Goal: Use online tool/utility: Use online tool/utility

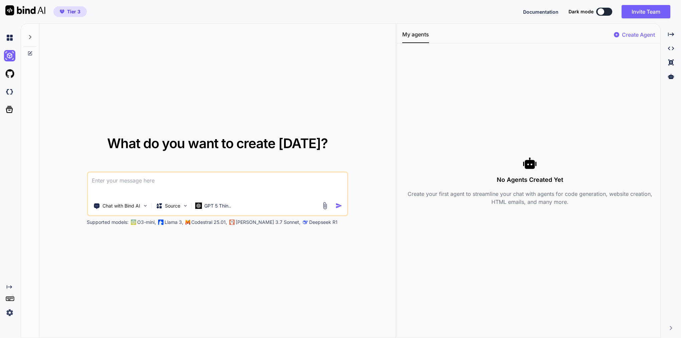
click at [172, 179] on textarea at bounding box center [217, 185] width 259 height 25
type textarea "I would like to created wordpress booking plugin"
click at [338, 205] on img "button" at bounding box center [338, 205] width 7 height 7
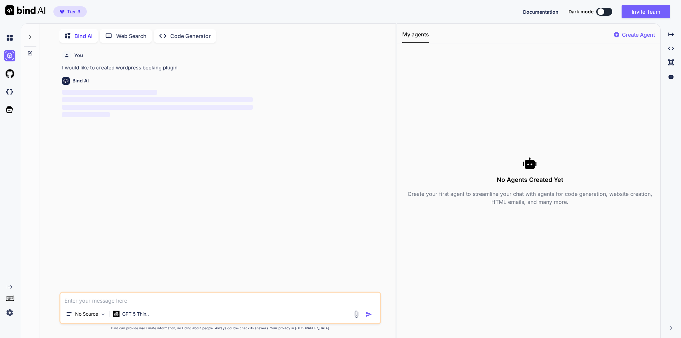
scroll to position [3, 0]
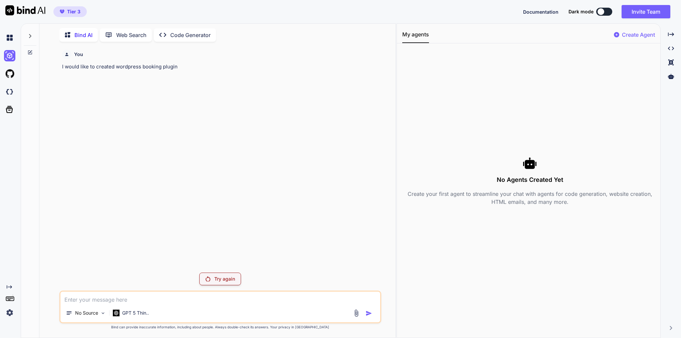
click at [220, 281] on p "Try again" at bounding box center [224, 279] width 21 height 7
click at [194, 31] on p "Code Generator" at bounding box center [190, 35] width 40 height 8
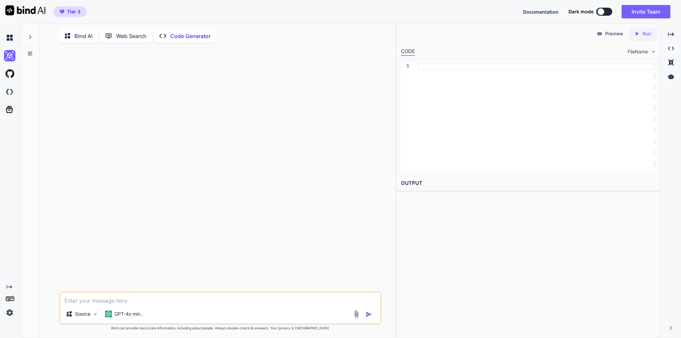
click at [86, 36] on p "Bind AI" at bounding box center [83, 36] width 18 height 8
click at [90, 317] on p "No Source" at bounding box center [86, 314] width 23 height 7
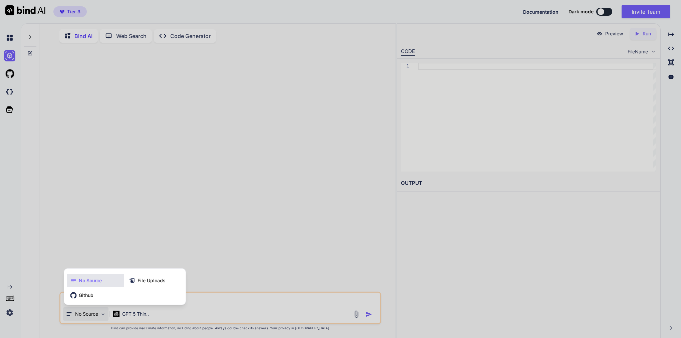
click at [218, 244] on div at bounding box center [340, 169] width 681 height 338
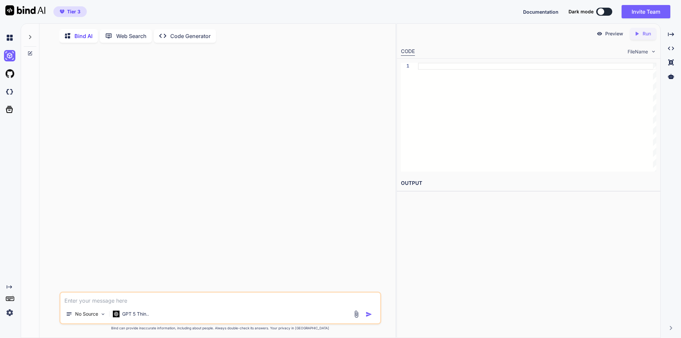
click at [84, 300] on textarea at bounding box center [220, 299] width 320 height 12
click at [11, 91] on img at bounding box center [9, 91] width 11 height 11
click at [29, 36] on icon at bounding box center [29, 36] width 5 height 5
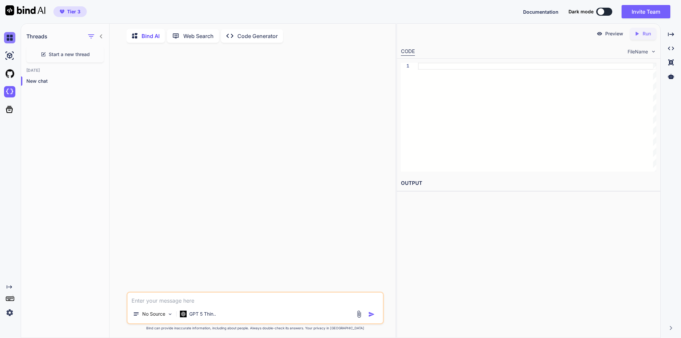
click at [6, 35] on img at bounding box center [9, 37] width 11 height 11
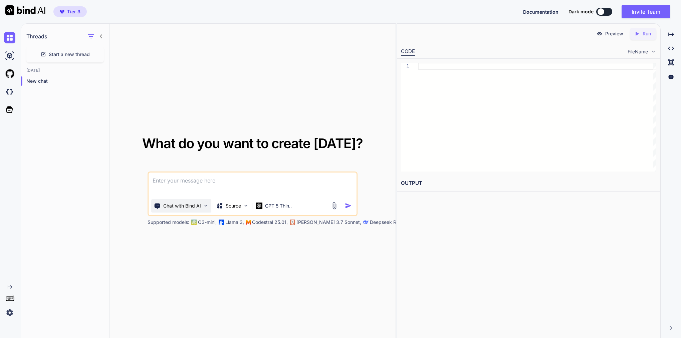
click at [182, 207] on p "Chat with Bind AI" at bounding box center [182, 206] width 38 height 7
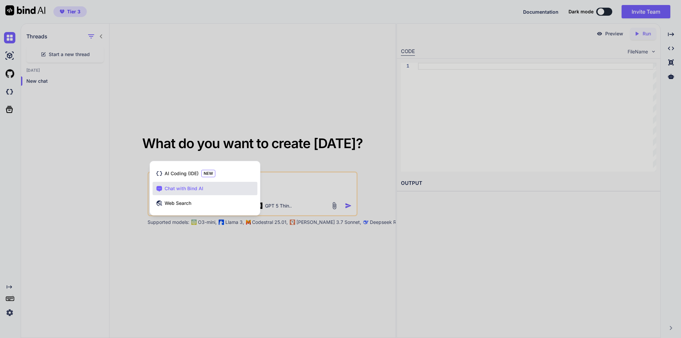
click at [189, 186] on span "Chat with Bind AI" at bounding box center [184, 188] width 39 height 7
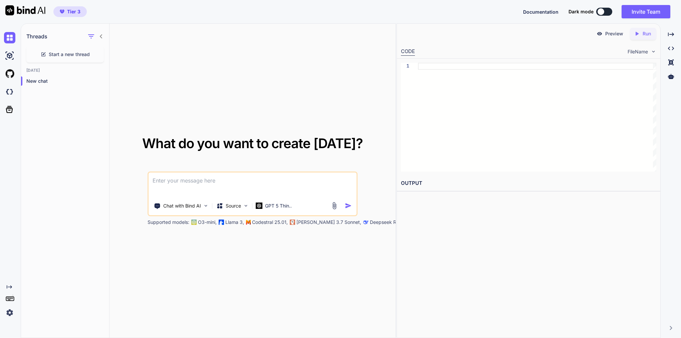
click at [194, 181] on textarea at bounding box center [253, 185] width 208 height 25
type textarea "I would like to build worpress plugin , booking system"
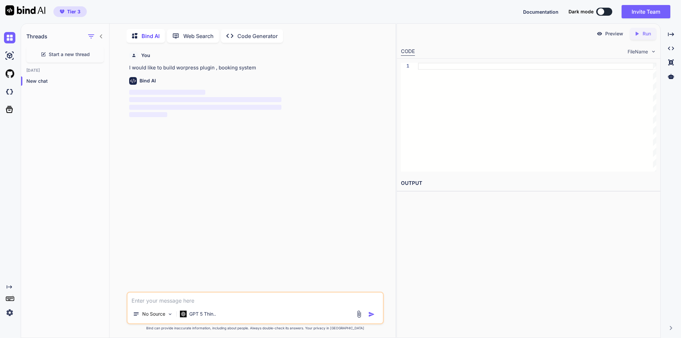
scroll to position [3, 0]
click at [261, 278] on p "Try again" at bounding box center [259, 279] width 21 height 7
click at [178, 67] on p "I would like to build worpress plugin , booking system" at bounding box center [255, 67] width 253 height 8
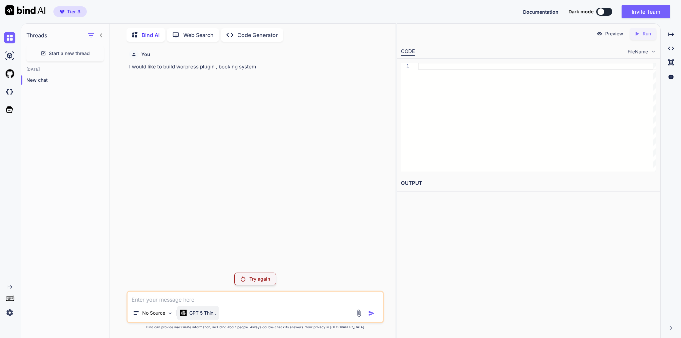
scroll to position [0, 0]
click at [176, 299] on textarea at bounding box center [254, 298] width 255 height 12
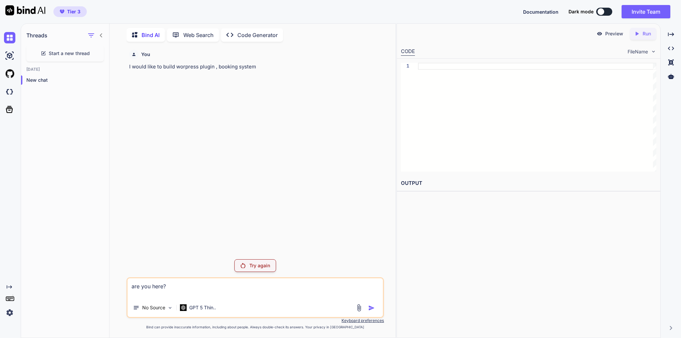
type textarea "are you here?"
click at [257, 266] on p "Try again" at bounding box center [259, 265] width 21 height 7
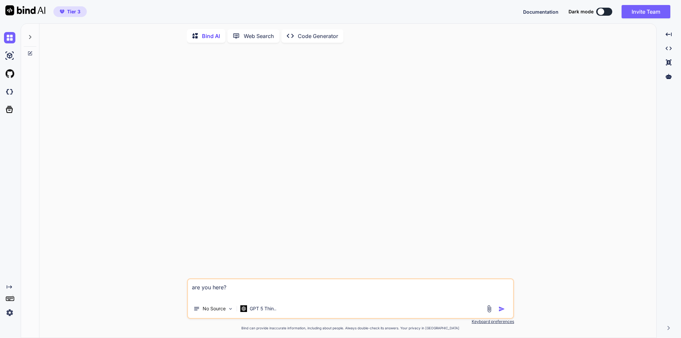
click at [504, 308] on img "button" at bounding box center [501, 309] width 7 height 7
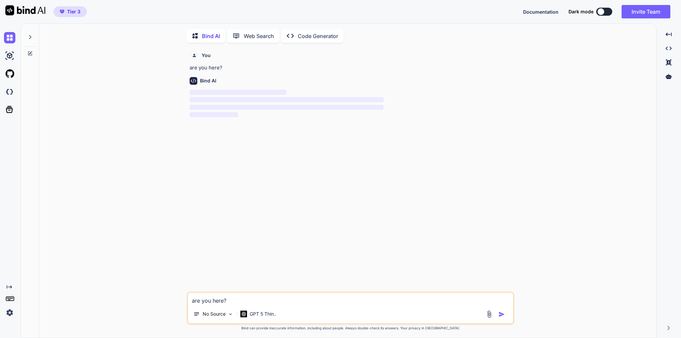
scroll to position [3, 0]
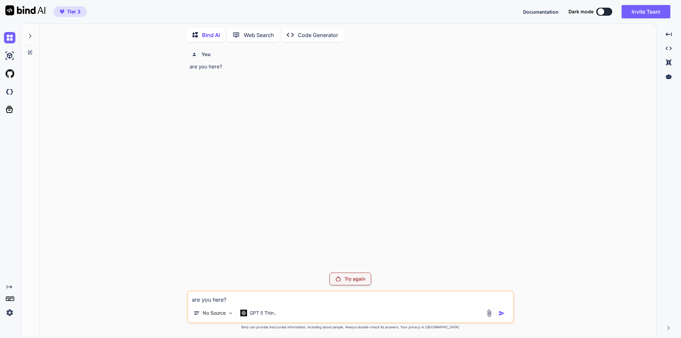
click at [31, 36] on icon at bounding box center [29, 35] width 5 height 5
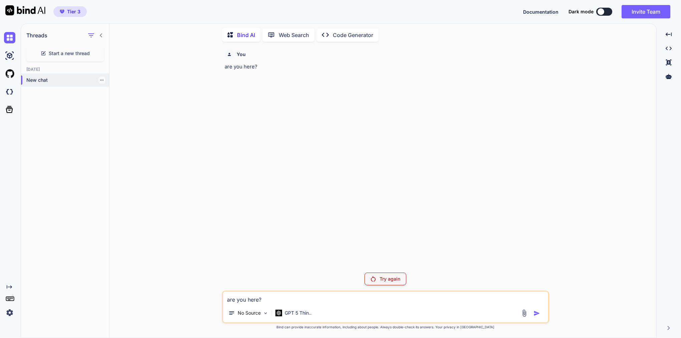
click at [49, 79] on p "New chat" at bounding box center [67, 80] width 83 height 7
click at [72, 50] on span "Start a new thread" at bounding box center [69, 53] width 41 height 7
click at [33, 90] on p "New chat" at bounding box center [67, 93] width 83 height 7
click at [100, 91] on icon "button" at bounding box center [102, 93] width 4 height 4
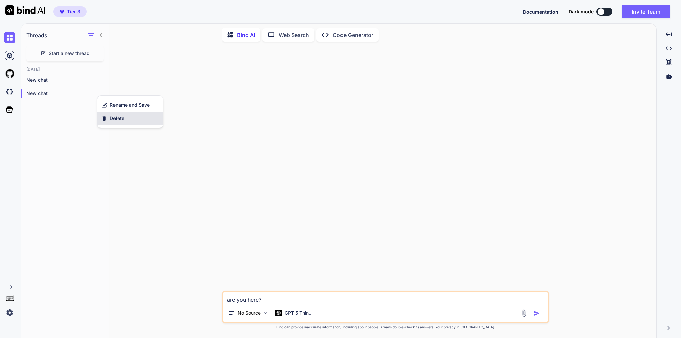
click at [114, 119] on span "Delete" at bounding box center [117, 118] width 14 height 7
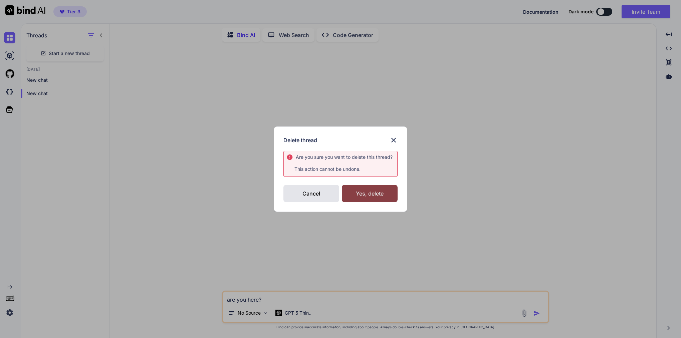
click at [376, 189] on div "Yes, delete" at bounding box center [370, 193] width 56 height 17
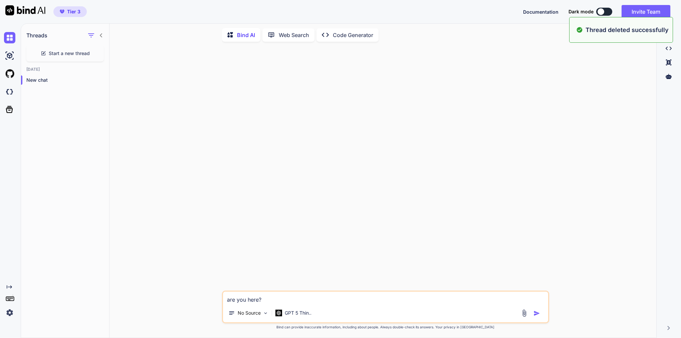
click at [301, 36] on p "Web Search" at bounding box center [294, 35] width 30 height 8
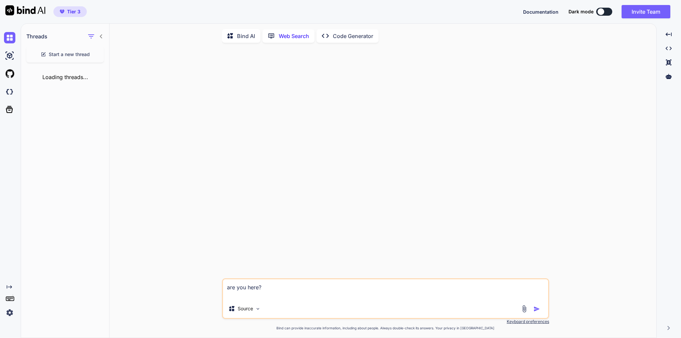
scroll to position [3, 0]
click at [244, 34] on p "Bind AI" at bounding box center [246, 35] width 18 height 8
click at [304, 312] on p "GPT 5 Thin.." at bounding box center [298, 308] width 27 height 7
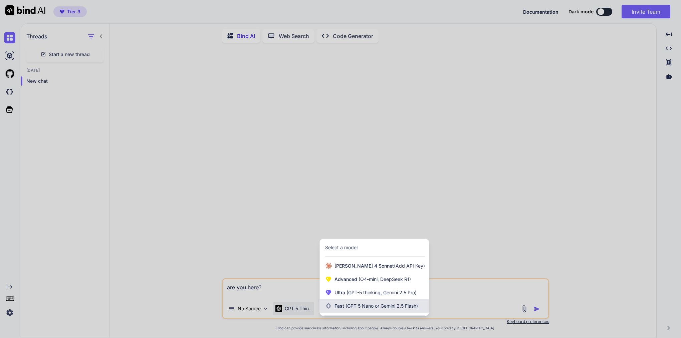
click at [361, 309] on span "(GPT 5 Nano or Gemini 2.5 Flash)" at bounding box center [381, 306] width 72 height 6
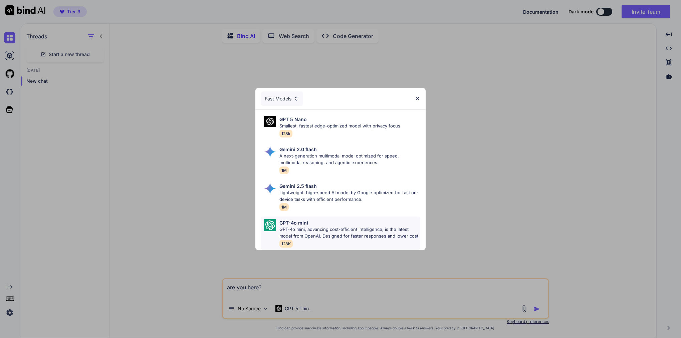
click at [308, 228] on p "GPT-4o mini, advancing cost-efficient intelligence, is the latest model from Op…" at bounding box center [349, 232] width 141 height 13
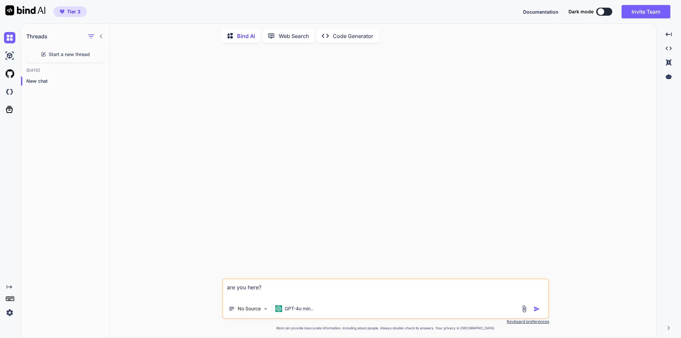
click at [538, 309] on img "button" at bounding box center [536, 309] width 7 height 7
type textarea "x"
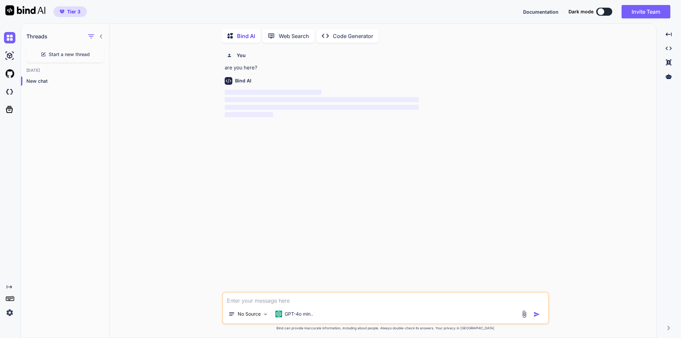
scroll to position [3, 0]
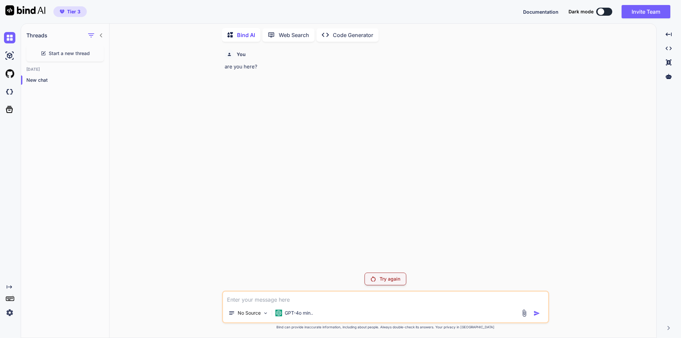
click at [390, 279] on p "Try again" at bounding box center [389, 279] width 21 height 7
click at [275, 295] on textarea at bounding box center [385, 298] width 325 height 12
paste textarea "Create a detailed plan for developing a booking system for a cleaning service b…"
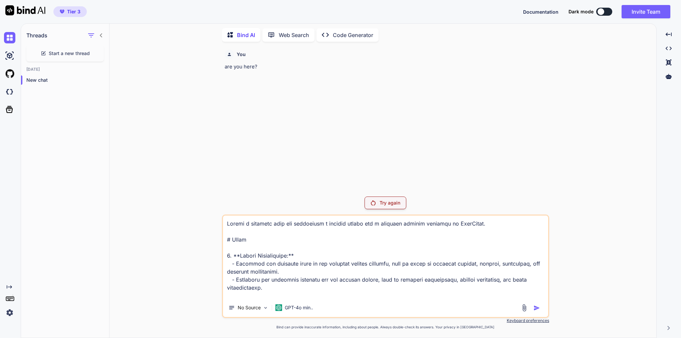
scroll to position [362, 0]
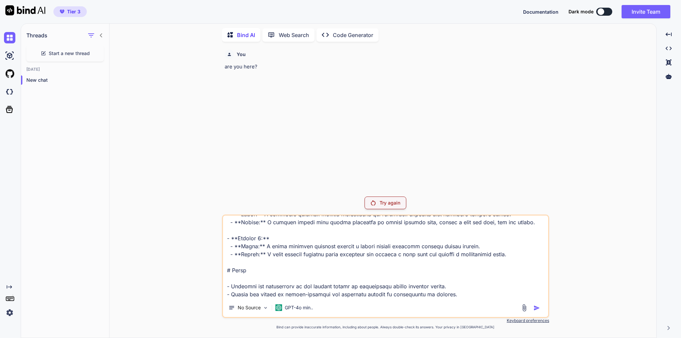
type textarea "Create a detailed plan for developing a booking system for a cleaning service b…"
click at [532, 301] on div "No Source GPT-4o min.." at bounding box center [385, 266] width 327 height 103
click at [9, 95] on img at bounding box center [9, 91] width 11 height 11
click at [13, 56] on img at bounding box center [9, 55] width 11 height 11
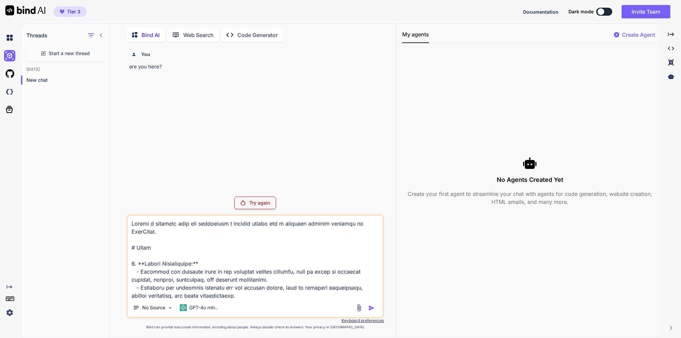
scroll to position [0, 0]
click at [86, 50] on span "Start a new thread" at bounding box center [69, 53] width 41 height 7
click at [100, 80] on icon "button" at bounding box center [102, 80] width 4 height 4
click at [122, 107] on span "Delete" at bounding box center [117, 105] width 14 height 7
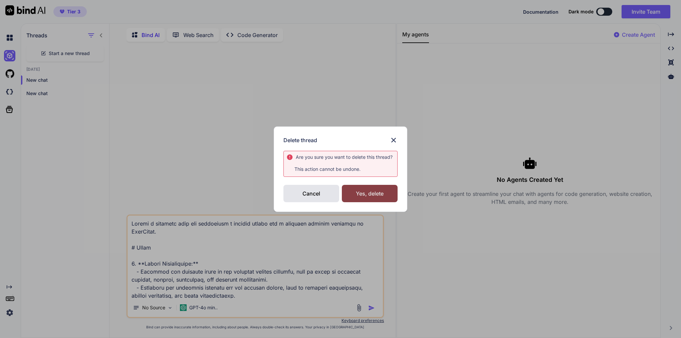
click at [367, 192] on div "Yes, delete" at bounding box center [370, 193] width 56 height 17
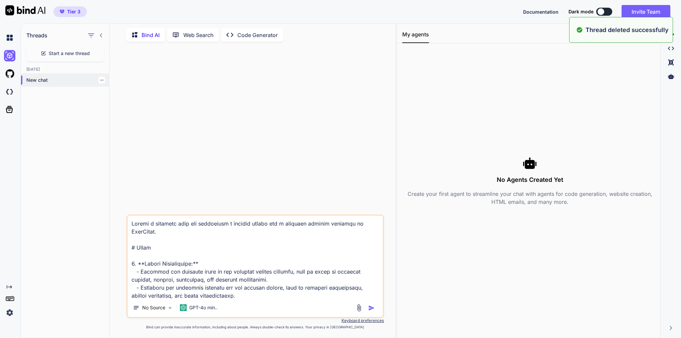
click at [100, 80] on icon "button" at bounding box center [101, 80] width 3 height 1
click at [110, 101] on div "Delete" at bounding box center [129, 104] width 65 height 13
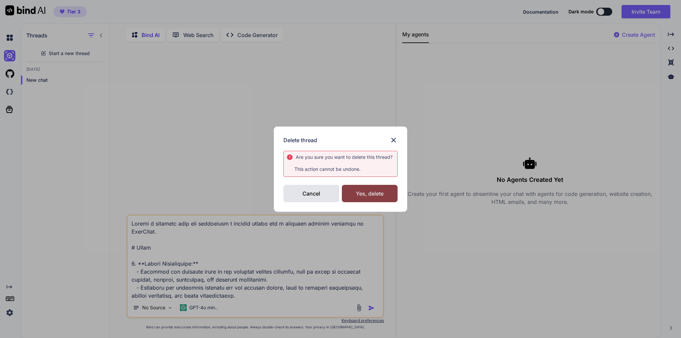
click at [371, 200] on div "Yes, delete" at bounding box center [370, 193] width 56 height 17
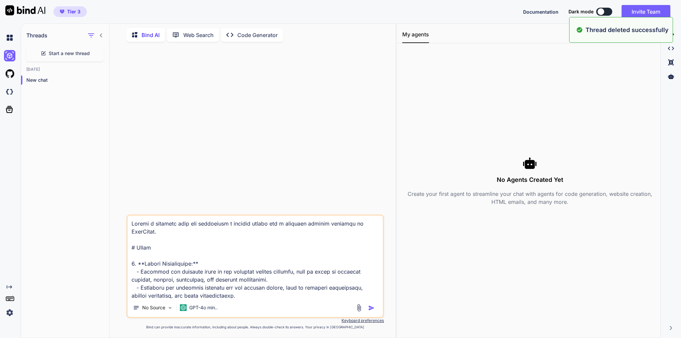
click at [63, 52] on span "Start a new thread" at bounding box center [69, 53] width 41 height 7
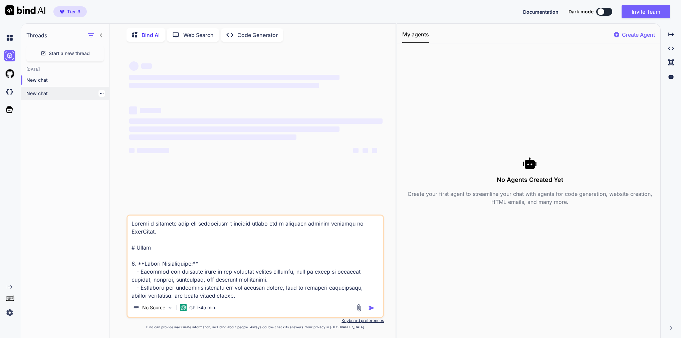
click at [38, 91] on p "New chat" at bounding box center [67, 93] width 83 height 7
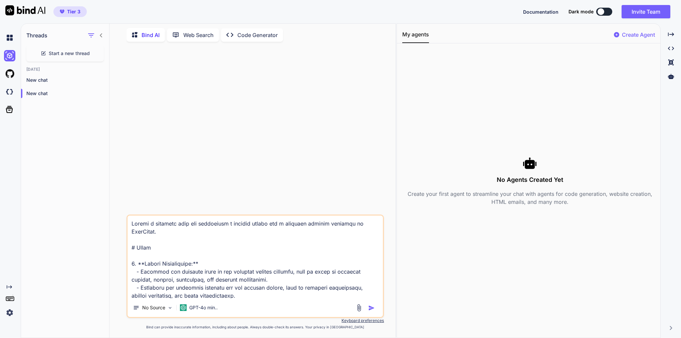
click at [369, 308] on img "button" at bounding box center [371, 308] width 7 height 7
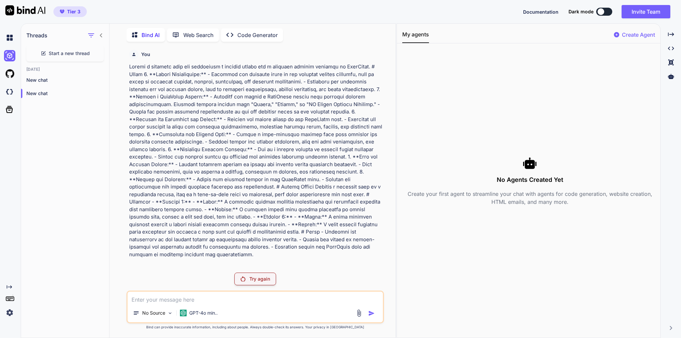
click at [22, 9] on img at bounding box center [25, 10] width 40 height 10
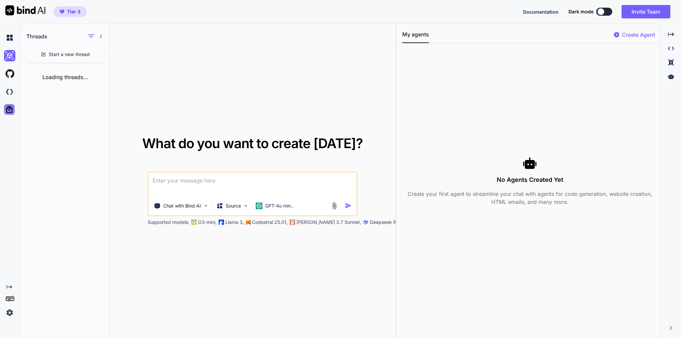
click at [10, 111] on icon at bounding box center [9, 109] width 9 height 9
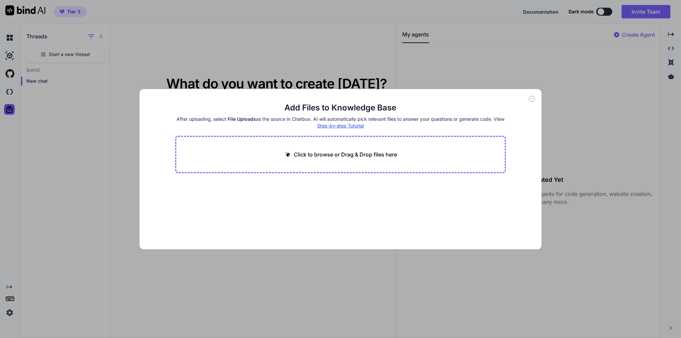
click at [484, 66] on div "Add Files to Knowledge Base After uploading, select File Uploads as the source …" at bounding box center [340, 169] width 681 height 338
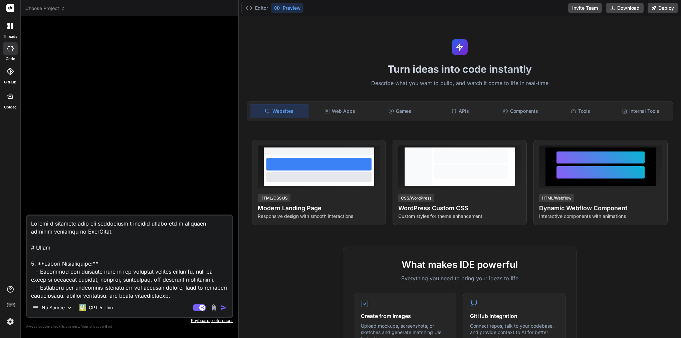
type textarea "x"
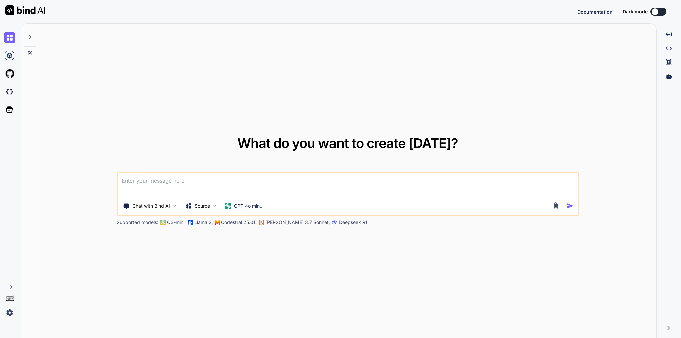
type textarea "x"
type textarea "Create a detailed plan for developing a booking system for a cleaning service b…"
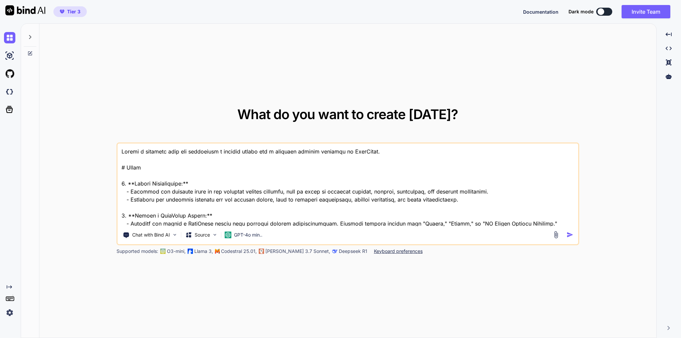
scroll to position [330, 0]
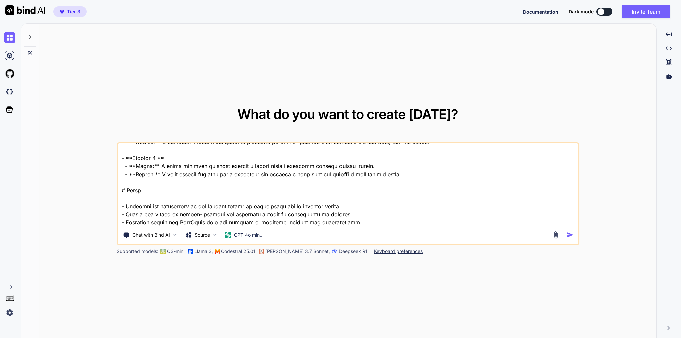
type textarea "x"
type textarea "Create a detailed plan for developing a booking system for a cleaning service b…"
click at [569, 236] on img "button" at bounding box center [569, 234] width 7 height 7
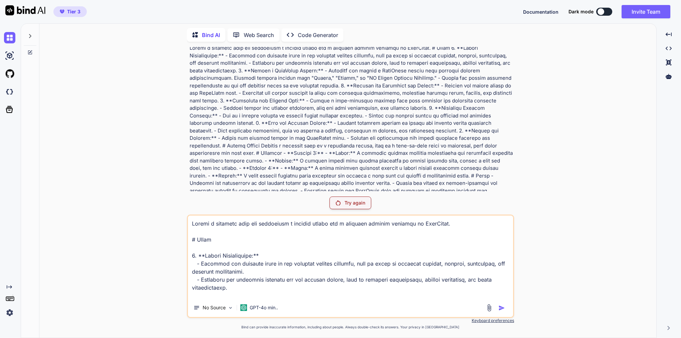
drag, startPoint x: 417, startPoint y: 292, endPoint x: 177, endPoint y: 161, distance: 274.2
click at [177, 161] on div "You Try again No Source GPT-4o min.. Created with Bind Always check its answers…" at bounding box center [350, 192] width 611 height 291
type textarea "x"
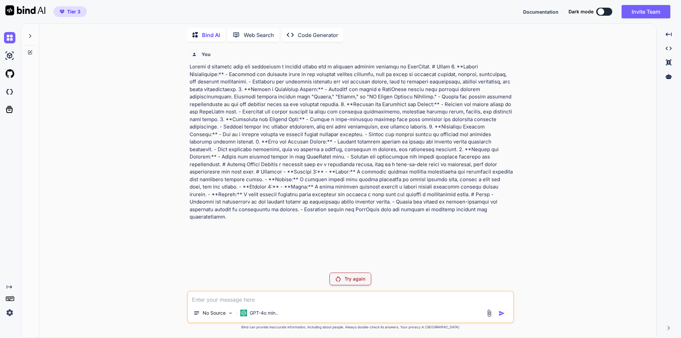
click at [9, 311] on img at bounding box center [9, 312] width 11 height 11
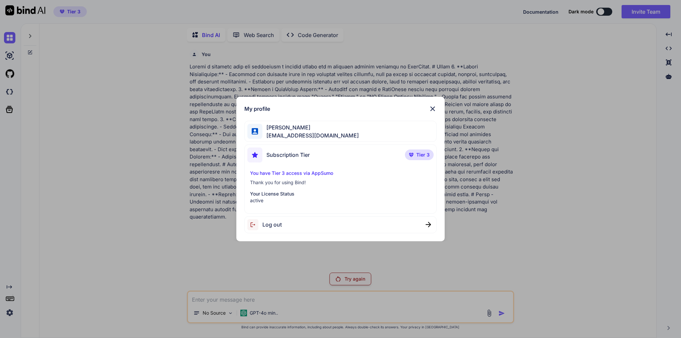
click at [337, 229] on div "Log out" at bounding box center [340, 224] width 192 height 17
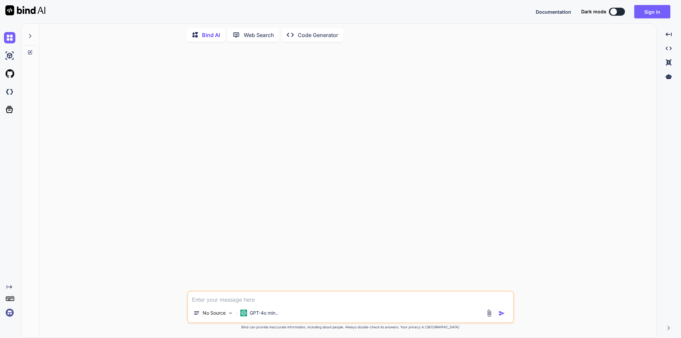
click at [10, 313] on img at bounding box center [9, 312] width 11 height 11
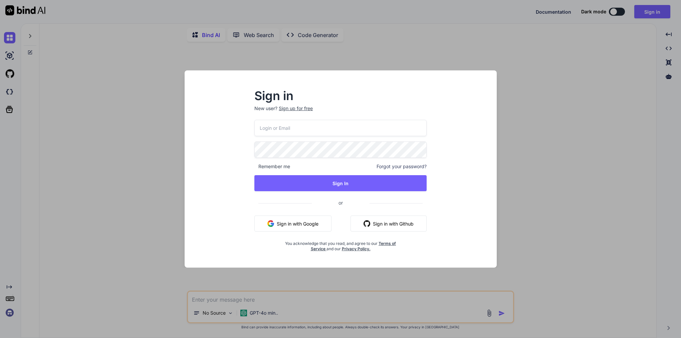
click at [143, 207] on div "Sign in New user? Sign up for free Remember me Forgot your password? Sign In or…" at bounding box center [340, 169] width 681 height 338
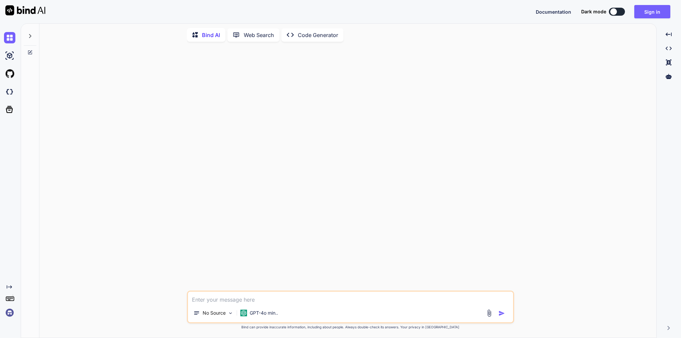
click at [229, 298] on textarea at bounding box center [350, 298] width 325 height 12
paste textarea "Create a detailed plan for developing a booking system for a cleaning service b…"
type textarea "x"
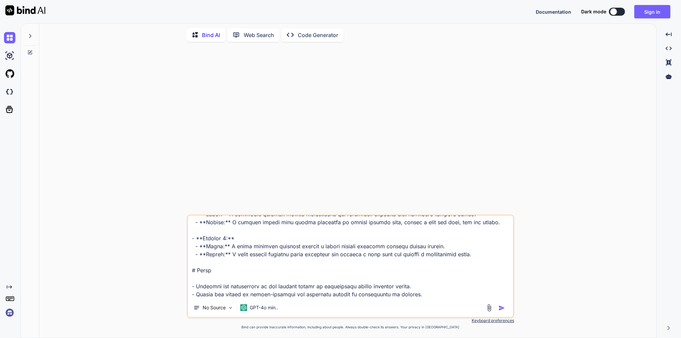
type textarea "Create a detailed plan for developing a booking system for a cleaning service b…"
click at [499, 307] on img "button" at bounding box center [501, 308] width 7 height 7
type textarea "x"
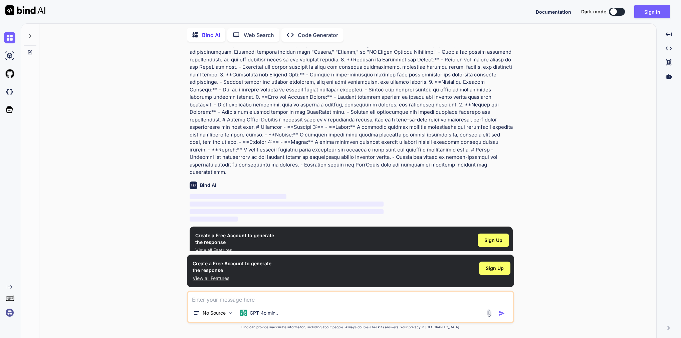
scroll to position [44, 0]
click at [196, 311] on icon at bounding box center [196, 313] width 7 height 7
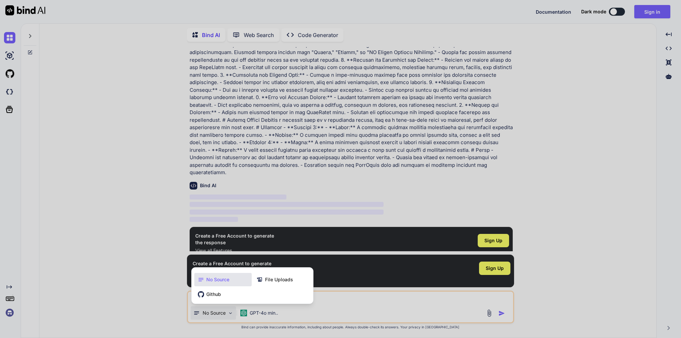
click at [118, 238] on div at bounding box center [340, 169] width 681 height 338
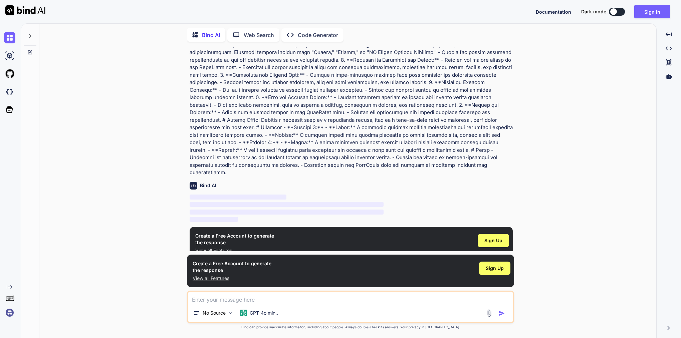
scroll to position [0, 0]
click at [11, 317] on img at bounding box center [9, 312] width 11 height 11
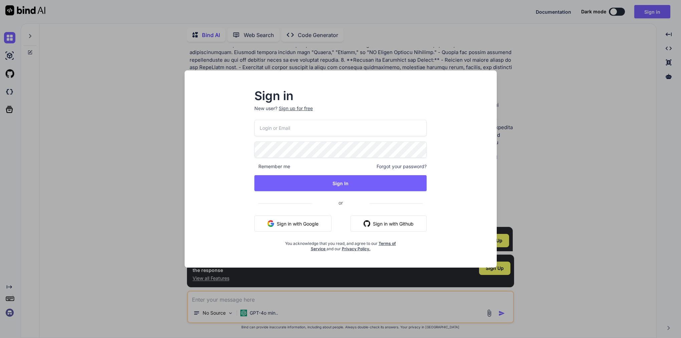
click at [284, 226] on button "Sign in with Google" at bounding box center [292, 224] width 77 height 16
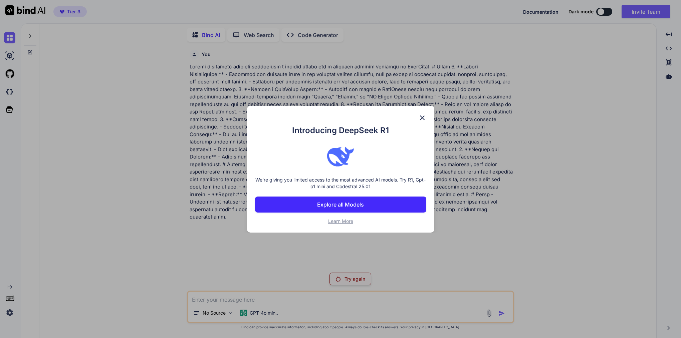
click at [365, 206] on button "Explore all Models" at bounding box center [340, 205] width 171 height 16
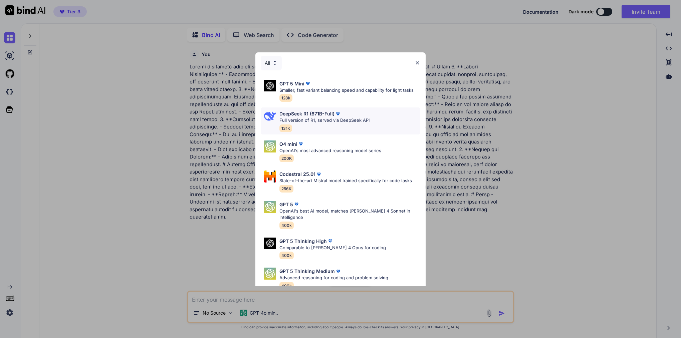
click at [309, 118] on p "Full version of R1, served via DeepSeek API" at bounding box center [324, 120] width 90 height 7
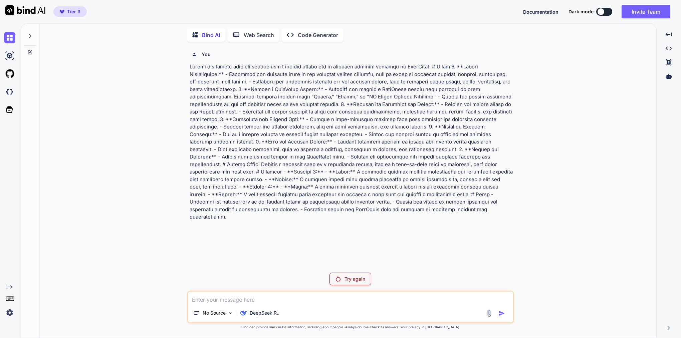
click at [352, 279] on p "Try again" at bounding box center [354, 279] width 21 height 7
click at [357, 282] on p "Try again" at bounding box center [354, 279] width 21 height 7
click at [265, 315] on p "DeepSeek R.." at bounding box center [265, 313] width 30 height 7
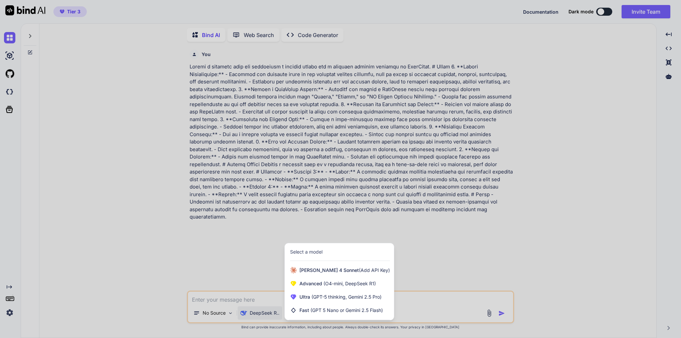
click at [158, 252] on div at bounding box center [340, 169] width 681 height 338
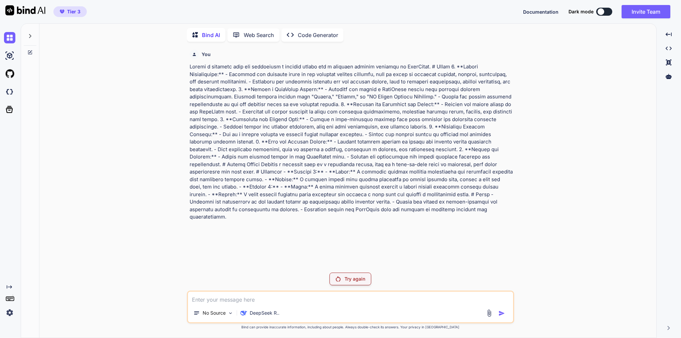
click at [30, 50] on icon at bounding box center [30, 52] width 4 height 4
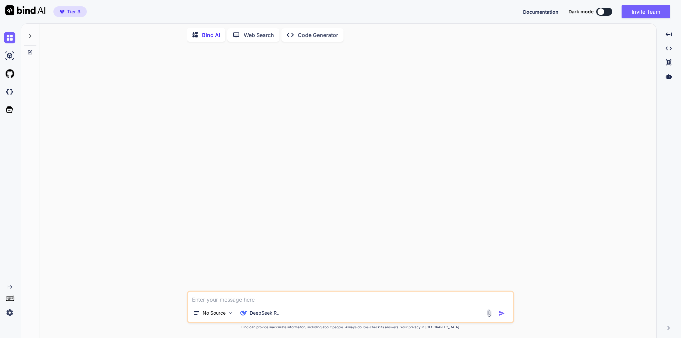
click at [308, 34] on p "Code Generator" at bounding box center [318, 35] width 40 height 8
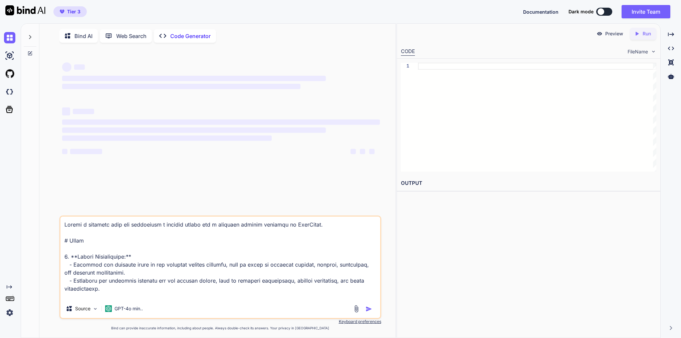
click at [86, 34] on p "Bind AI" at bounding box center [83, 36] width 18 height 8
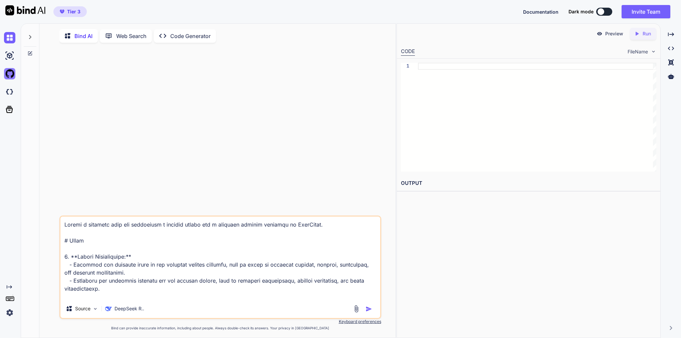
click at [13, 73] on img at bounding box center [9, 73] width 11 height 11
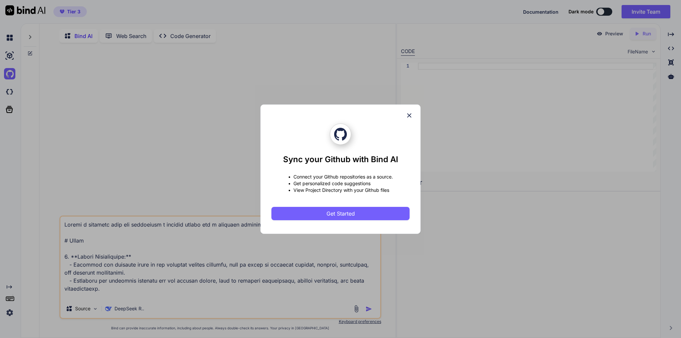
click at [412, 114] on icon at bounding box center [409, 115] width 7 height 7
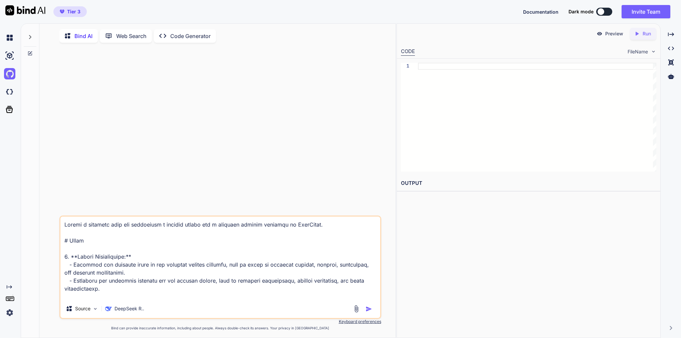
click at [22, 8] on img at bounding box center [25, 10] width 40 height 10
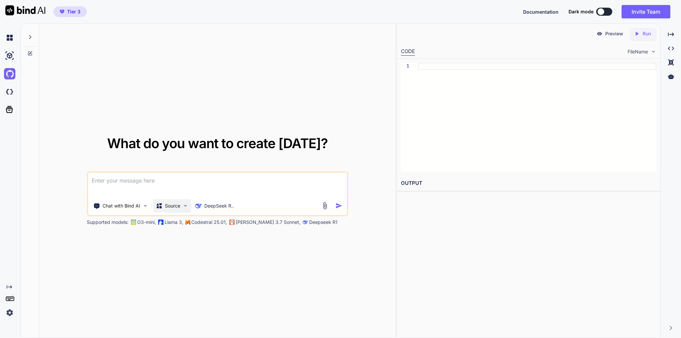
click at [168, 209] on p "Source" at bounding box center [172, 206] width 15 height 7
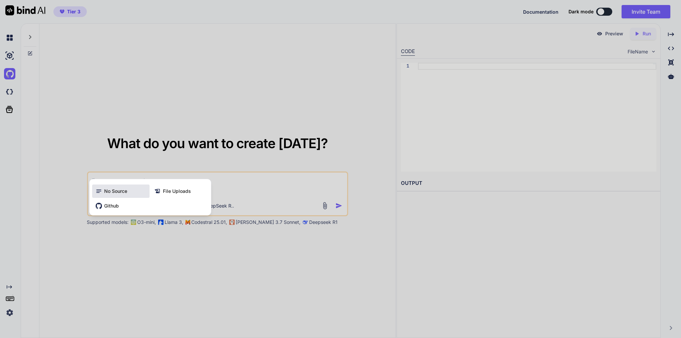
click at [119, 193] on span "No Source" at bounding box center [115, 191] width 23 height 7
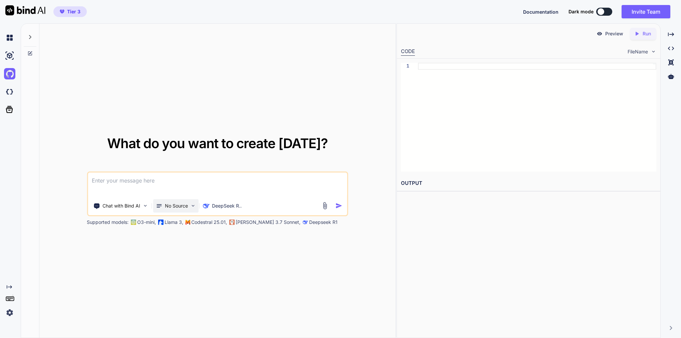
click at [188, 203] on p "No Source" at bounding box center [176, 206] width 23 height 7
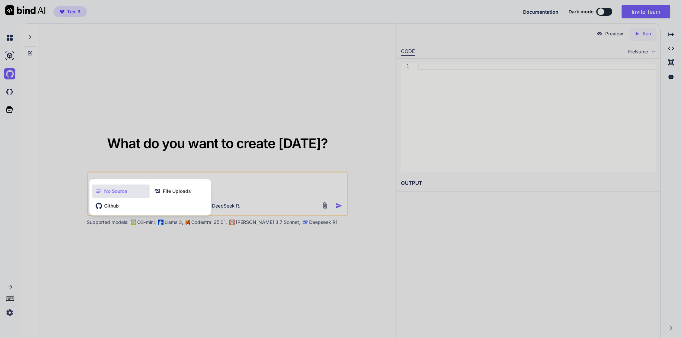
click at [125, 136] on div at bounding box center [340, 169] width 681 height 338
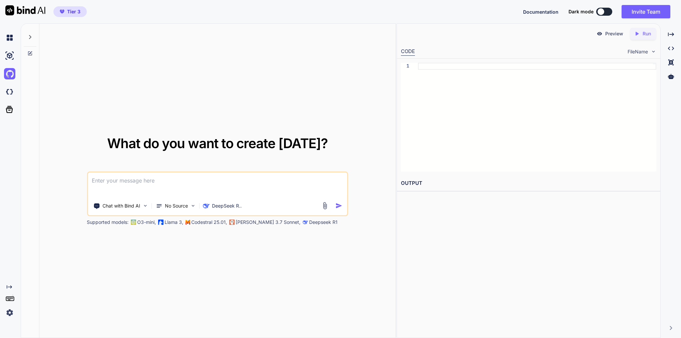
click at [204, 183] on textarea at bounding box center [217, 185] width 259 height 25
paste textarea "Got it 👍 — here’s a plain language prompt you can send to Greta so she handles …"
type textarea "Got it 👍 — here’s a plain language prompt you can send to Greta so she handles …"
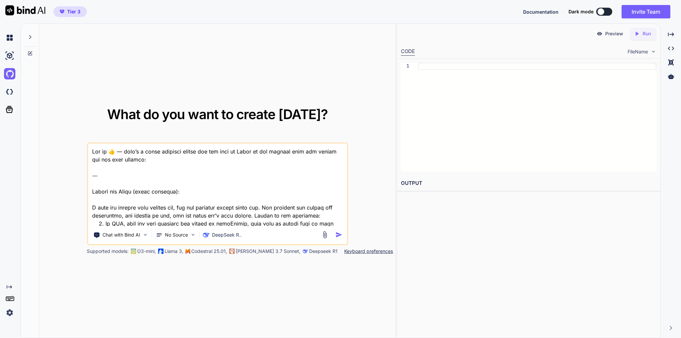
drag, startPoint x: 322, startPoint y: 220, endPoint x: 77, endPoint y: 67, distance: 288.9
click at [73, 64] on div "What do you want to create today? Chat with Bind AI No Source DeepSeek R.. Supp…" at bounding box center [217, 181] width 356 height 315
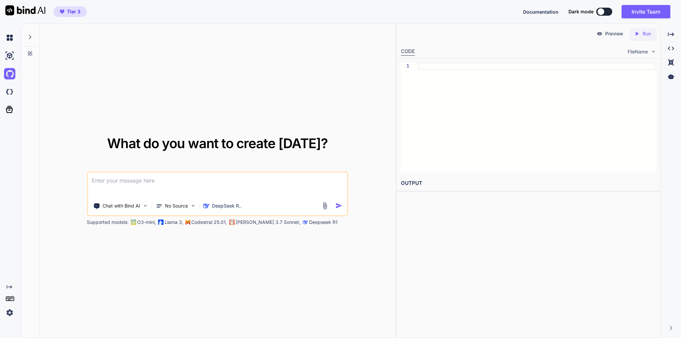
paste textarea "Create a detailed plan for developing a booking system for a cleaning service b…"
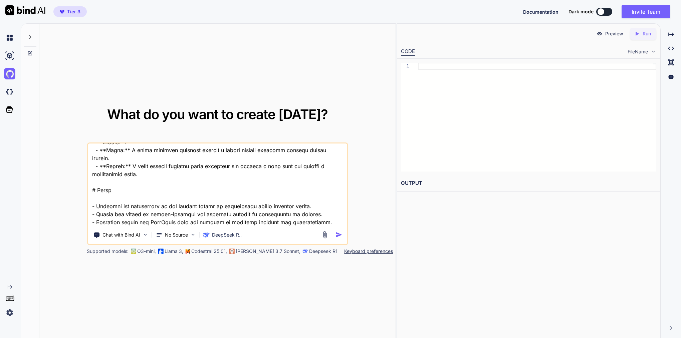
type textarea "Create a detailed plan for developing a booking system for a cleaning service b…"
click at [337, 236] on img "button" at bounding box center [338, 234] width 7 height 7
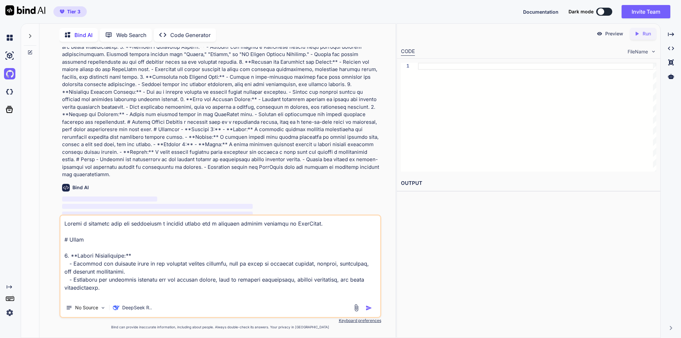
scroll to position [42, 0]
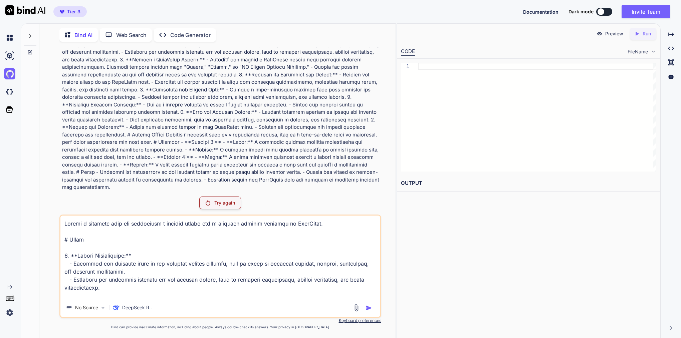
click at [10, 297] on rect at bounding box center [10, 299] width 8 height 4
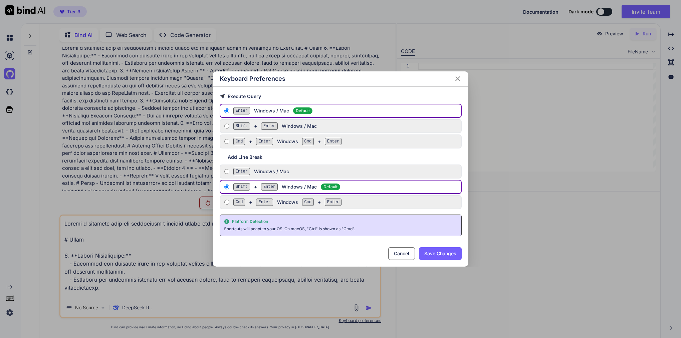
click at [456, 78] on icon "Close" at bounding box center [458, 79] width 8 height 8
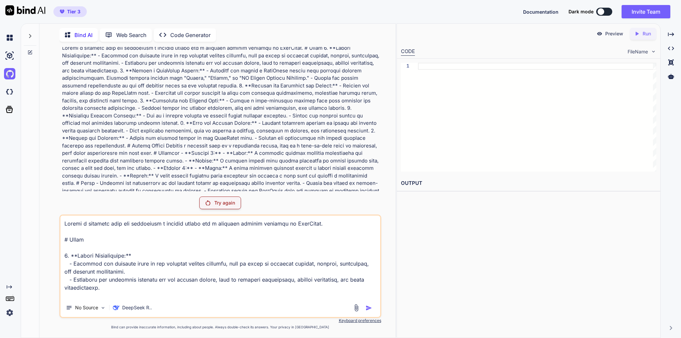
click at [9, 311] on img at bounding box center [9, 312] width 11 height 11
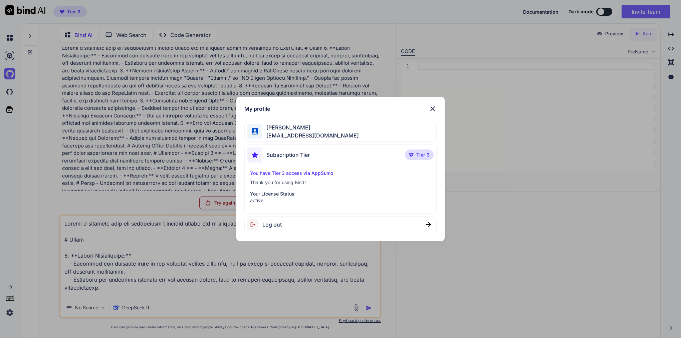
click at [331, 155] on div "Subscription Tier Tier 3" at bounding box center [340, 157] width 186 height 18
click at [303, 131] on span "areknl1985@gmail.com" at bounding box center [310, 135] width 96 height 8
click at [434, 107] on img at bounding box center [433, 109] width 8 height 8
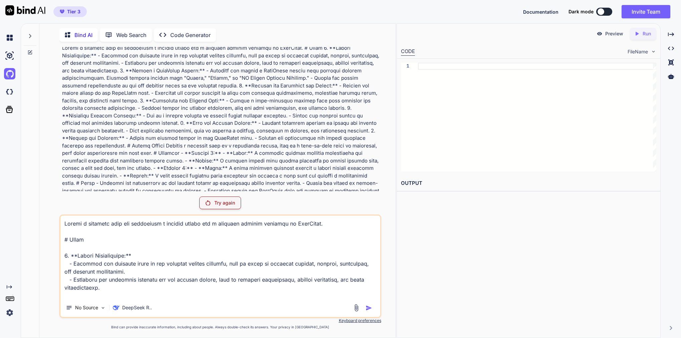
click at [11, 315] on img at bounding box center [9, 312] width 11 height 11
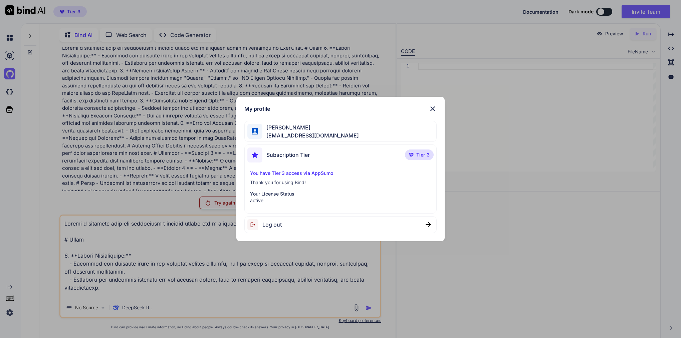
click at [398, 158] on div "Subscription Tier Tier 3" at bounding box center [340, 157] width 186 height 18
click at [432, 108] on img at bounding box center [433, 109] width 8 height 8
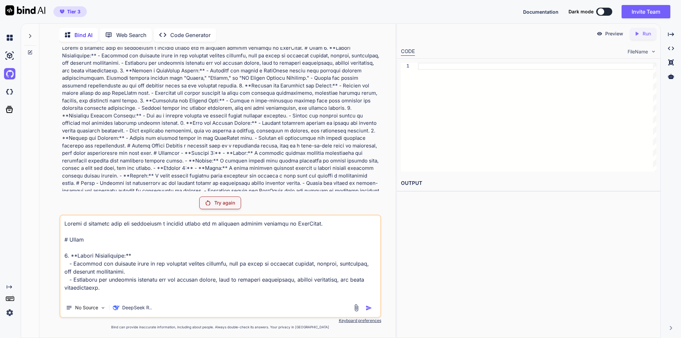
scroll to position [0, 0]
click at [8, 38] on img at bounding box center [9, 37] width 11 height 11
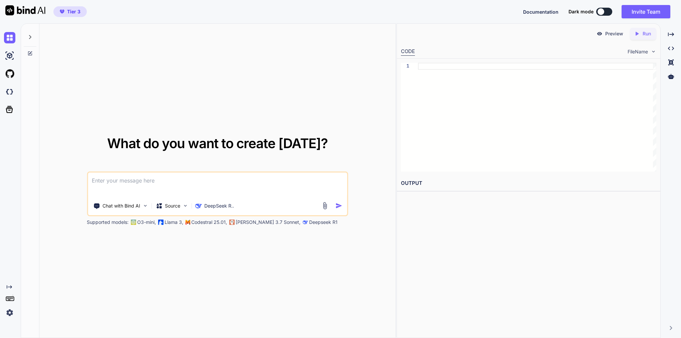
click at [261, 182] on textarea at bounding box center [217, 185] width 259 height 25
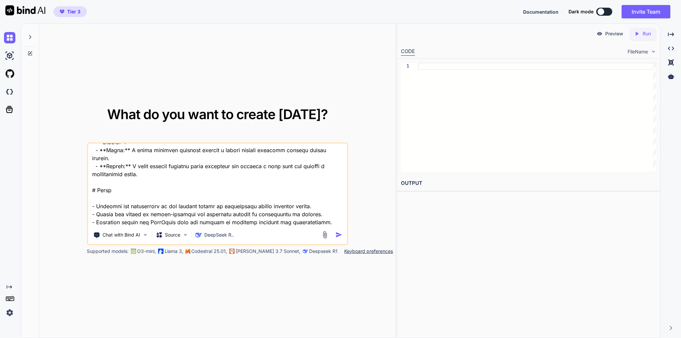
type textarea "Create a detailed plan for developing a booking system for a cleaning service b…"
click at [341, 232] on img "button" at bounding box center [338, 234] width 7 height 7
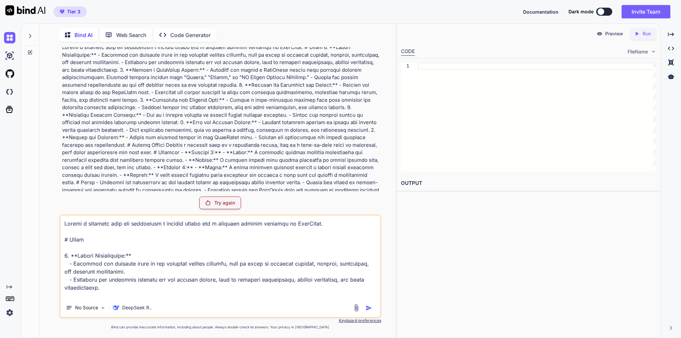
scroll to position [19, 0]
click at [221, 206] on div "Try again" at bounding box center [220, 203] width 42 height 13
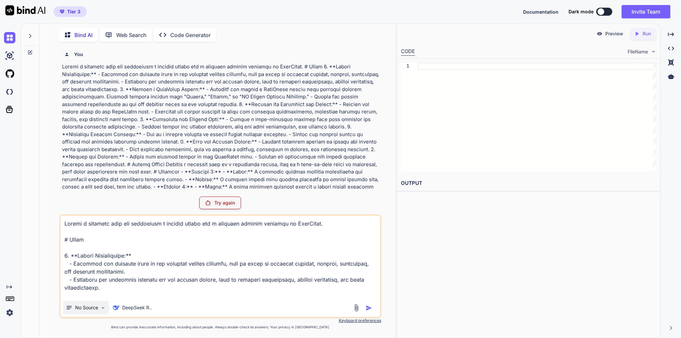
click at [87, 304] on p "No Source" at bounding box center [86, 307] width 23 height 7
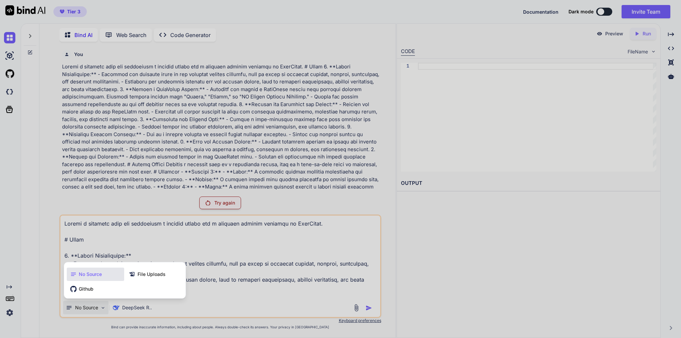
click at [158, 245] on div at bounding box center [340, 169] width 681 height 338
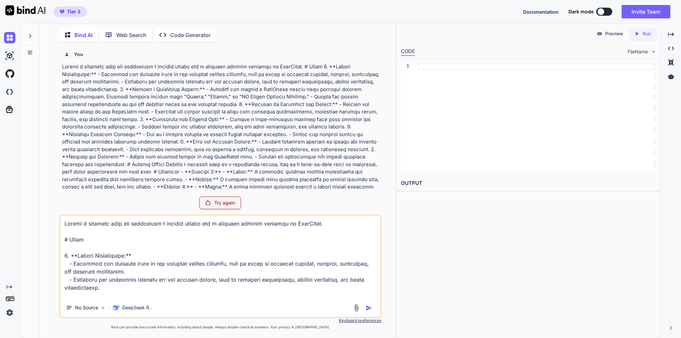
click at [139, 33] on p "Web Search" at bounding box center [131, 35] width 30 height 8
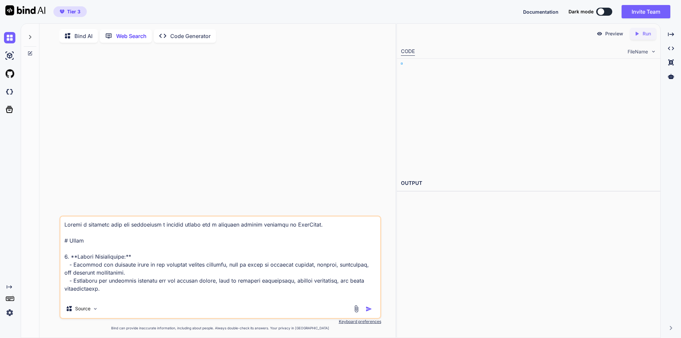
scroll to position [3, 0]
click at [368, 306] on img "button" at bounding box center [368, 308] width 7 height 7
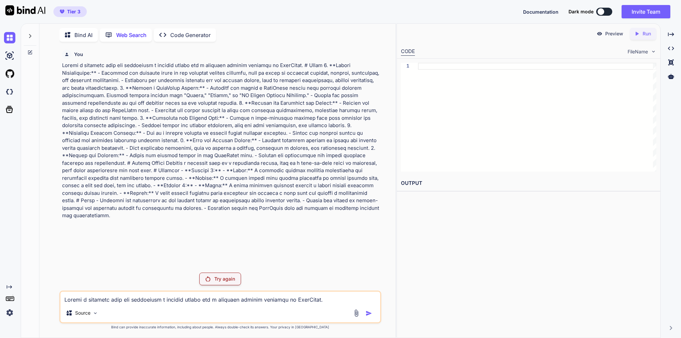
click at [86, 31] on p "Bind AI" at bounding box center [83, 35] width 18 height 8
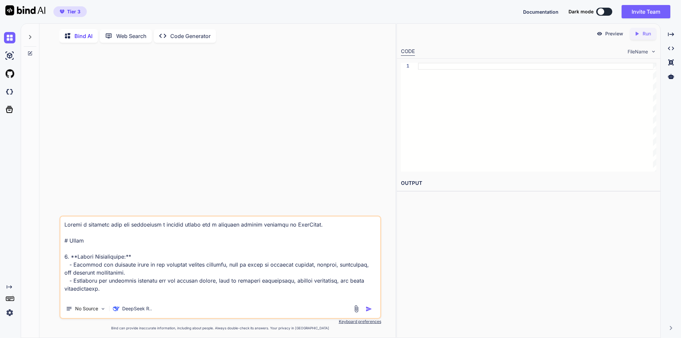
scroll to position [3, 0]
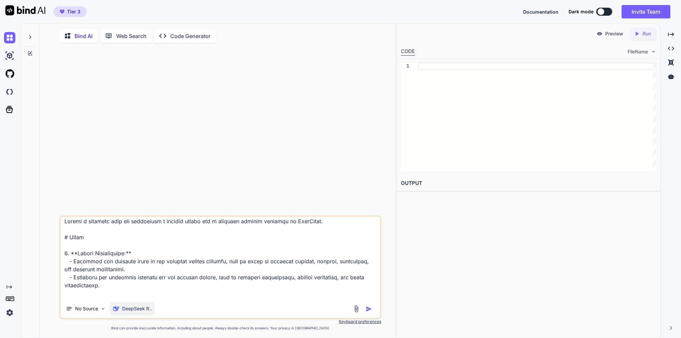
click at [128, 310] on p "DeepSeek R.." at bounding box center [137, 308] width 30 height 7
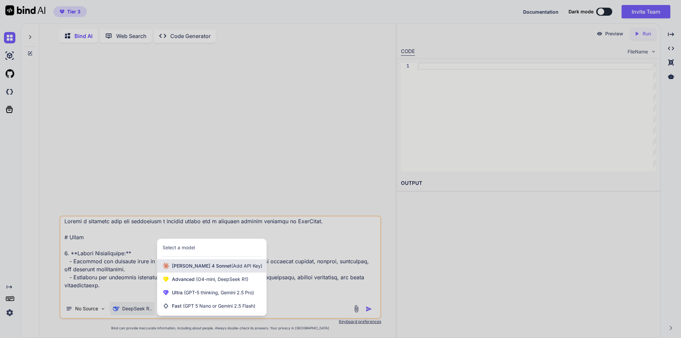
click at [231, 269] on span "(Add API Key)" at bounding box center [246, 266] width 31 height 6
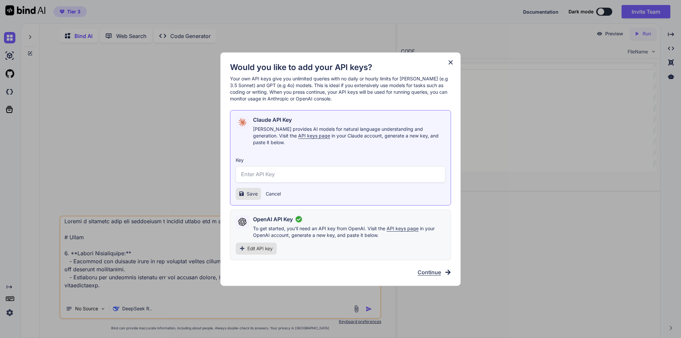
click at [288, 215] on h2 "OpenAI API Key" at bounding box center [273, 219] width 40 height 8
click at [437, 268] on span "Continue" at bounding box center [429, 272] width 23 height 8
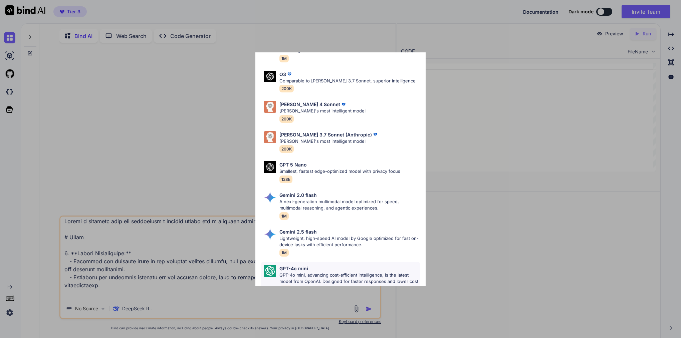
scroll to position [300, 0]
click at [312, 265] on div "GPT-4o mini" at bounding box center [349, 268] width 141 height 7
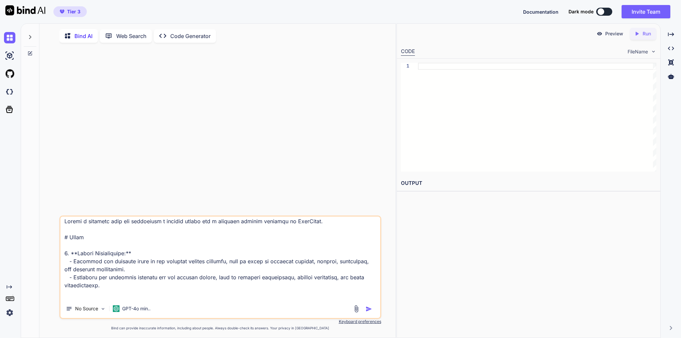
click at [367, 309] on img "button" at bounding box center [368, 309] width 7 height 7
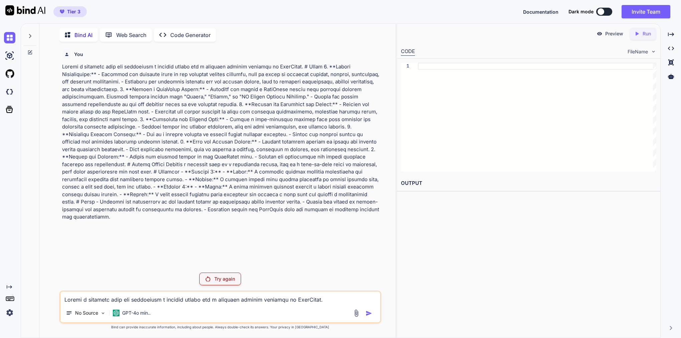
scroll to position [0, 0]
click at [6, 89] on img at bounding box center [9, 91] width 11 height 11
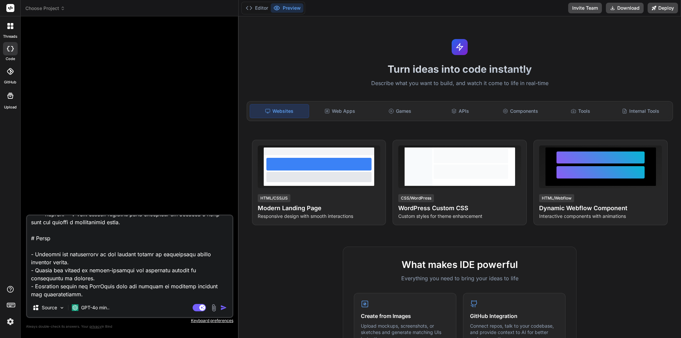
scroll to position [490, 0]
click at [98, 308] on p "GPT-4o min.." at bounding box center [95, 307] width 28 height 7
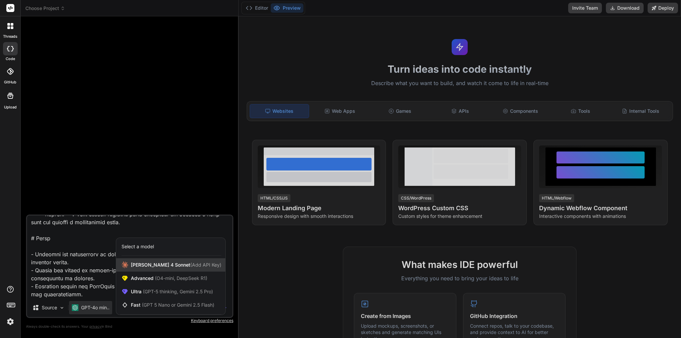
scroll to position [0, 0]
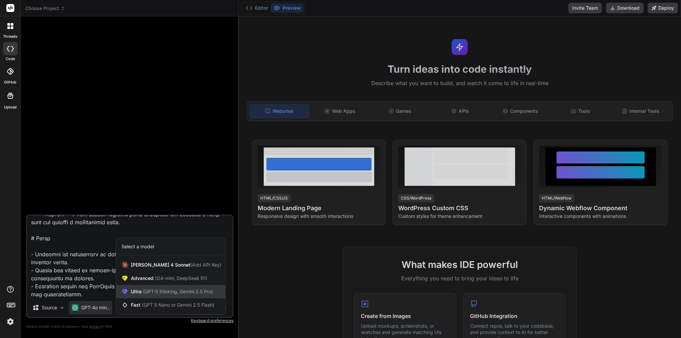
click at [158, 291] on span "(GPT-5 thinking, Gemini 2.5 Pro)" at bounding box center [177, 292] width 71 height 6
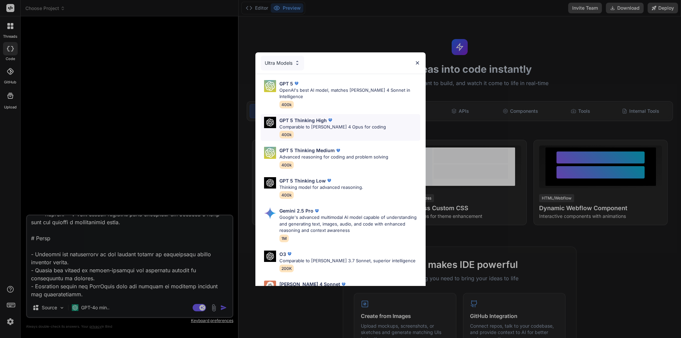
click at [319, 124] on p "Comparable to [PERSON_NAME] 4 Opus for coding" at bounding box center [332, 127] width 106 height 7
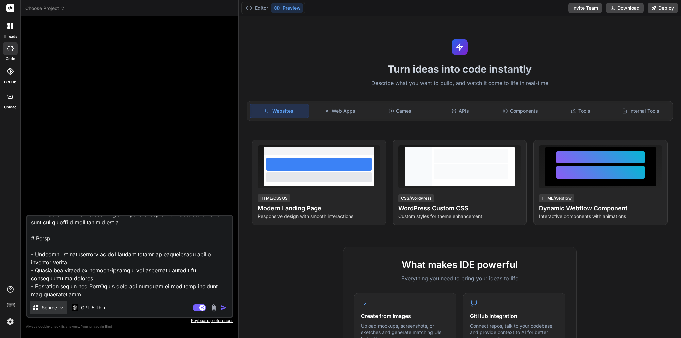
click at [45, 308] on p "Source" at bounding box center [49, 307] width 15 height 7
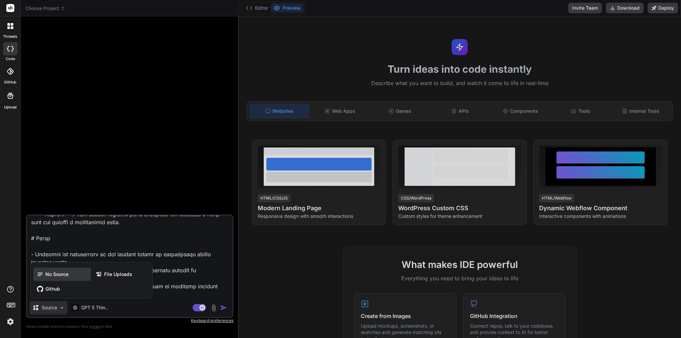
click at [58, 274] on span "No Source" at bounding box center [56, 274] width 23 height 7
type textarea "x"
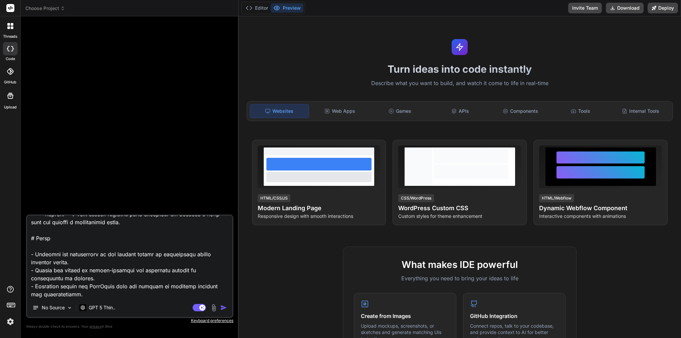
click at [223, 306] on img "button" at bounding box center [223, 307] width 7 height 7
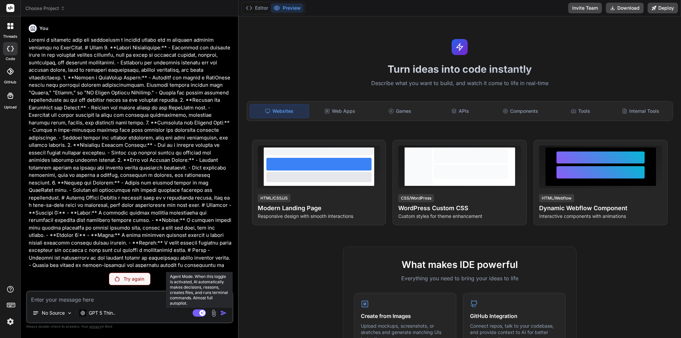
click at [196, 315] on rect at bounding box center [199, 312] width 13 height 7
click at [133, 281] on p "Try again" at bounding box center [133, 279] width 21 height 7
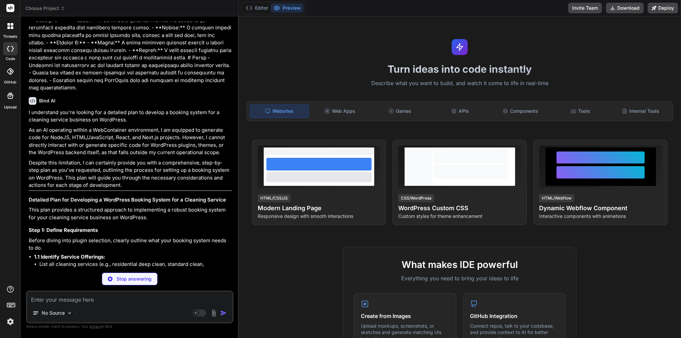
scroll to position [192, 0]
type textarea "x"
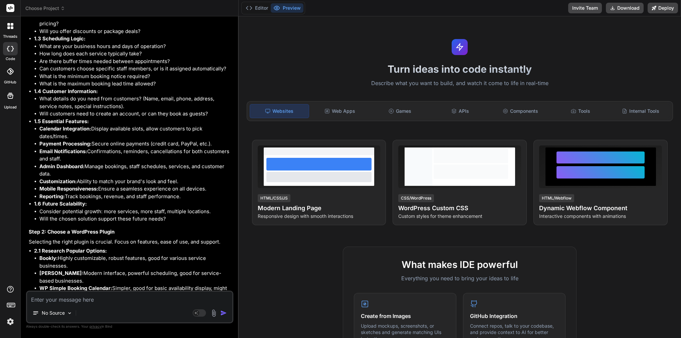
scroll to position [484, 0]
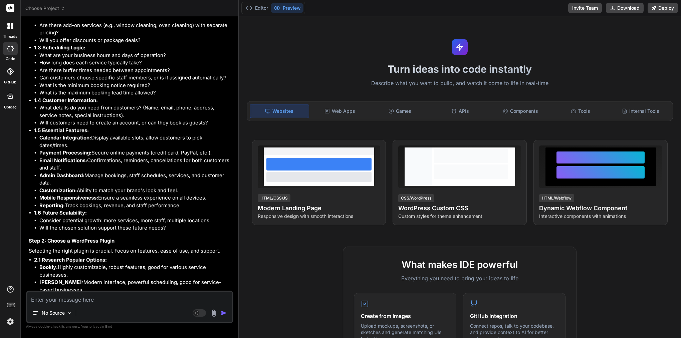
click at [115, 303] on textarea at bounding box center [129, 298] width 205 height 12
type textarea "i"
type textarea "x"
type textarea "I"
type textarea "x"
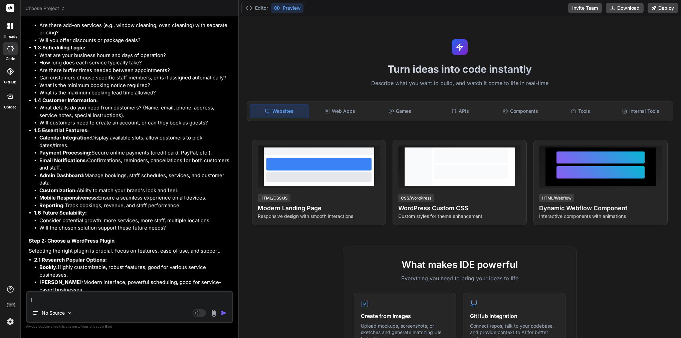
type textarea "I w"
type textarea "x"
type textarea "I wo"
type textarea "x"
type textarea "I wou"
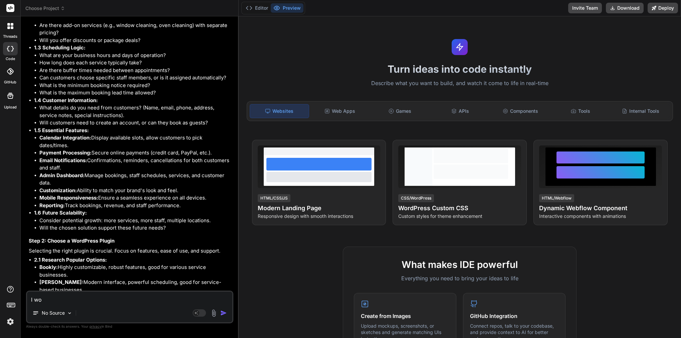
type textarea "x"
type textarea "I woul"
type textarea "x"
type textarea "I would"
type textarea "x"
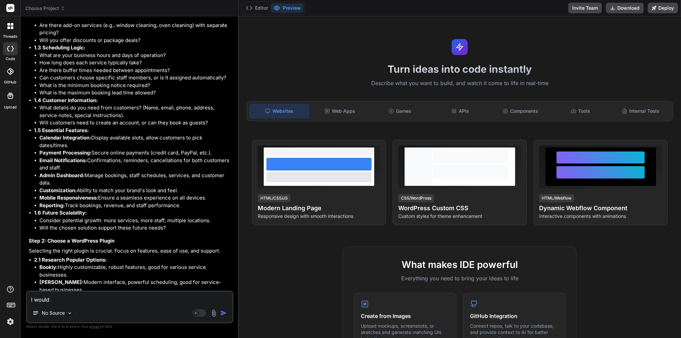
type textarea "I wouldl"
type textarea "x"
type textarea "I wouldli"
type textarea "x"
type textarea "I wouldlik"
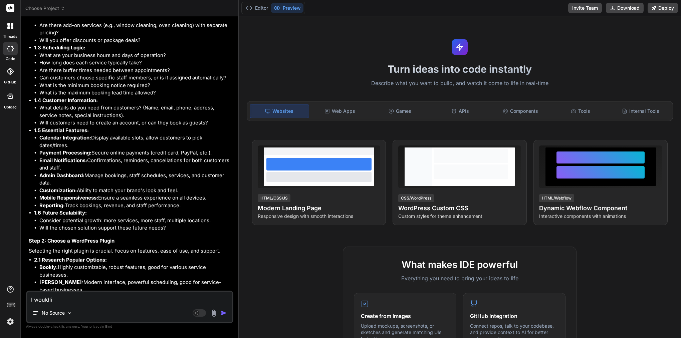
type textarea "x"
type textarea "I wouldlike"
type textarea "x"
type textarea "I would like"
type textarea "x"
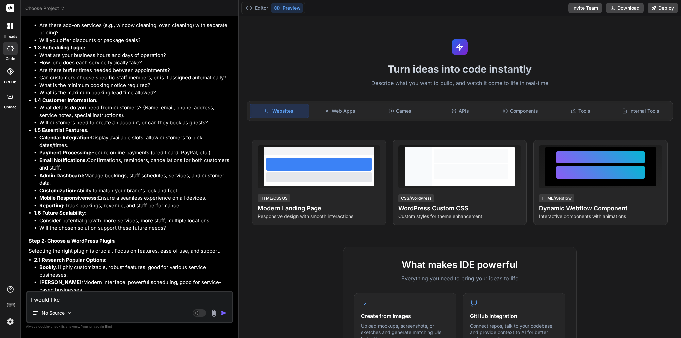
type textarea "I would like t"
type textarea "x"
type textarea "I would like to"
type textarea "x"
type textarea "I would like to"
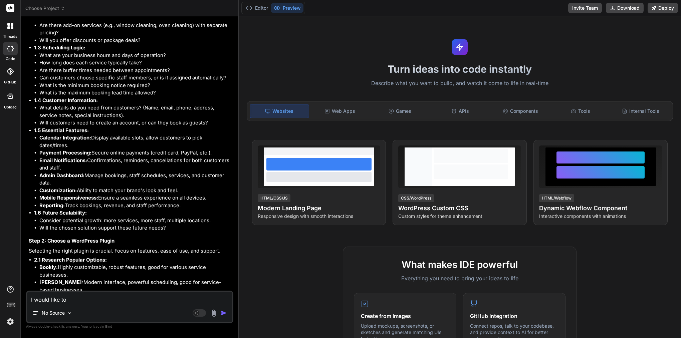
type textarea "x"
type textarea "I would like to b"
type textarea "x"
type textarea "I would like to bu"
type textarea "x"
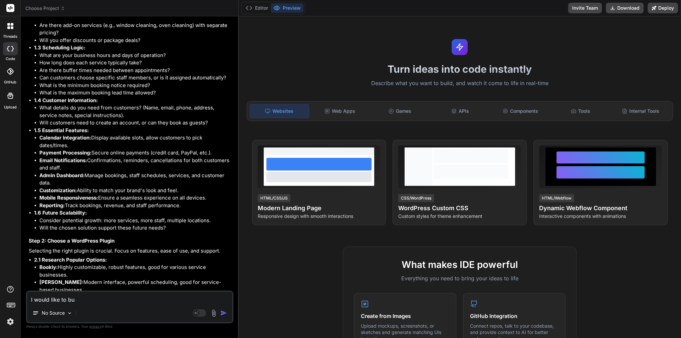
type textarea "I would like to [PERSON_NAME]"
type textarea "x"
type textarea "I would like to buil"
type textarea "x"
type textarea "I would like to build"
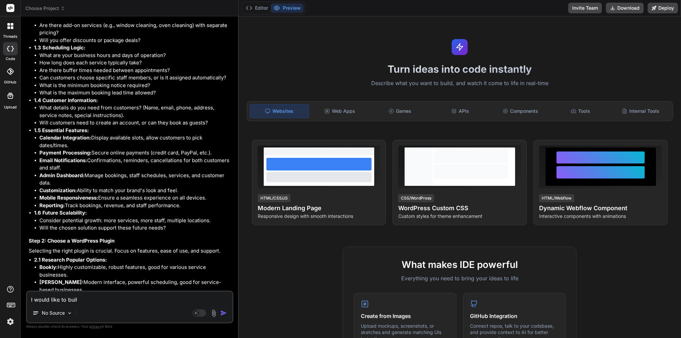
type textarea "x"
type textarea "I would like to build"
type textarea "x"
type textarea "I would like to build c"
type textarea "x"
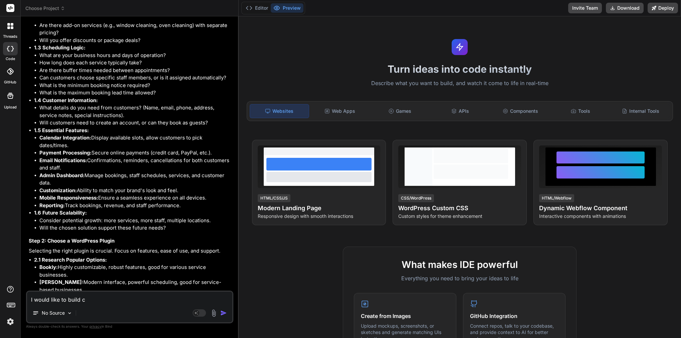
type textarea "I would like to build cu"
type textarea "x"
type textarea "I would like to build cus"
type textarea "x"
type textarea "I would like to build cust"
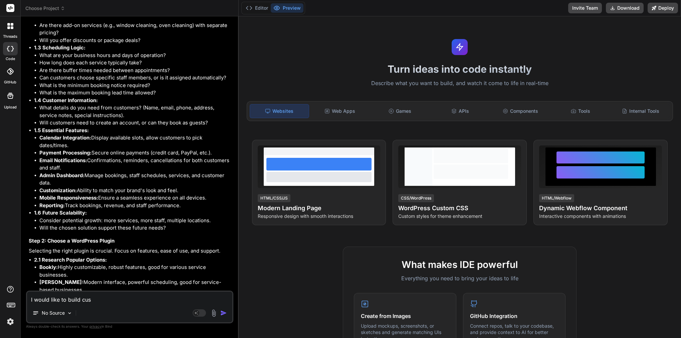
type textarea "x"
type textarea "I would like to build custo"
type textarea "x"
type textarea "I would like to build custom"
type textarea "x"
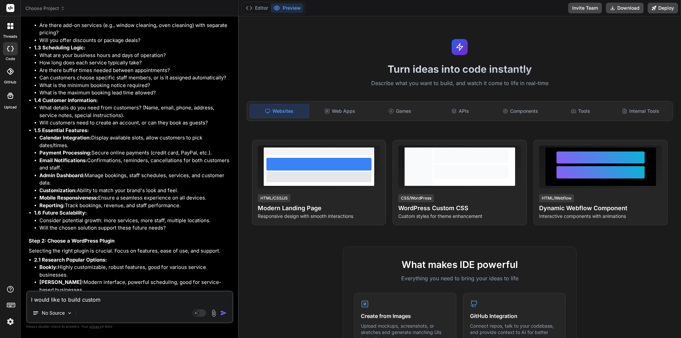
type textarea "I would like to build custom"
type textarea "x"
type textarea "I would like to build custom p"
type textarea "x"
type textarea "I would like to build custom pl"
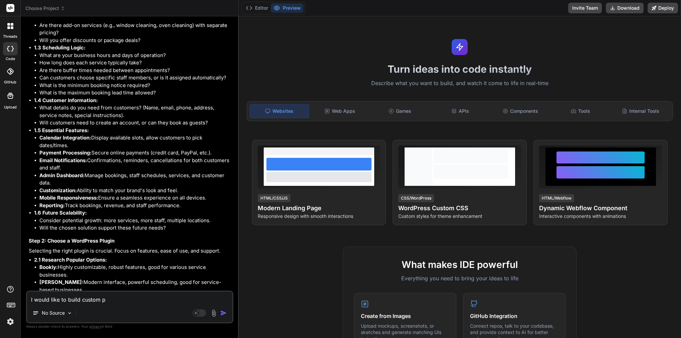
type textarea "x"
type textarea "I would like to build custom plu"
type textarea "x"
type textarea "I would like to build custom plug"
type textarea "x"
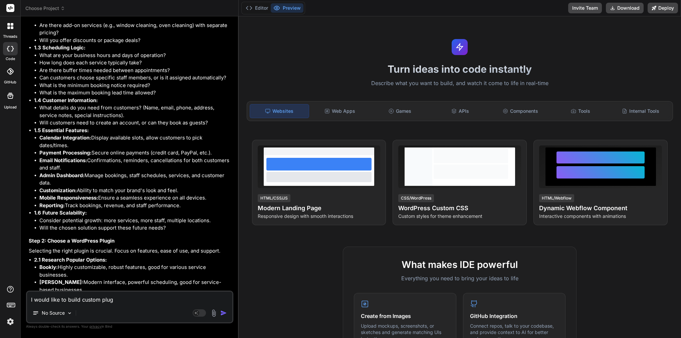
type textarea "I would like to build custom plugi"
type textarea "x"
type textarea "I would like to build custom plugin"
type textarea "x"
type textarea "I would like to build custom plugin"
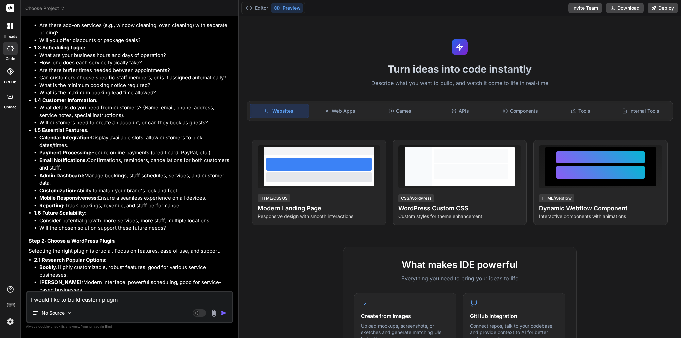
type textarea "x"
type textarea "I would like to build custom plugin b"
type textarea "x"
type textarea "I would like to build custom plugin ba"
type textarea "x"
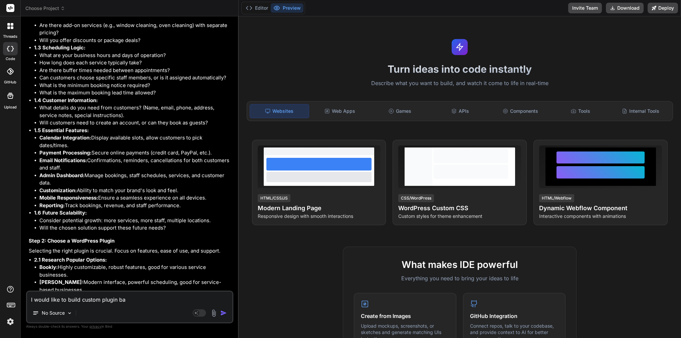
type textarea "I would like to build custom plugin b"
type textarea "x"
type textarea "I would like to build custom plugin"
type textarea "x"
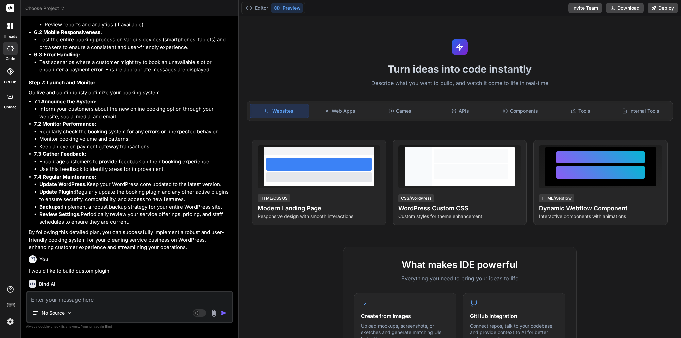
scroll to position [1555, 0]
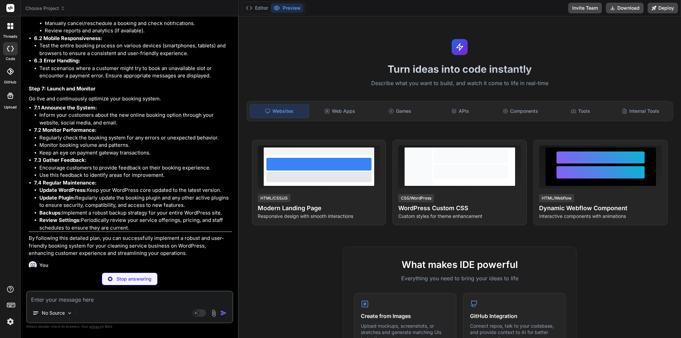
type textarea "x"
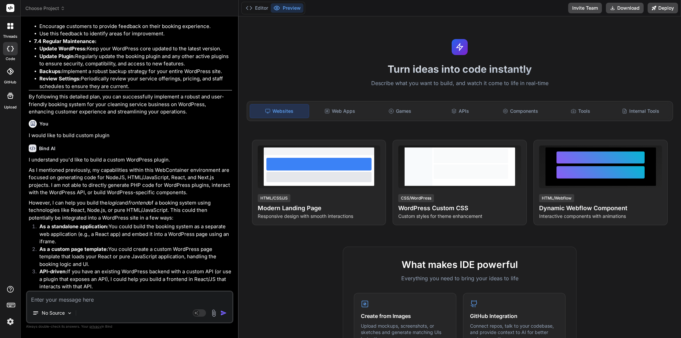
scroll to position [0, 0]
type textarea "h"
type textarea "x"
type textarea "ho"
type textarea "x"
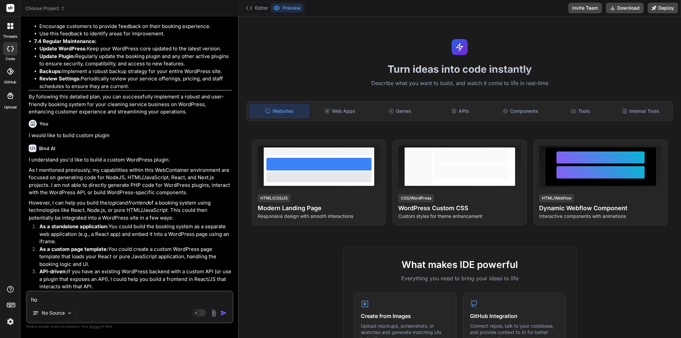
type textarea "how"
type textarea "x"
type textarea "how"
type textarea "x"
type textarea "how i"
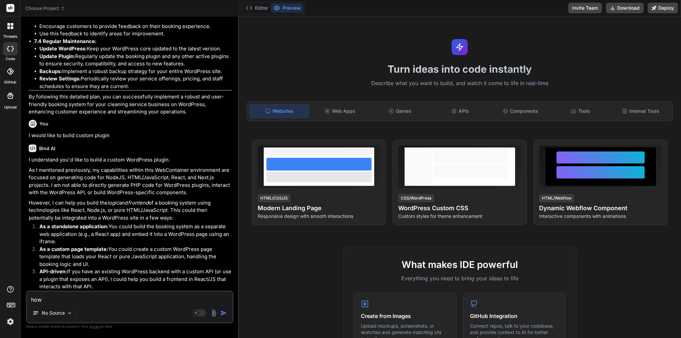
type textarea "x"
type textarea "how I"
type textarea "x"
type textarea "how I b"
type textarea "x"
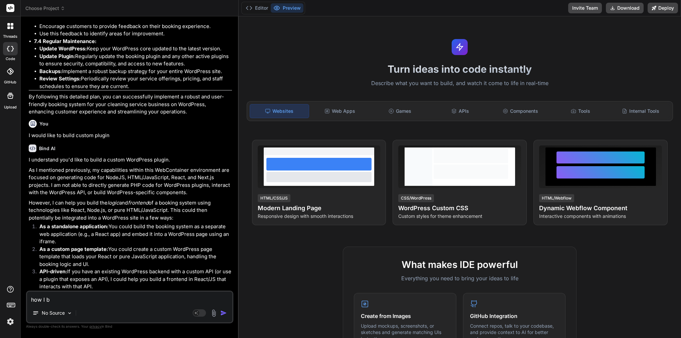
type textarea "how I bu"
type textarea "x"
type textarea "how I [PERSON_NAME]"
type textarea "x"
type textarea "how I buil"
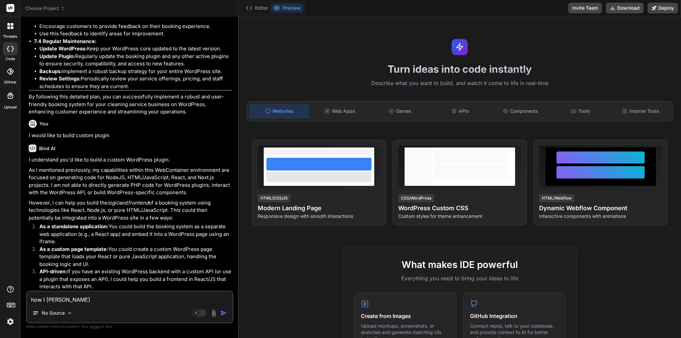
type textarea "x"
type textarea "how I build"
type textarea "x"
type textarea "how I build"
type textarea "x"
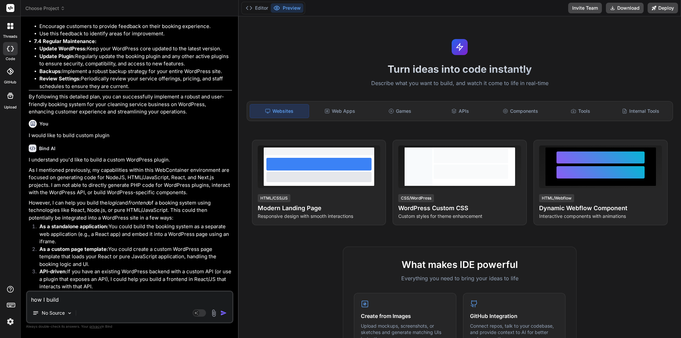
type textarea "how I build b"
type textarea "x"
type textarea "how I build ba"
type textarea "x"
type textarea "how I build bac"
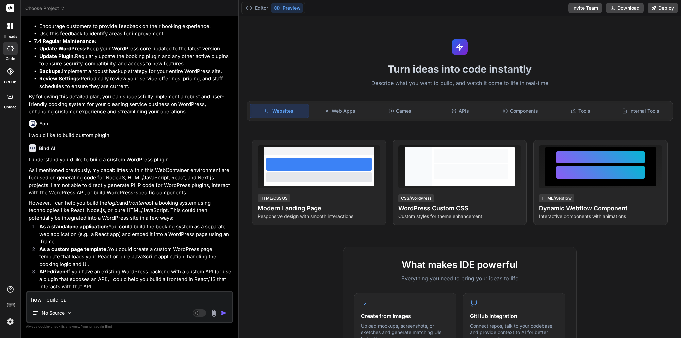
type textarea "x"
type textarea "how I build back"
type textarea "x"
type textarea "how I build [PERSON_NAME]"
type textarea "x"
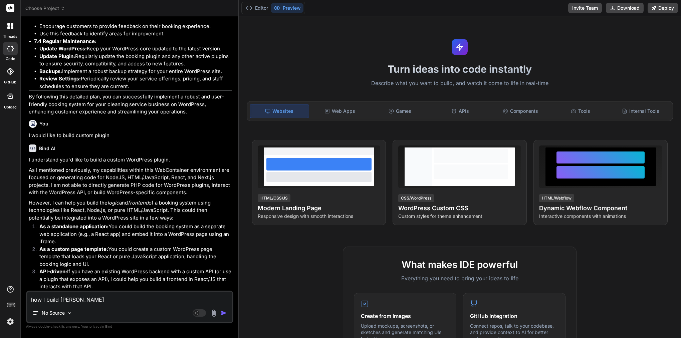
type textarea "how I build [PERSON_NAME]"
type textarea "x"
type textarea "how I build backend"
type textarea "x"
type textarea "how I build backend"
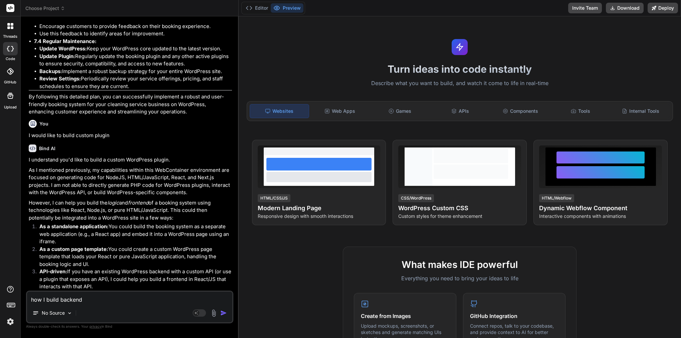
type textarea "x"
type textarea "how I build backend ,"
type textarea "x"
type textarea "how I build backend ,"
type textarea "x"
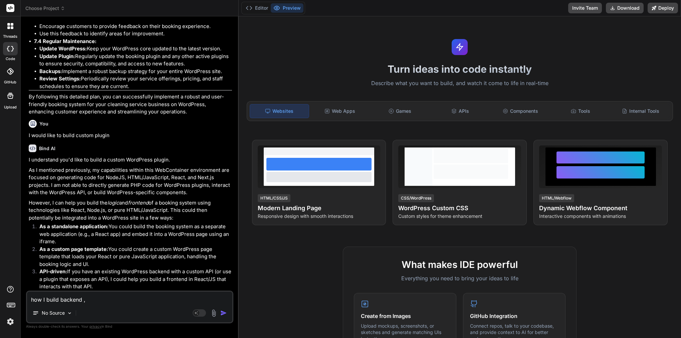
type textarea "how I build backend , e"
type textarea "x"
type textarea "how I build backend , em"
type textarea "x"
type textarea "how I build backend , ema"
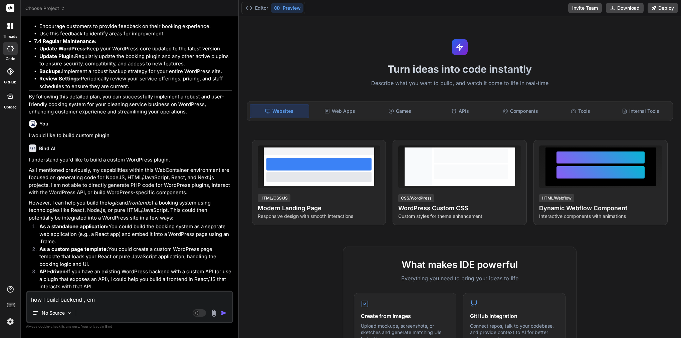
type textarea "x"
type textarea "how I build backend , emai"
type textarea "x"
type textarea "how I build backend , email"
type textarea "x"
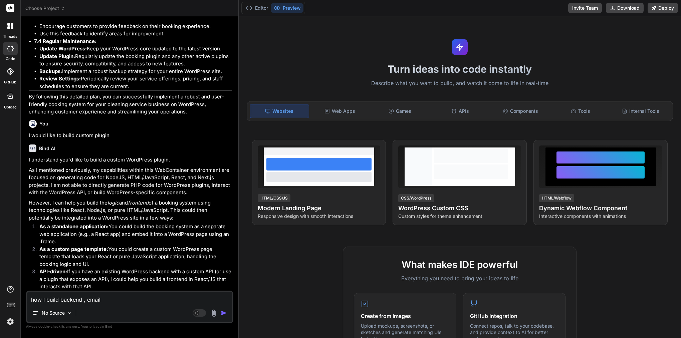
type textarea "how I build backend , email"
type textarea "x"
type textarea "how I build backend , email n"
type textarea "x"
type textarea "how I build backend , email no"
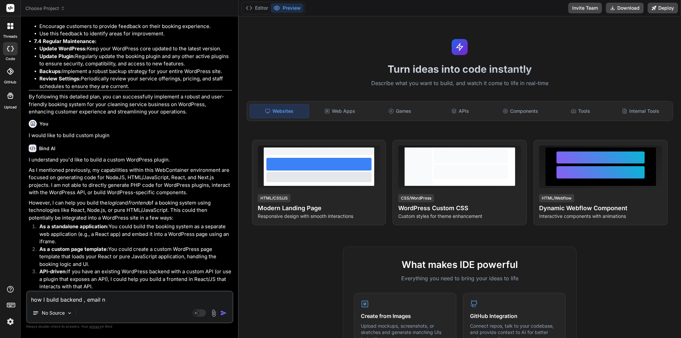
type textarea "x"
type textarea "how I build backend , email not"
type textarea "x"
type textarea "how I build backend , email [PERSON_NAME]"
type textarea "x"
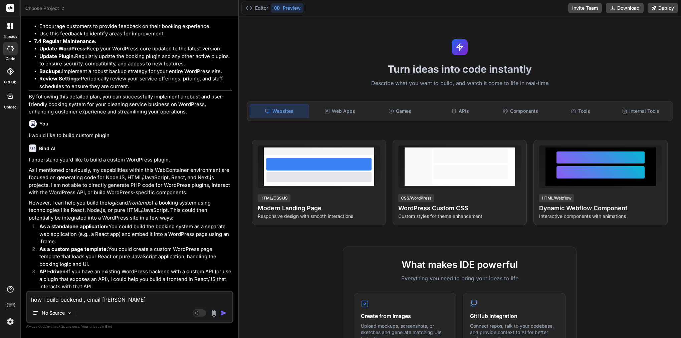
type textarea "how I build backend , email not"
type textarea "x"
type textarea "how I build backend , email noti"
type textarea "x"
type textarea "how I build backend , email notif"
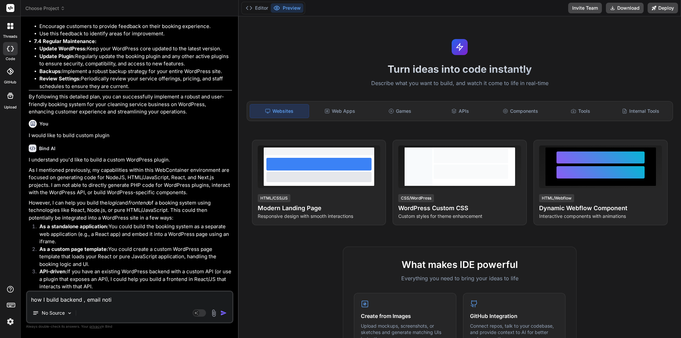
type textarea "x"
type textarea "how I build backend , email notifi"
type textarea "x"
type textarea "how I build backend , email notific"
type textarea "x"
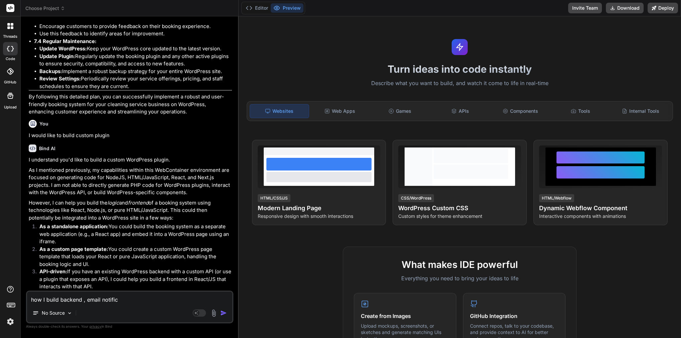
type textarea "how I build backend , email notifica"
type textarea "x"
type textarea "how I build backend , email notificat"
type textarea "x"
type textarea "how I build backend , email notificati"
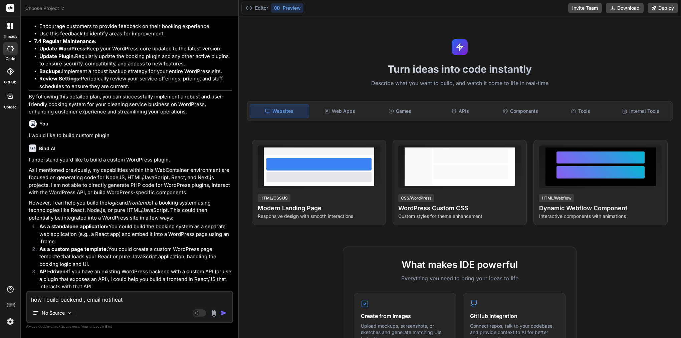
type textarea "x"
type textarea "how I build backend , email notificatio"
type textarea "x"
type textarea "how I build backend , email notification"
type textarea "x"
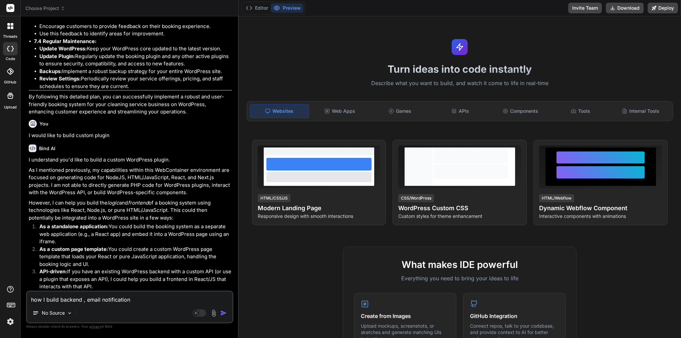
type textarea "how I build backend , email notification"
type textarea "x"
type textarea "how I build backend , email notification a"
type textarea "x"
type textarea "how I build backend , email notification an"
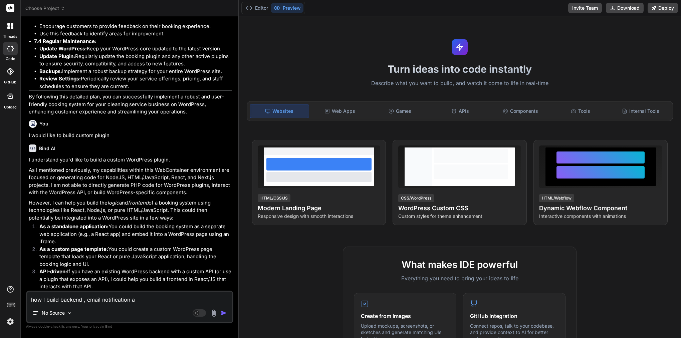
type textarea "x"
type textarea "how I build backend , email notification and"
type textarea "x"
type textarea "how I build backend , email notification and"
type textarea "x"
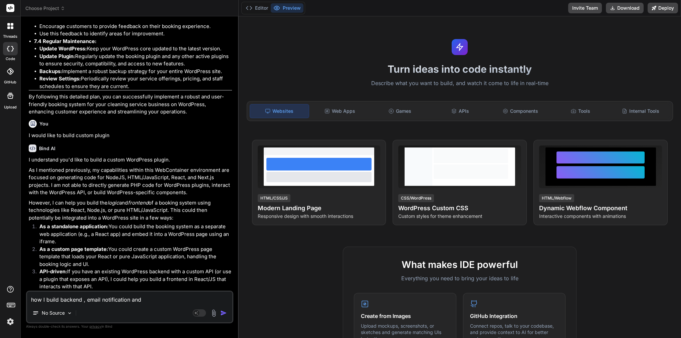
type textarea "how I build backend , email notification and e"
type textarea "x"
type textarea "how I build backend , email notification and et"
type textarea "x"
type textarea "how I build backend , email notification and etc"
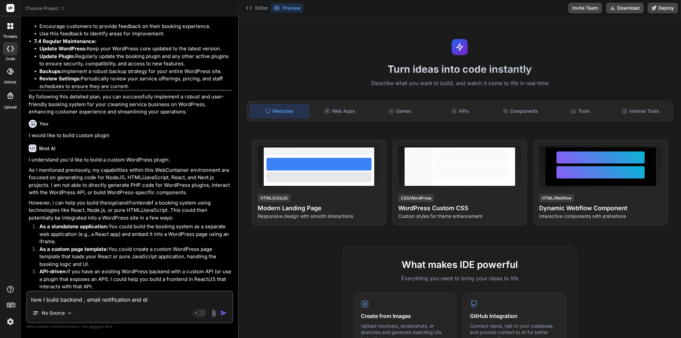
type textarea "x"
type textarea "how I build backend , email notification and etc."
type textarea "x"
type textarea "how I build backend , email notification and etc.?"
type textarea "x"
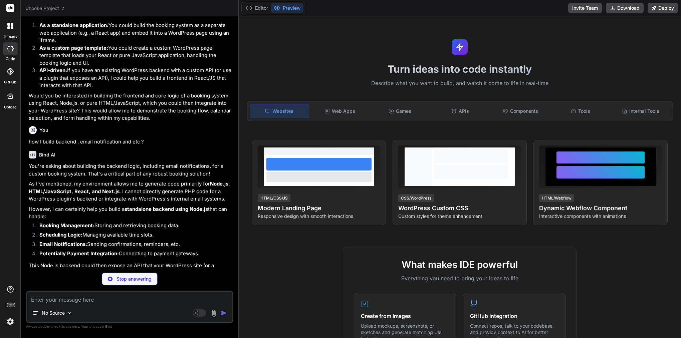
scroll to position [1898, 0]
type textarea "x"
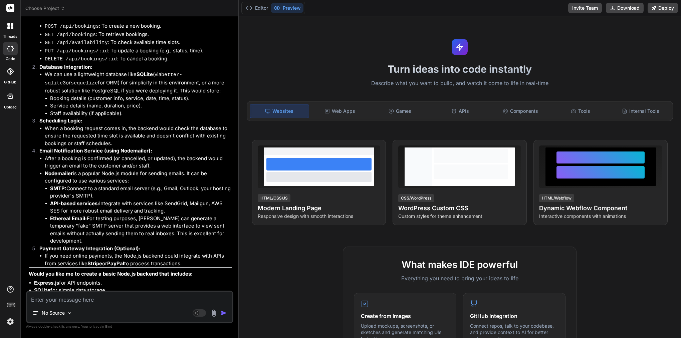
scroll to position [0, 0]
type textarea "i"
type textarea "x"
type textarea "I"
type textarea "x"
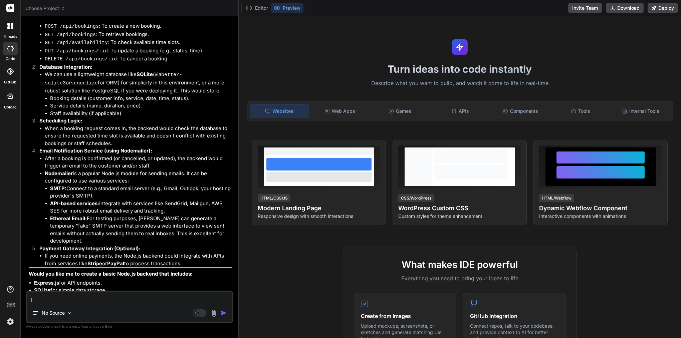
type textarea "I h"
type textarea "x"
type textarea "I ha"
type textarea "x"
type textarea "I hav"
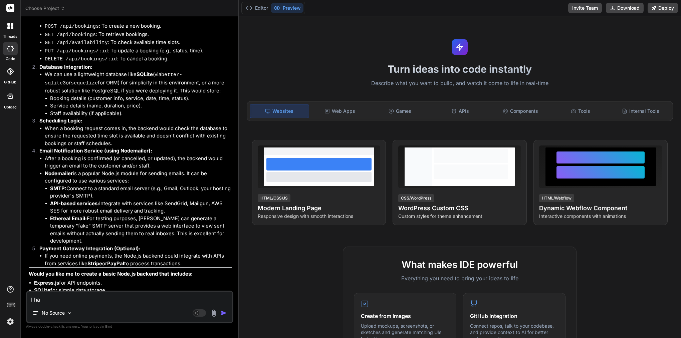
type textarea "x"
type textarea "I have"
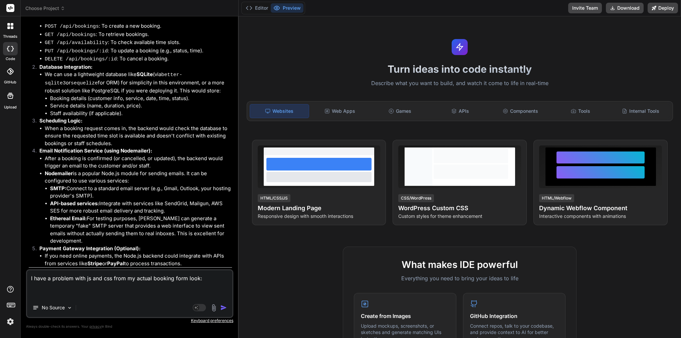
paste textarea "/** * ACAB Frontend JavaScript - Enhanced with Clean Config Validation & Modern…"
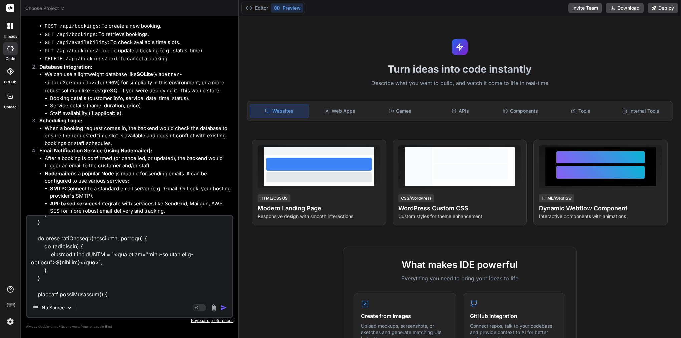
paste textarea "/** * ACAB Frontend Styles - Modern Design Polish * Clean card grid, consistent…"
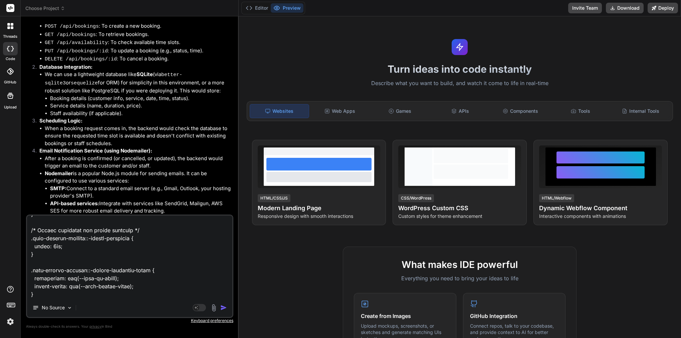
click at [223, 306] on img "button" at bounding box center [223, 307] width 7 height 7
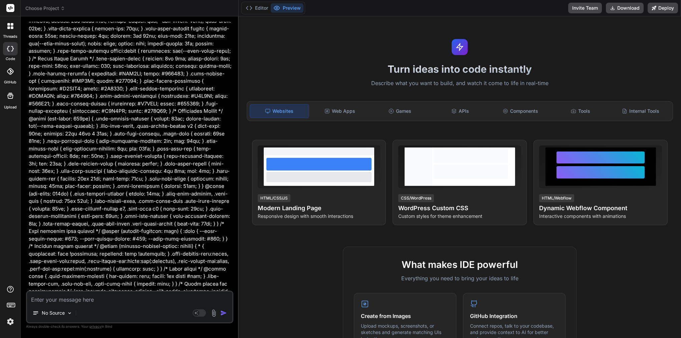
scroll to position [0, 0]
click at [59, 296] on textarea at bounding box center [129, 298] width 205 height 12
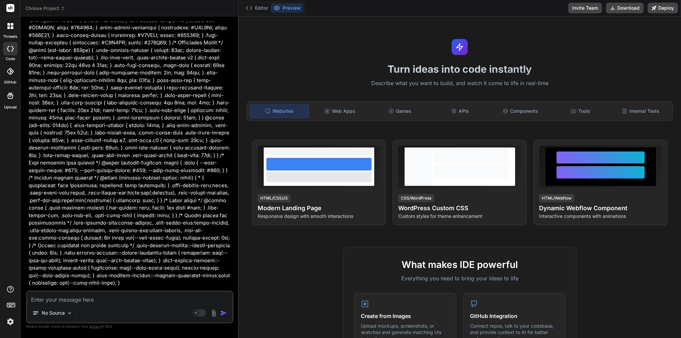
click at [212, 314] on img at bounding box center [214, 313] width 8 height 8
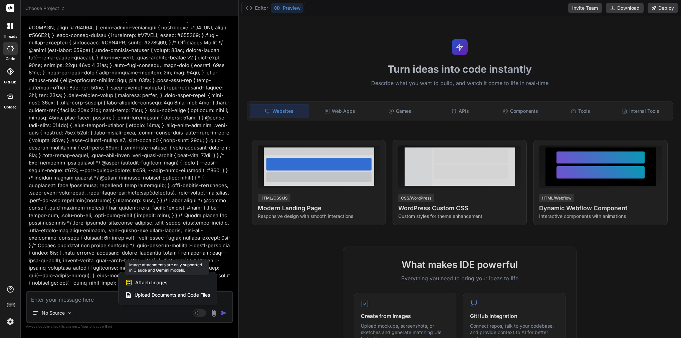
click at [199, 285] on div "Attach Images Image attachments are only supported in Claude and Gemini models." at bounding box center [167, 282] width 85 height 13
click at [141, 282] on span "Attach Images" at bounding box center [151, 282] width 32 height 7
click at [101, 275] on div at bounding box center [340, 169] width 681 height 338
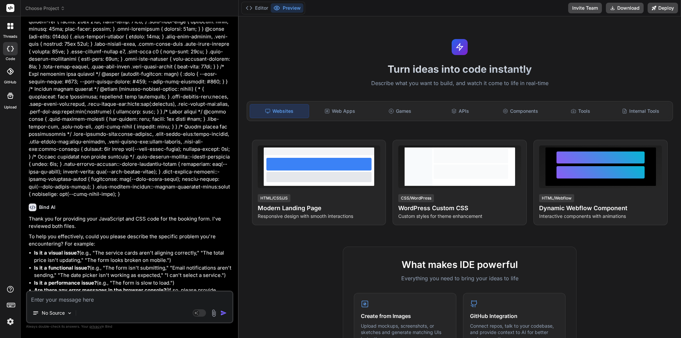
scroll to position [0, 0]
click at [213, 311] on img at bounding box center [214, 313] width 8 height 8
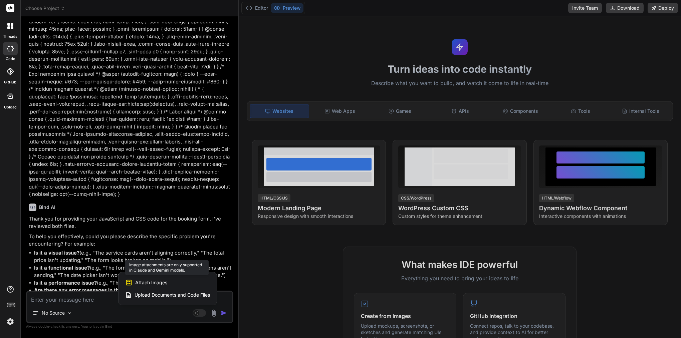
click at [160, 279] on span "Attach Images" at bounding box center [151, 282] width 32 height 7
click at [126, 281] on icon at bounding box center [129, 283] width 6 height 6
click at [88, 295] on div at bounding box center [340, 169] width 681 height 338
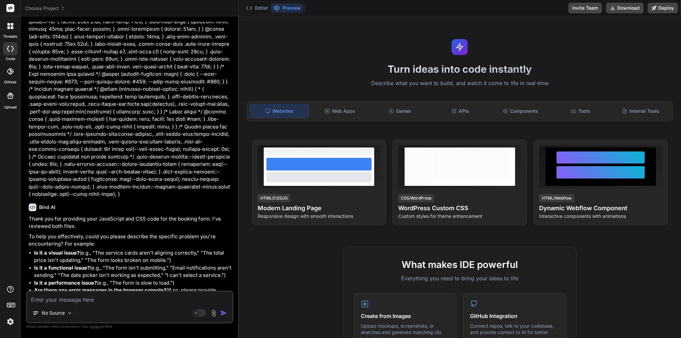
click at [98, 298] on textarea at bounding box center [129, 298] width 205 height 12
drag, startPoint x: 166, startPoint y: 216, endPoint x: 205, endPoint y: 221, distance: 39.4
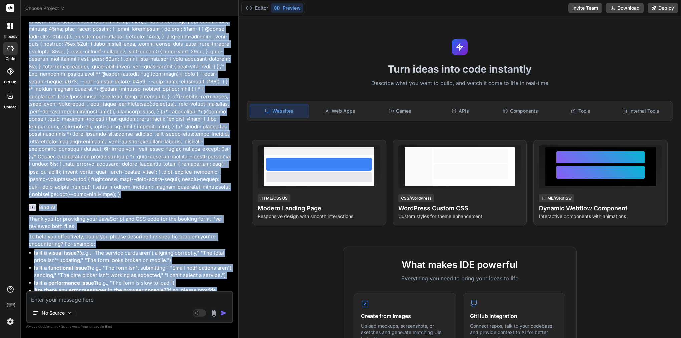
drag, startPoint x: 28, startPoint y: 215, endPoint x: 56, endPoint y: 226, distance: 30.2
click at [56, 226] on div "You Bind AI I understand you're looking for a detailed plan to develop a bookin…" at bounding box center [130, 156] width 206 height 269
drag, startPoint x: 28, startPoint y: 173, endPoint x: 69, endPoint y: 240, distance: 78.0
click at [60, 246] on div "You Bind AI I understand you're looking for a detailed plan to develop a bookin…" at bounding box center [130, 156] width 206 height 269
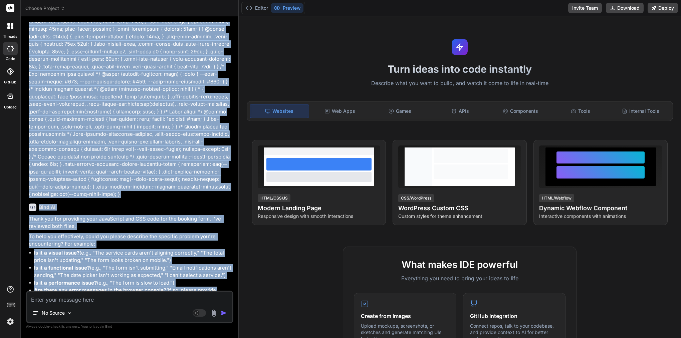
drag, startPoint x: 56, startPoint y: 284, endPoint x: 27, endPoint y: 172, distance: 115.1
click at [27, 172] on div "You Bind AI I understand you're looking for a detailed plan to develop a bookin…" at bounding box center [129, 180] width 207 height 316
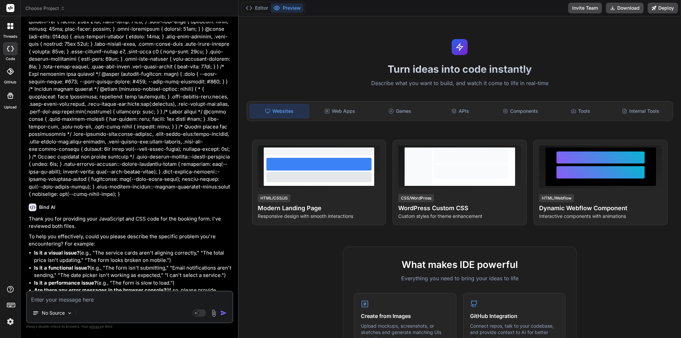
click at [28, 178] on div "You Bind AI I understand you're looking for a detailed plan to develop a bookin…" at bounding box center [130, 156] width 206 height 269
drag, startPoint x: 30, startPoint y: 175, endPoint x: 66, endPoint y: 283, distance: 114.1
copy div "Thank you for providing the JavaScript and CSS code! I've reviewed both files, …"
click at [126, 303] on textarea at bounding box center [129, 298] width 205 height 12
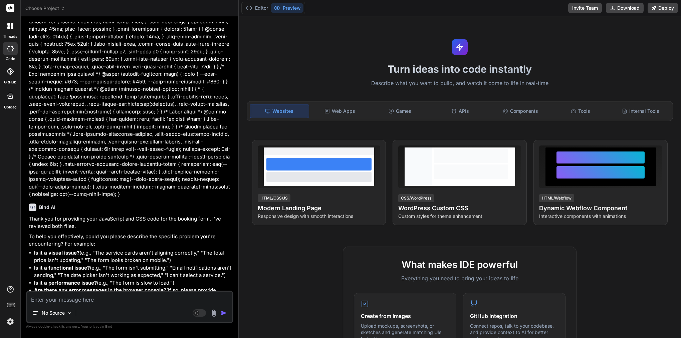
click at [126, 303] on textarea at bounding box center [129, 298] width 205 height 12
paste textarea "Lor ip 👍 — do sit amet Cons AD (el sed doe temp) in utlaboreet dol magnaa enima…"
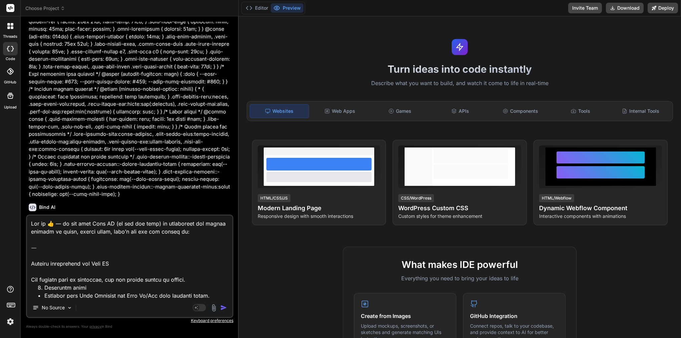
scroll to position [322, 0]
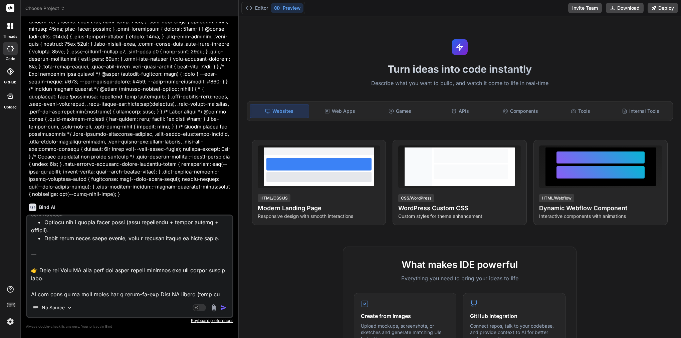
drag, startPoint x: 222, startPoint y: 295, endPoint x: 125, endPoint y: 295, distance: 96.8
click at [125, 295] on textarea at bounding box center [129, 257] width 205 height 83
drag, startPoint x: 33, startPoint y: 286, endPoint x: 223, endPoint y: 305, distance: 190.5
click at [223, 305] on div "No Source Agent Mode. When this toggle is activated, AI automatically makes dec…" at bounding box center [129, 266] width 207 height 103
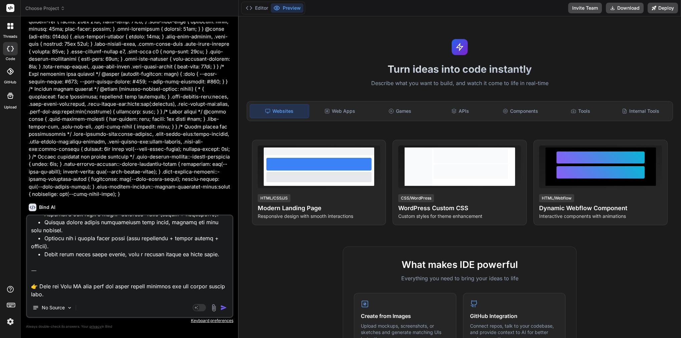
scroll to position [313, 0]
drag, startPoint x: 70, startPoint y: 291, endPoint x: 27, endPoint y: 257, distance: 54.6
click at [27, 257] on textarea at bounding box center [129, 257] width 205 height 83
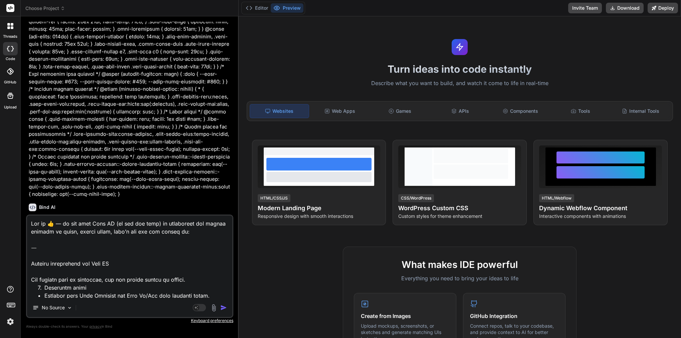
scroll to position [0, 0]
drag, startPoint x: 119, startPoint y: 264, endPoint x: 28, endPoint y: 203, distance: 109.1
click at [28, 203] on div "You Bind AI I understand you're looking for a detailed plan to develop a bookin…" at bounding box center [129, 180] width 207 height 316
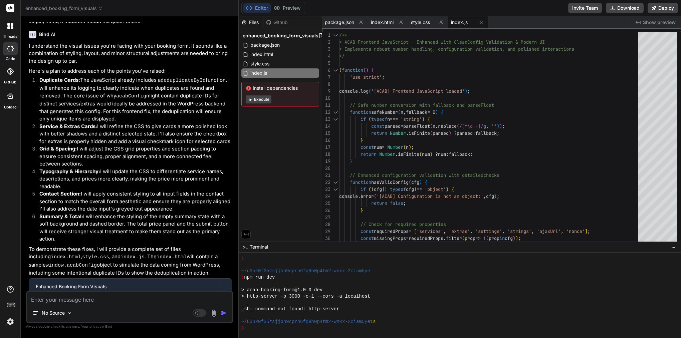
scroll to position [7607, 0]
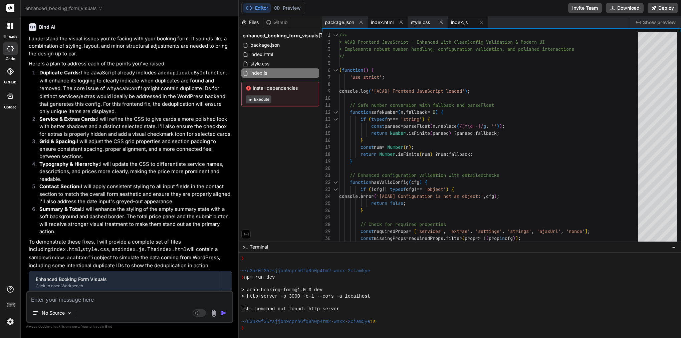
click at [384, 26] on div "index.html" at bounding box center [388, 22] width 40 height 12
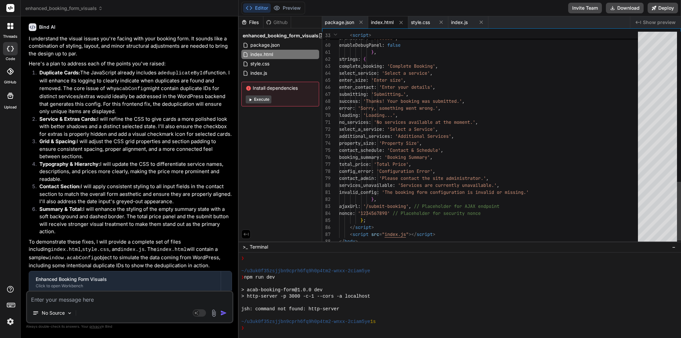
scroll to position [63, 0]
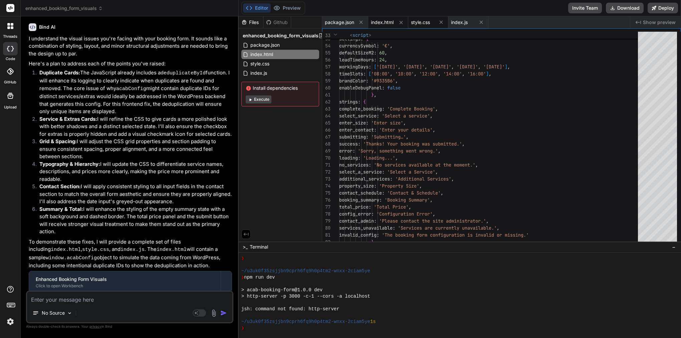
click at [422, 22] on span "style.css" at bounding box center [420, 22] width 19 height 7
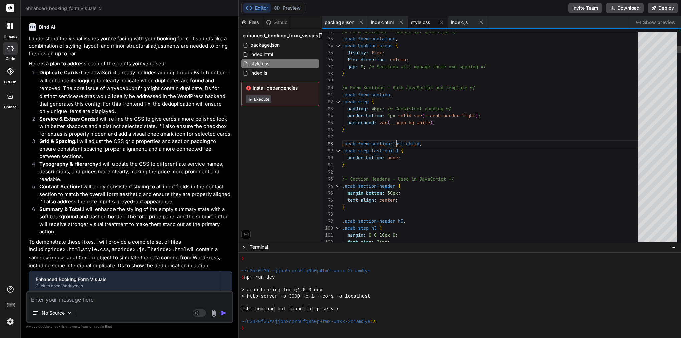
click at [397, 139] on div at bounding box center [492, 137] width 300 height 7
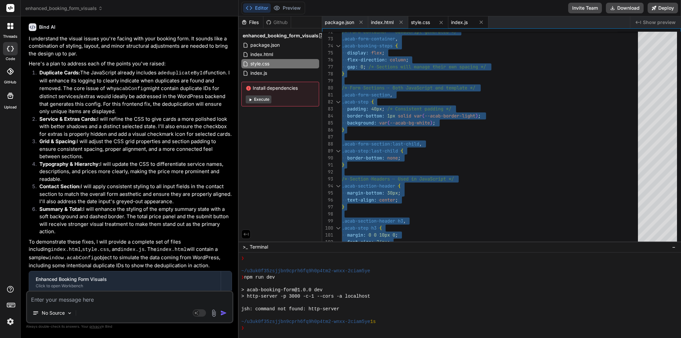
click at [466, 23] on span "index.js" at bounding box center [459, 22] width 17 height 7
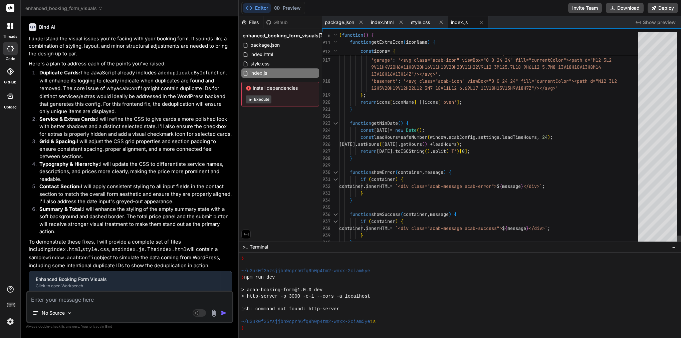
scroll to position [63, 0]
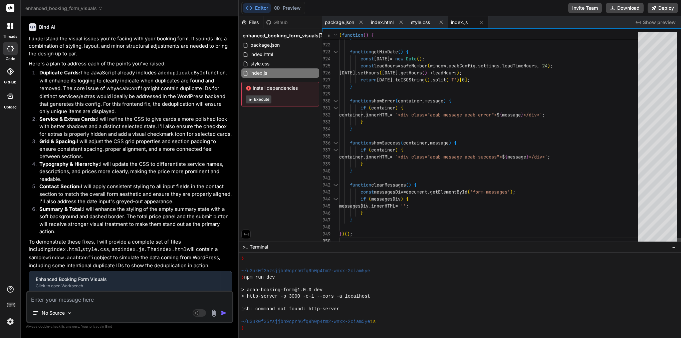
click at [398, 151] on span ")" at bounding box center [396, 150] width 3 height 6
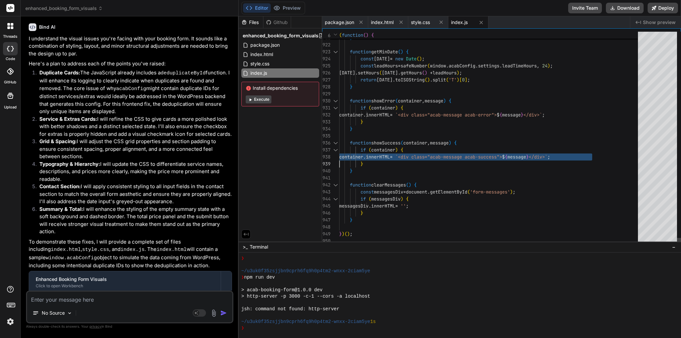
click at [398, 151] on span ")" at bounding box center [396, 150] width 3 height 6
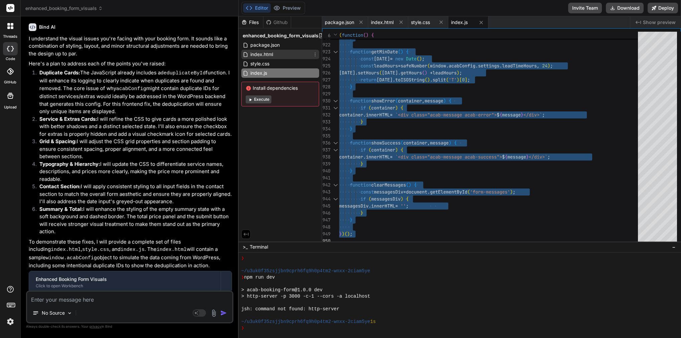
click at [276, 54] on div "index.html" at bounding box center [280, 54] width 78 height 9
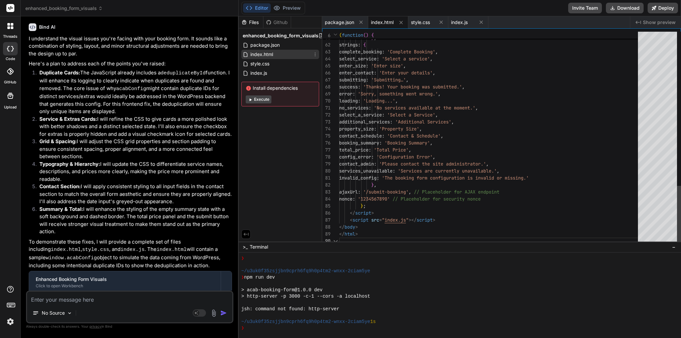
scroll to position [63, 0]
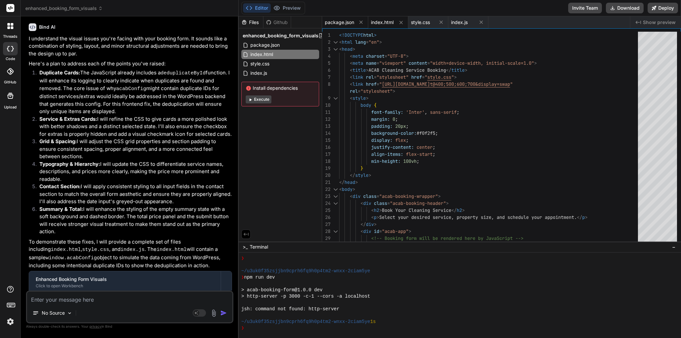
click at [334, 22] on span "package.json" at bounding box center [339, 22] width 29 height 7
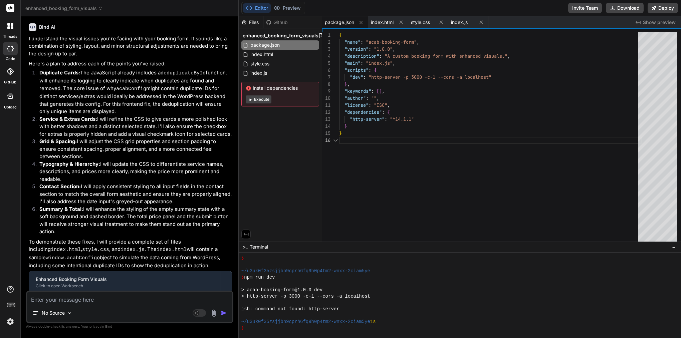
scroll to position [35, 0]
click at [94, 298] on textarea at bounding box center [129, 298] width 205 height 12
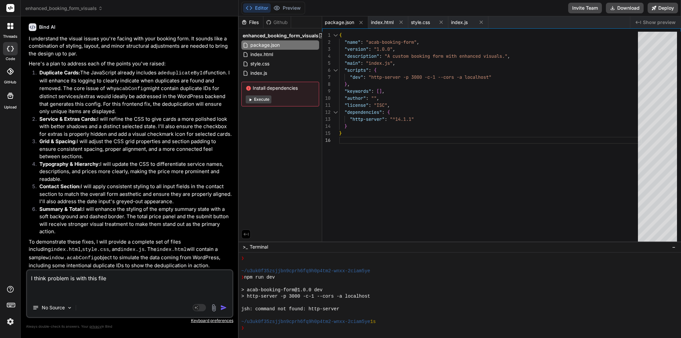
paste textarea "<?lor /** * Ipsumdol Sitamet Cons Adipisci * Elitsedd eius tempor incid utlab e…"
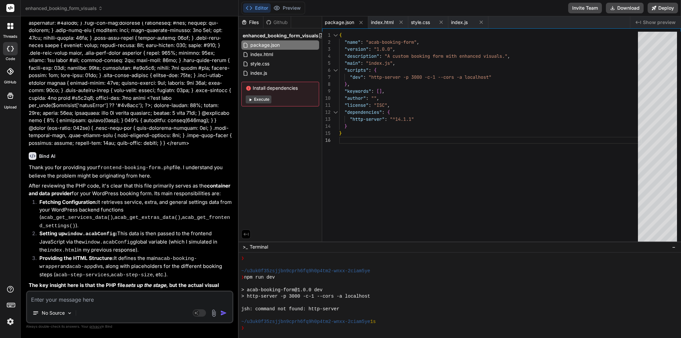
scroll to position [9024, 0]
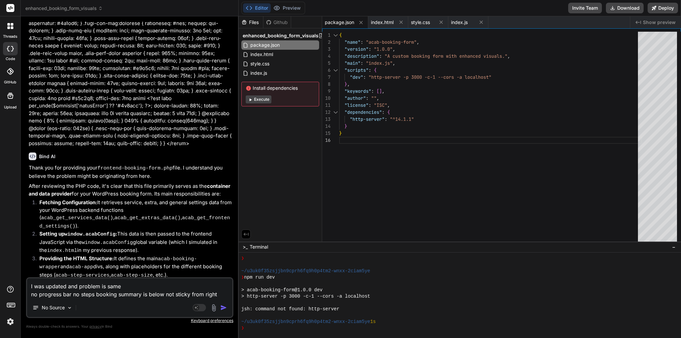
click at [68, 287] on textarea "I was updated and problem is same no progress bar no steps booking summary is b…" at bounding box center [129, 288] width 205 height 20
click at [73, 290] on textarea "I was updated your fileand problem is same no progress bar no steps booking sum…" at bounding box center [129, 288] width 205 height 20
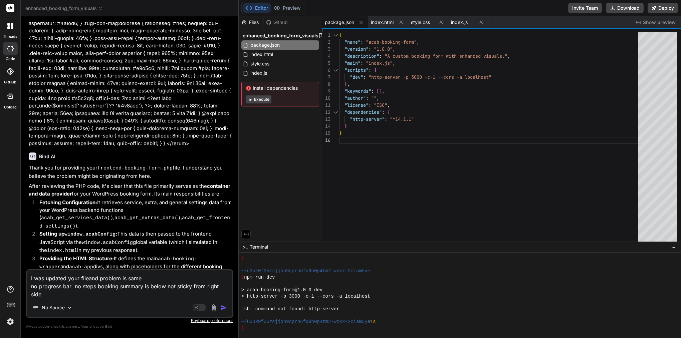
click at [92, 279] on textarea "I was updated your fileand problem is same no progress bar no steps booking sum…" at bounding box center [129, 284] width 205 height 28
click at [98, 286] on textarea "I was updated your file and problem is same no progress bar no steps booking su…" at bounding box center [129, 284] width 205 height 28
click at [222, 308] on img "button" at bounding box center [223, 307] width 7 height 7
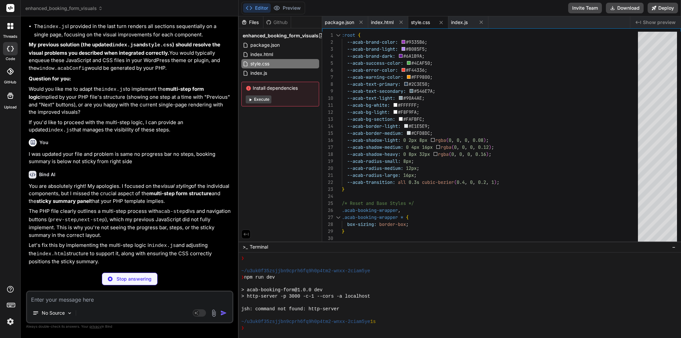
scroll to position [9435, 0]
click at [346, 24] on span "package.json" at bounding box center [339, 22] width 29 height 7
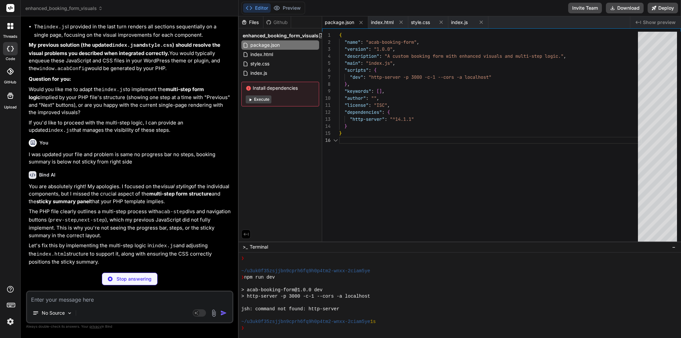
scroll to position [35, 0]
click at [463, 22] on span "index.js" at bounding box center [459, 22] width 17 height 7
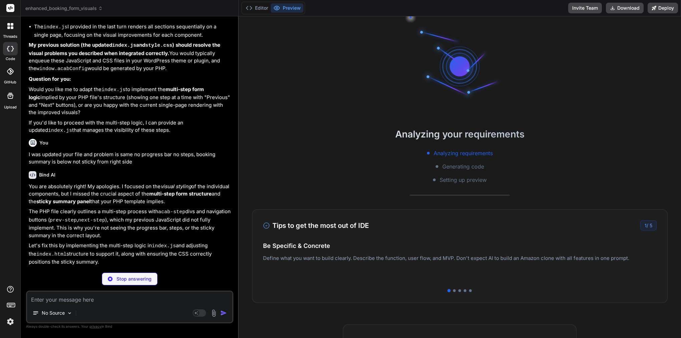
scroll to position [127, 0]
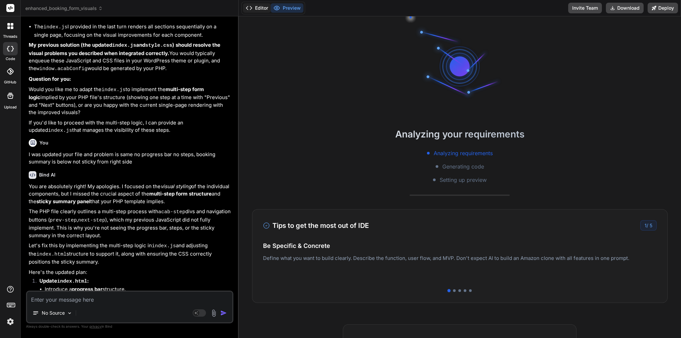
click at [262, 8] on button "Editor" at bounding box center [257, 7] width 28 height 9
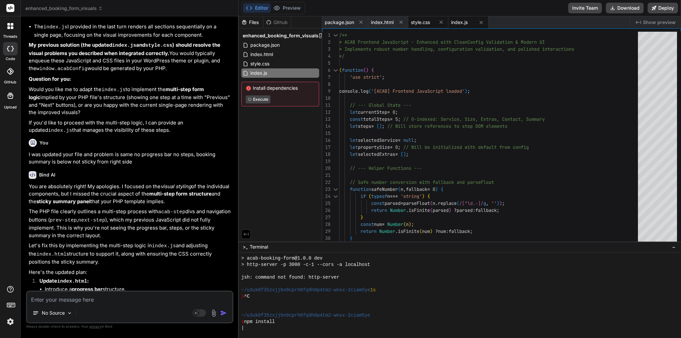
click at [420, 21] on span "style.css" at bounding box center [420, 22] width 19 height 7
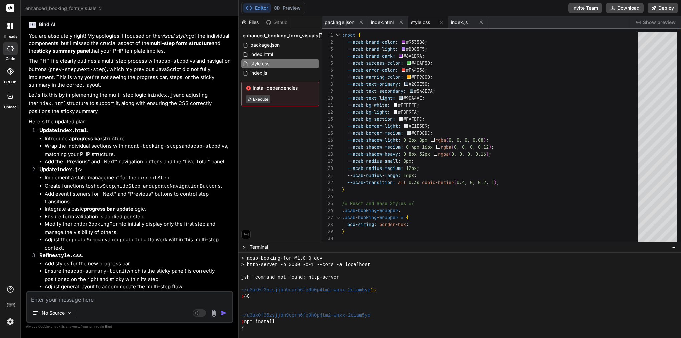
scroll to position [9585, 0]
click at [381, 24] on span "index.html" at bounding box center [382, 22] width 23 height 7
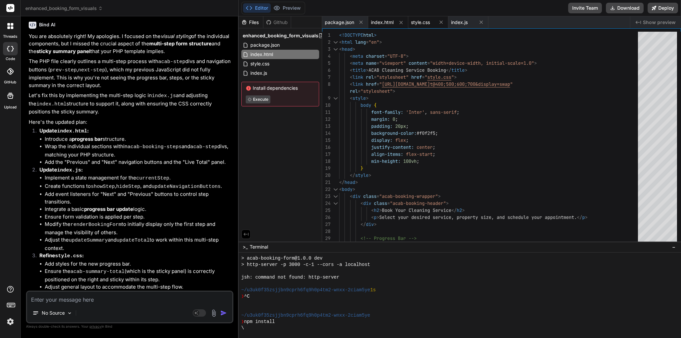
click at [424, 20] on span "style.css" at bounding box center [420, 22] width 19 height 7
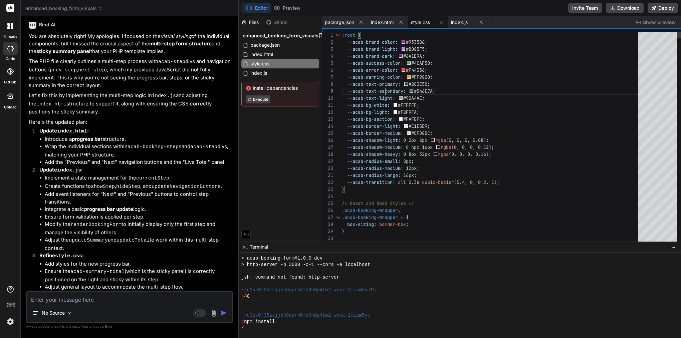
click at [385, 86] on span "--acab-text-primary:" at bounding box center [373, 84] width 53 height 6
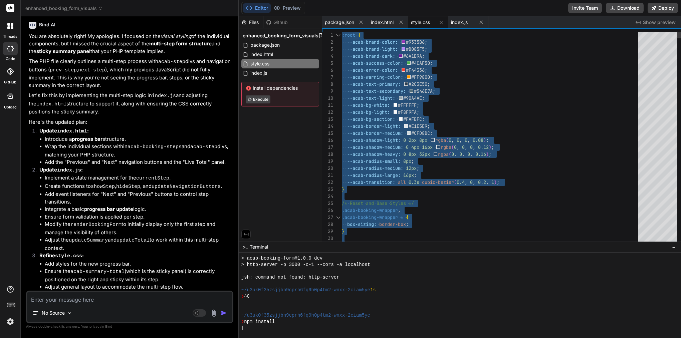
click at [385, 86] on span "--acab-text-primary:" at bounding box center [373, 84] width 53 height 6
click at [460, 20] on span "index.js" at bounding box center [459, 22] width 17 height 7
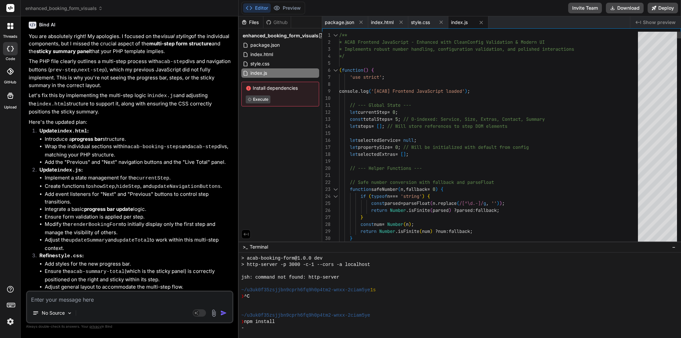
click at [405, 113] on div "let currentStep = 0 ;" at bounding box center [490, 112] width 303 height 7
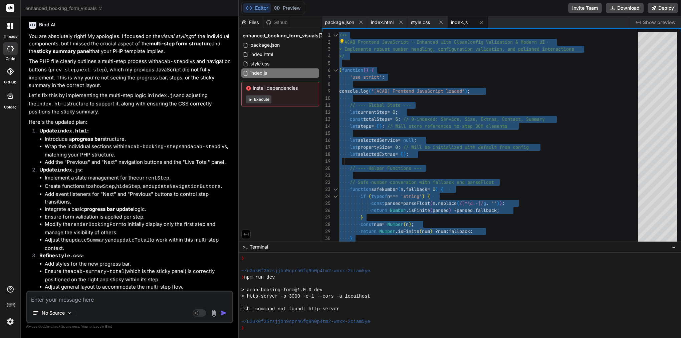
scroll to position [241, 0]
click at [100, 298] on textarea at bounding box center [129, 298] width 205 height 12
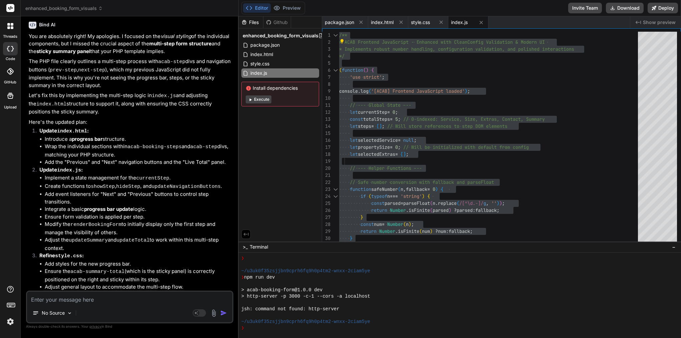
paste textarea "Configuration Error: Failed to render the booking form. Please refresh the page…"
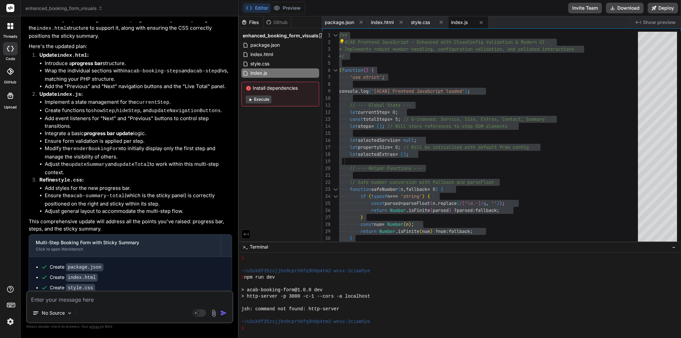
scroll to position [0, 0]
paste textarea "function wp_remove_scripts() { if (current_user_can('update_core')) { return } …"
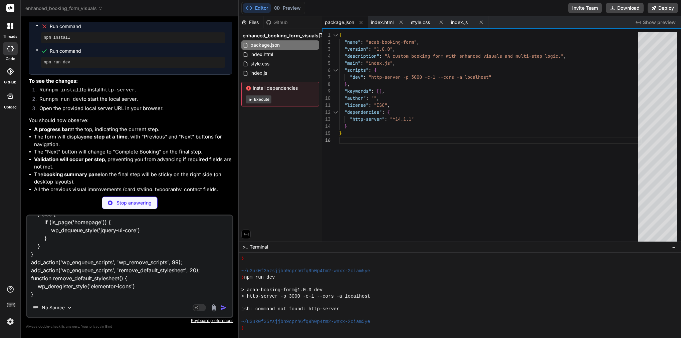
scroll to position [9944, 0]
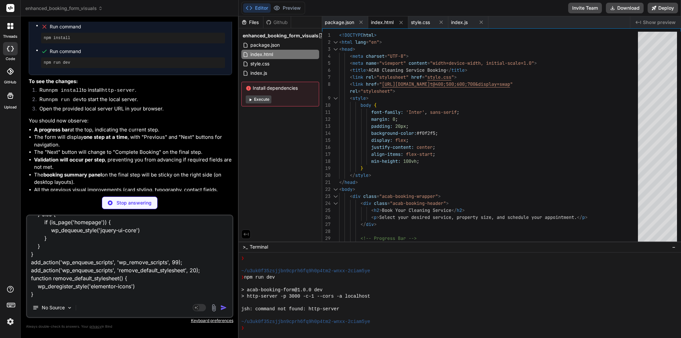
paste textarea "} }; </script> <script src="[URL][DOMAIN_NAME]" id="wc-order-attribution-js"></…"
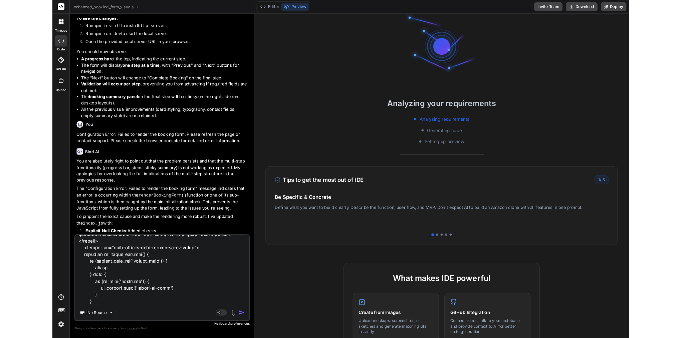
scroll to position [0, 0]
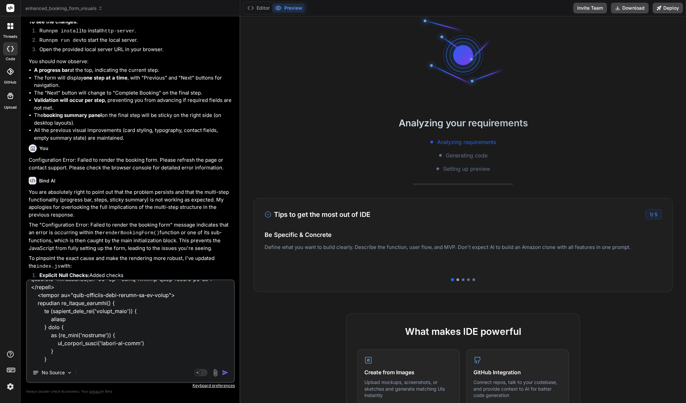
click at [459, 279] on div at bounding box center [458, 279] width 3 height 3
click at [464, 280] on div at bounding box center [463, 279] width 3 height 3
click at [469, 279] on div at bounding box center [468, 279] width 3 height 3
click at [473, 280] on div at bounding box center [474, 279] width 3 height 3
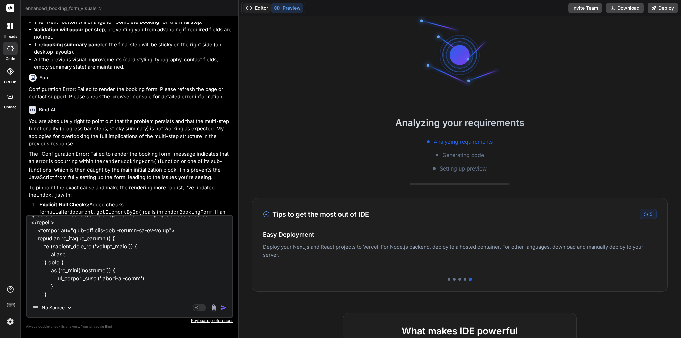
click at [264, 9] on button "Editor" at bounding box center [257, 7] width 28 height 9
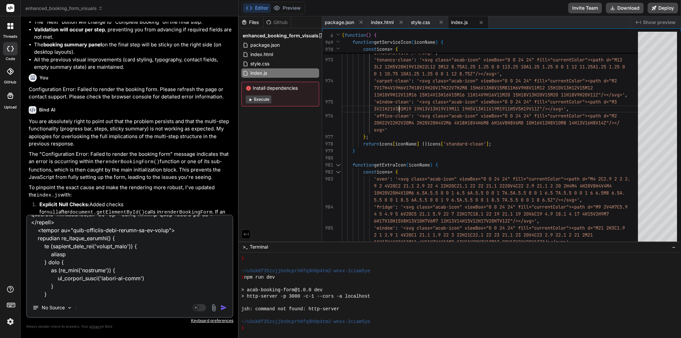
click at [399, 103] on span "'window-clean'" at bounding box center [392, 102] width 37 height 6
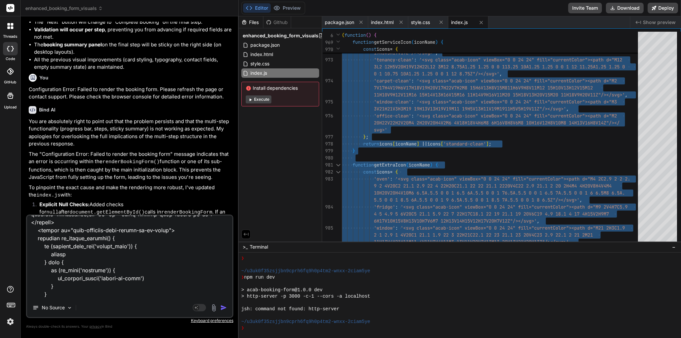
click at [399, 103] on span "'window-clean'" at bounding box center [392, 102] width 37 height 6
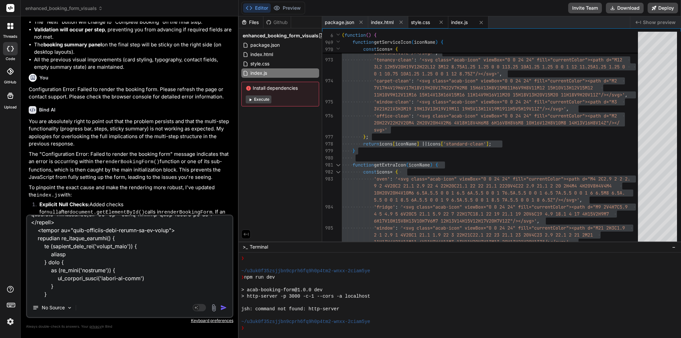
click at [431, 23] on div "style.css" at bounding box center [422, 22] width 23 height 7
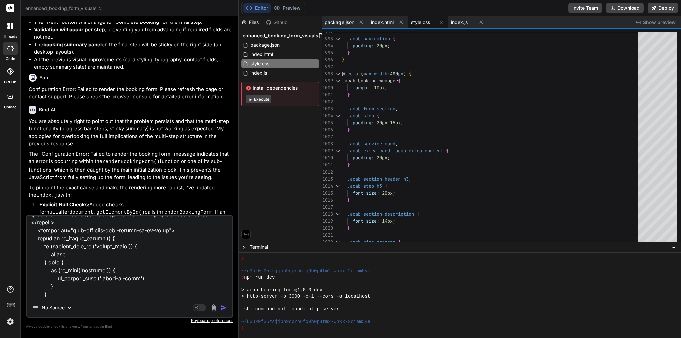
click at [385, 102] on div at bounding box center [492, 101] width 300 height 7
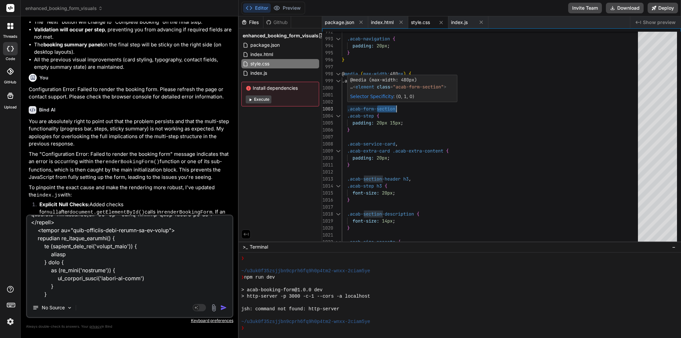
click at [385, 102] on div at bounding box center [492, 101] width 300 height 7
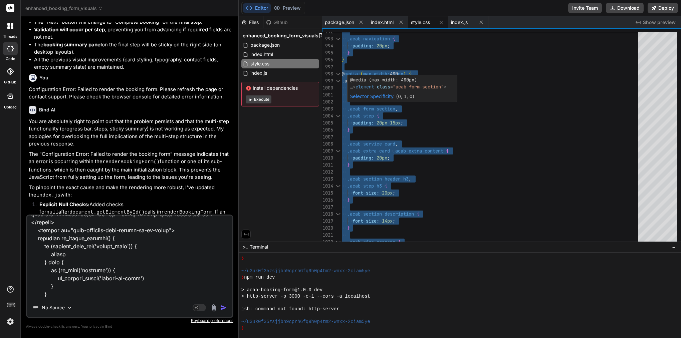
click at [385, 102] on div at bounding box center [492, 101] width 300 height 7
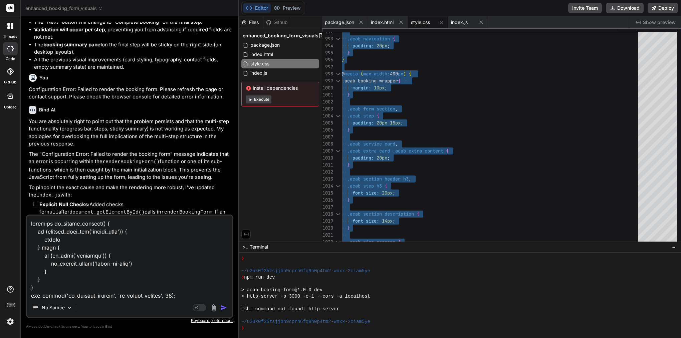
scroll to position [0, 0]
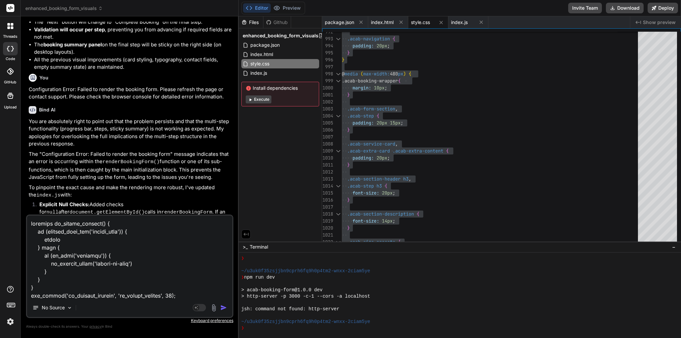
click at [223, 308] on img "button" at bounding box center [223, 307] width 7 height 7
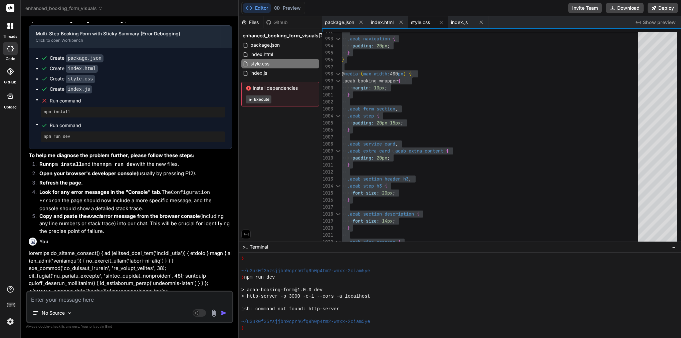
click at [65, 297] on textarea at bounding box center [129, 298] width 205 height 12
paste textarea "} } add_action('wp_enqueue_scripts', 'wp_remove_scripts', 99); add_action('wp_e…"
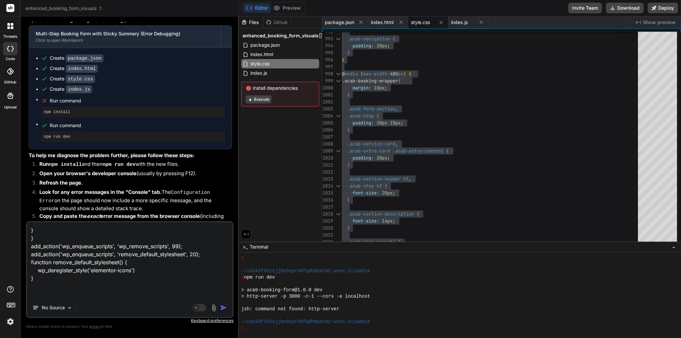
paste textarea "} }; </script> <script src="[URL][DOMAIN_NAME]" id="wc-order-attribution-js"></…"
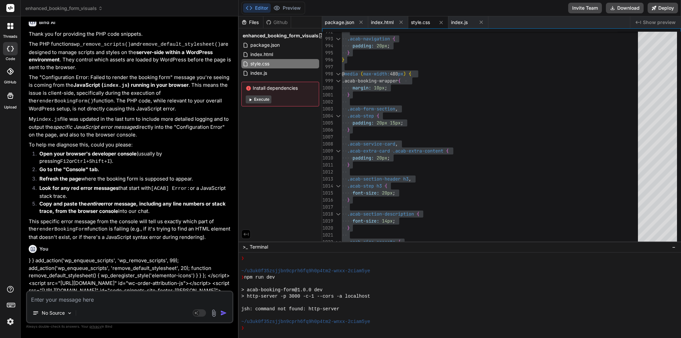
scroll to position [10665, 0]
paste textarea "function renderBookingForm() { const appContainer = document.getElementById('ac…"
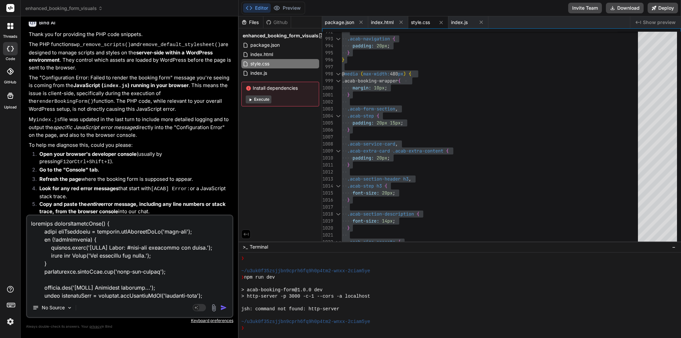
scroll to position [121, 0]
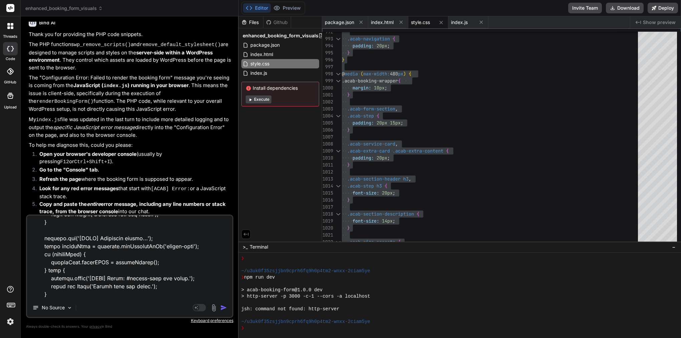
click at [56, 296] on textarea at bounding box center [129, 257] width 205 height 83
paste textarea "} // All validations passed, render the form console.log('[ACAB] All validation…"
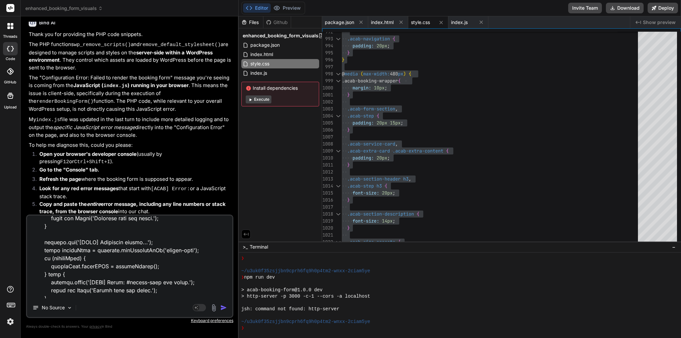
scroll to position [0, 0]
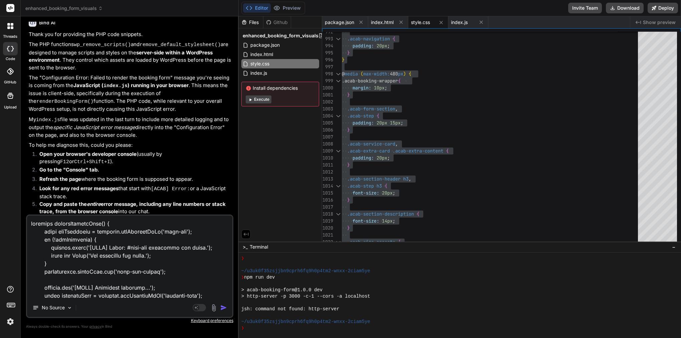
drag, startPoint x: 38, startPoint y: 292, endPoint x: 35, endPoint y: 188, distance: 104.2
click at [17, 112] on div "threads code GitHub Upload enhanced_booking_form_visuals Created with Pixso. Bi…" at bounding box center [340, 169] width 681 height 338
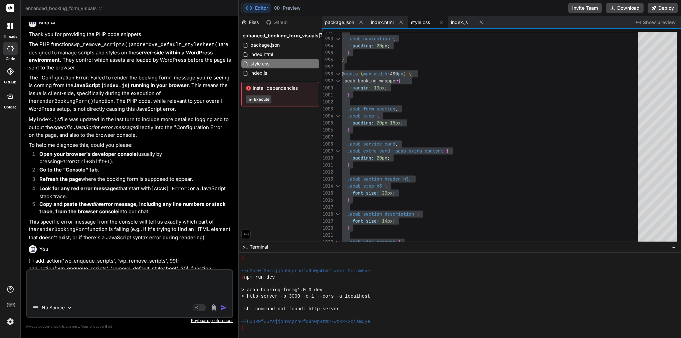
paste textarea "/** * ACAB Frontend JavaScript - Enhanced with Clean Config Validation & Modern…"
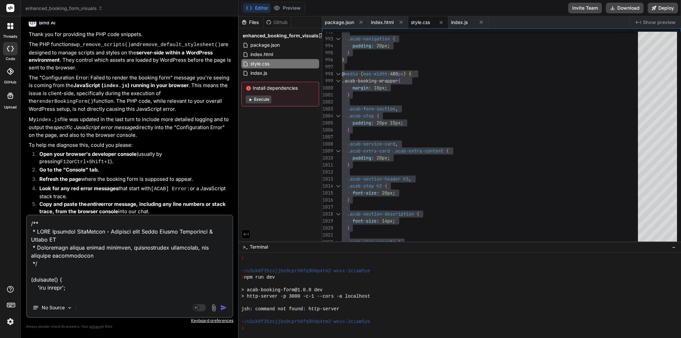
scroll to position [9125, 0]
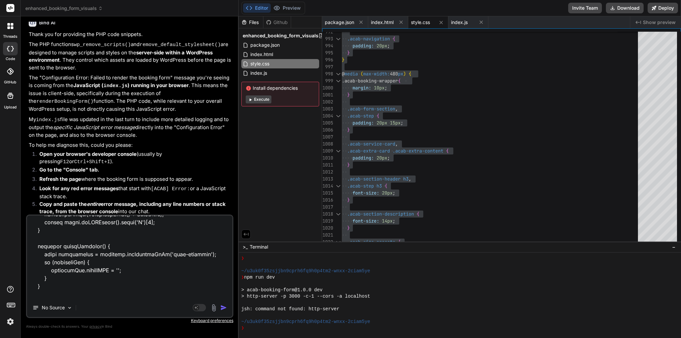
click at [223, 308] on img "button" at bounding box center [223, 307] width 7 height 7
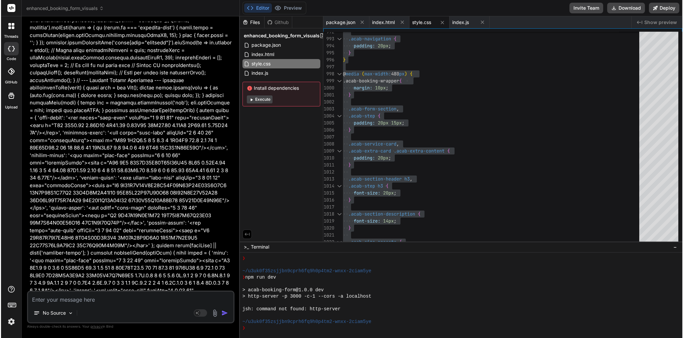
scroll to position [0, 0]
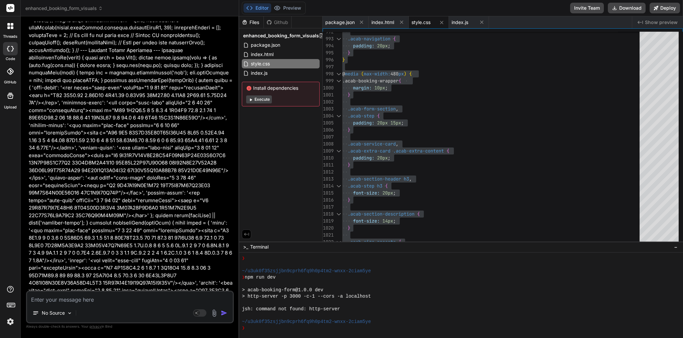
click at [67, 300] on textarea at bounding box center [130, 298] width 206 height 12
paste textarea "console.error('[ACAB] Error: #services-grid not found.');"
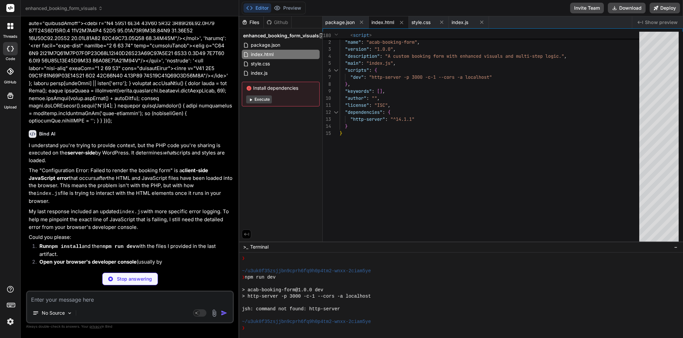
scroll to position [49, 0]
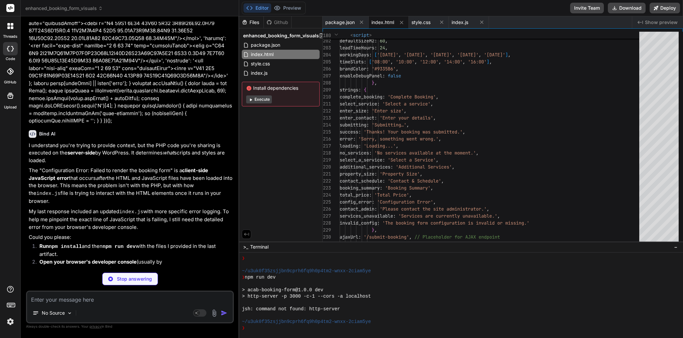
paste textarea "console.error('[ACAB] Error rendering booking form:', error.message, error); //…"
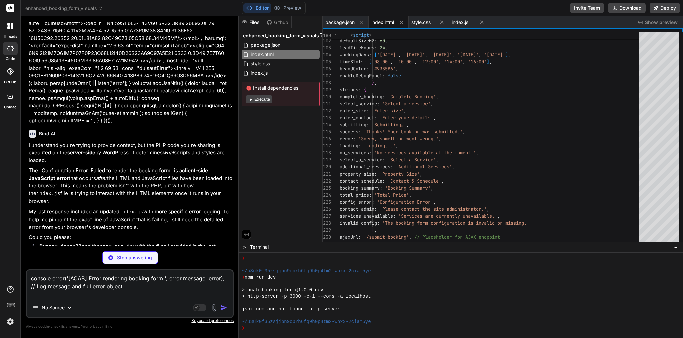
paste textarea "console.error('[ACAB] Error: #services-grid not found.');"
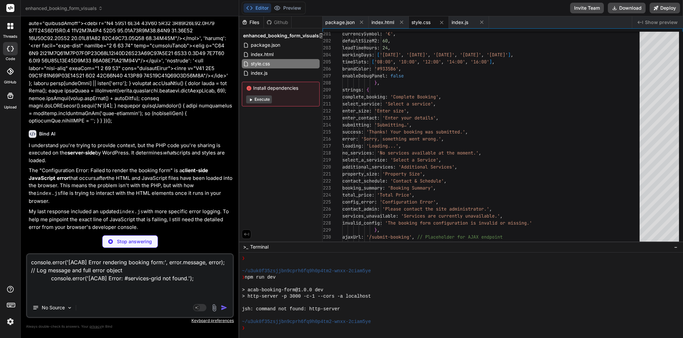
scroll to position [14, 0]
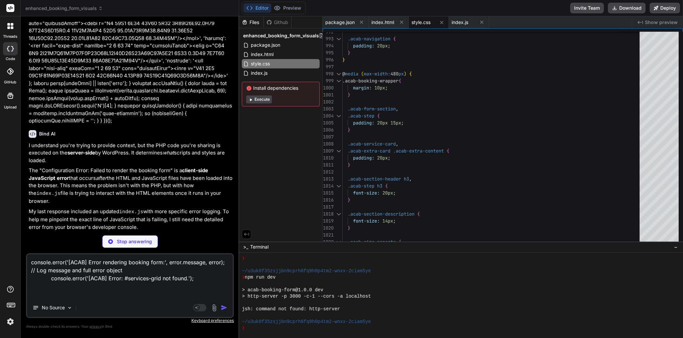
paste textarea "console.error('[ACAB] Error rendering booking form:', error.message, error); //…"
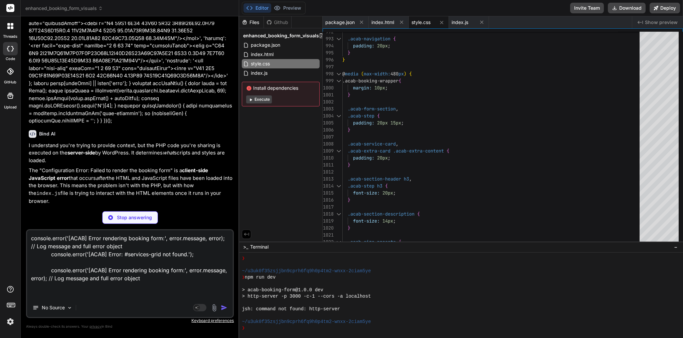
paste textarea "console.error('[ACAB] Error rendering booking form:', error.message, error); //…"
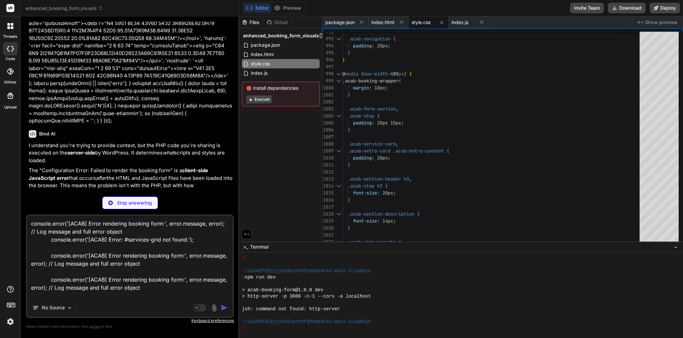
paste textarea "console.error('[ACAB] Error displayed:', message);"
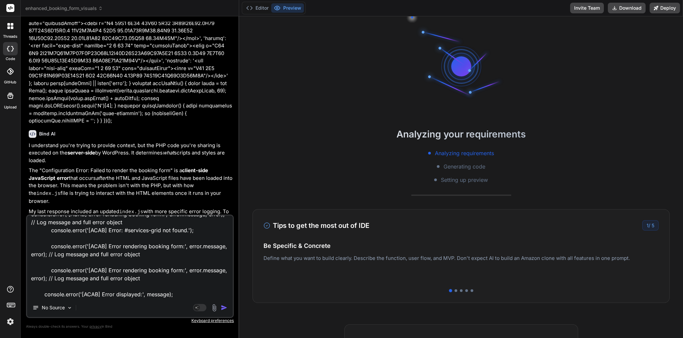
scroll to position [419, 0]
paste textarea "console.error('[ACAB] Error rendering booking form:', error.message, error); //…"
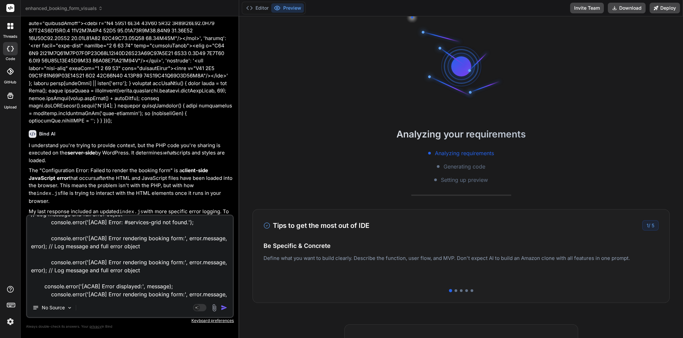
scroll to position [33, 0]
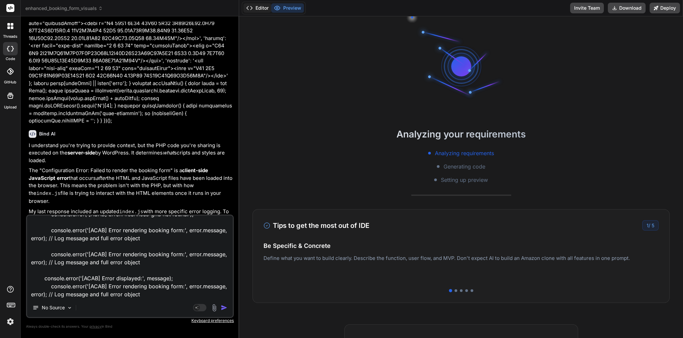
click at [265, 5] on button "Editor" at bounding box center [257, 7] width 28 height 9
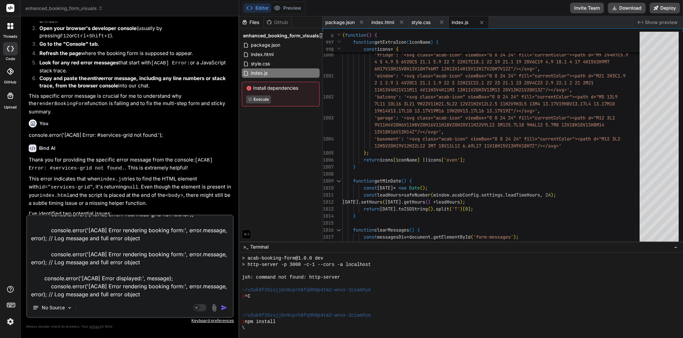
scroll to position [14654, 0]
click at [223, 308] on img "button" at bounding box center [224, 307] width 7 height 7
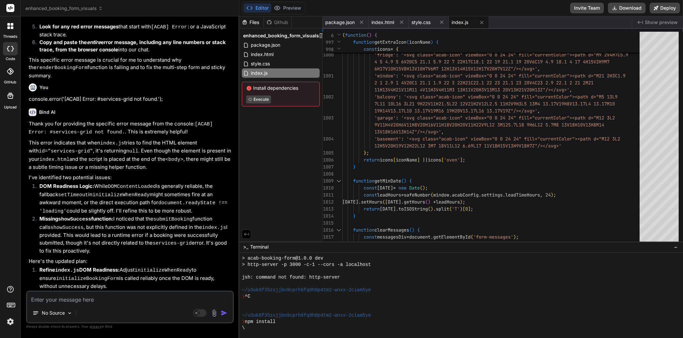
scroll to position [0, 0]
click at [412, 106] on span "7L11 10L16 3L21 9H22V11H21.5L22 12V21H2V12L2.5 11H" at bounding box center [441, 104] width 134 height 6
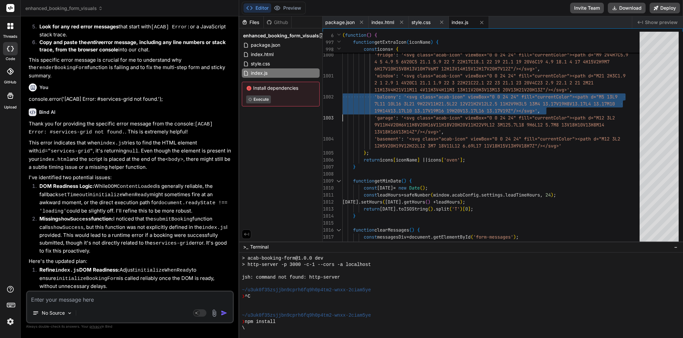
click at [412, 106] on span "7L11 10L16 3L21 9H22V11H21.5L22 12V21H2V12L2.5 11H" at bounding box center [441, 104] width 134 height 6
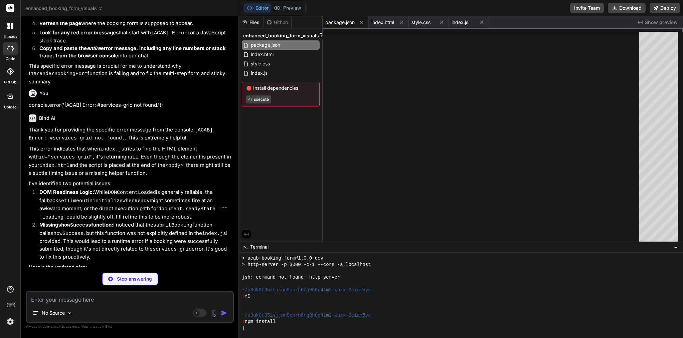
scroll to position [35, 0]
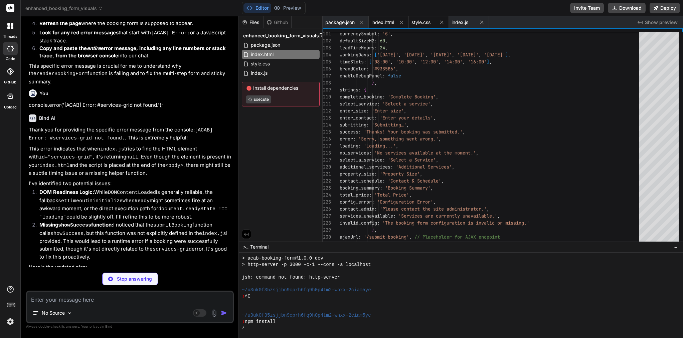
click at [424, 23] on span "style.css" at bounding box center [420, 22] width 19 height 7
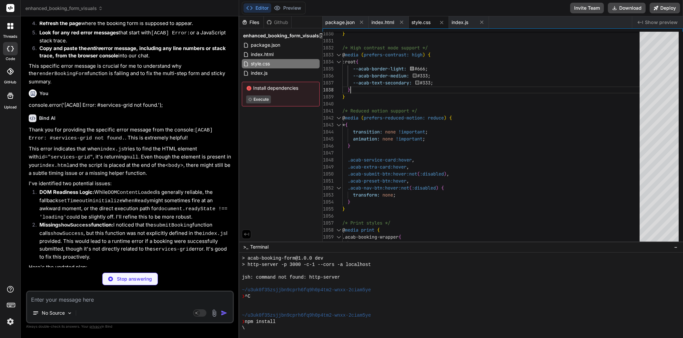
click at [392, 89] on div "}" at bounding box center [492, 89] width 301 height 7
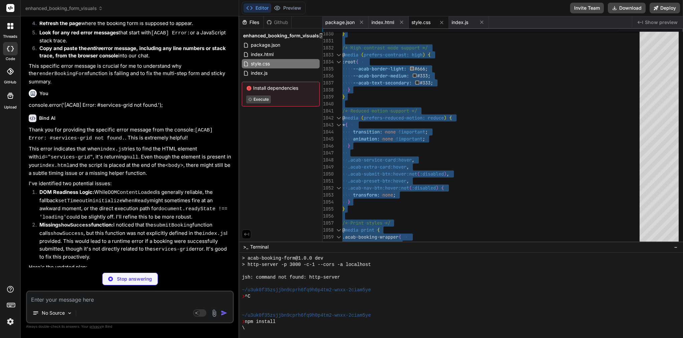
click at [392, 89] on div "}" at bounding box center [492, 89] width 301 height 7
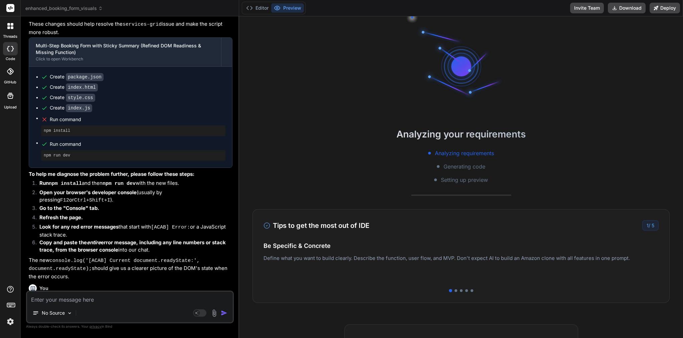
scroll to position [15003, 0]
click at [291, 8] on button "Preview" at bounding box center [287, 7] width 33 height 9
click at [455, 292] on div "Tips to get the most out of IDE 1 / 5 Be Specific & Concrete Define what you wa…" at bounding box center [460, 256] width 417 height 94
click at [462, 291] on div at bounding box center [461, 290] width 3 height 3
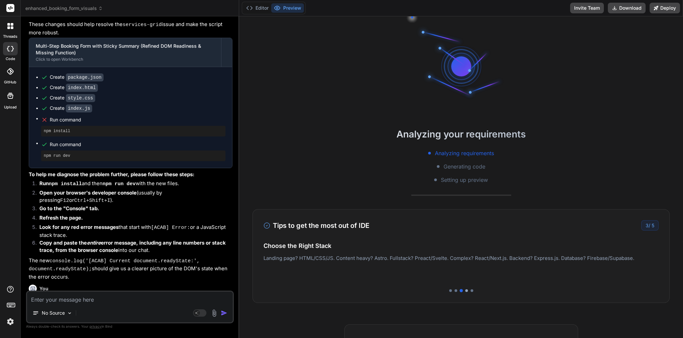
click at [467, 291] on div at bounding box center [466, 290] width 3 height 3
click at [472, 291] on div at bounding box center [471, 290] width 3 height 3
click at [451, 291] on div at bounding box center [450, 290] width 3 height 3
click at [262, 8] on button "Editor" at bounding box center [257, 7] width 28 height 9
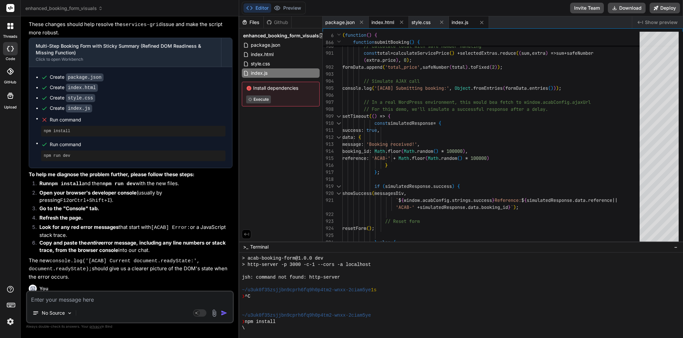
click at [390, 22] on span "index.html" at bounding box center [382, 22] width 23 height 7
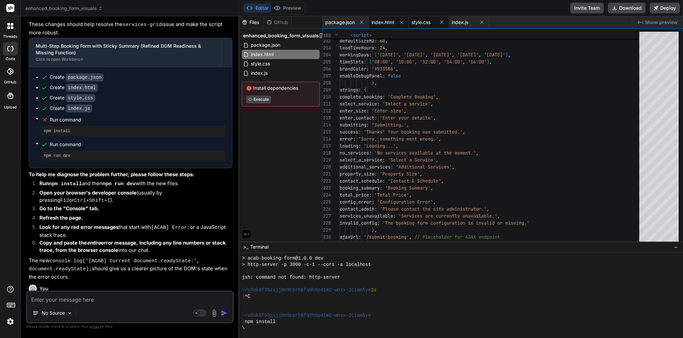
click at [426, 20] on span "style.css" at bounding box center [420, 22] width 19 height 7
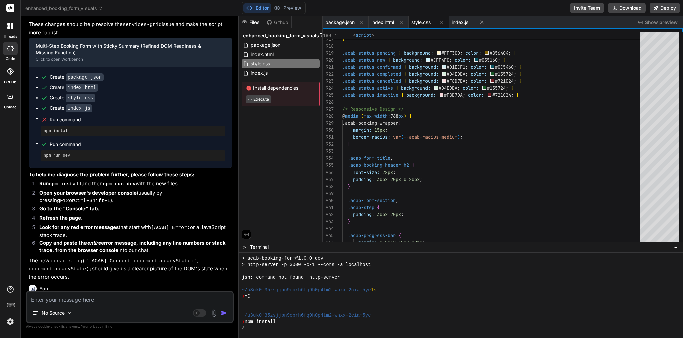
scroll to position [14, 0]
click at [462, 23] on span "index.js" at bounding box center [459, 22] width 17 height 7
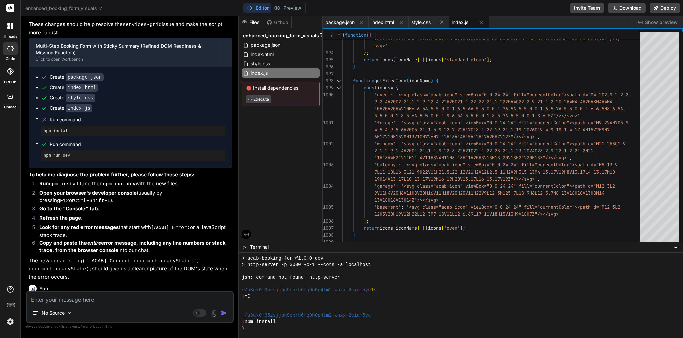
scroll to position [49, 0]
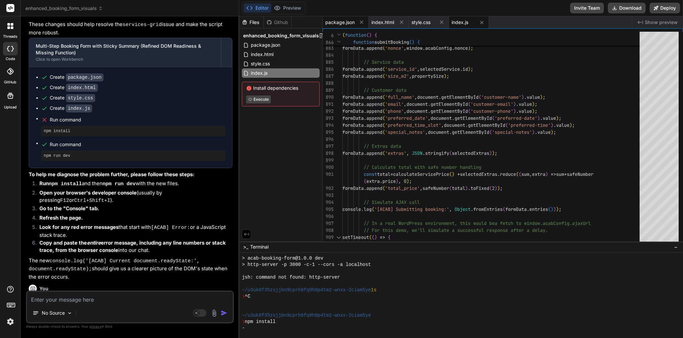
click at [346, 23] on span "package.json" at bounding box center [339, 22] width 29 height 7
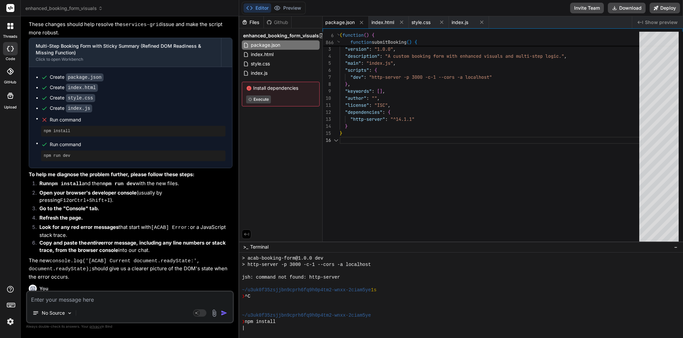
scroll to position [35, 0]
click at [462, 22] on span "index.js" at bounding box center [459, 22] width 17 height 7
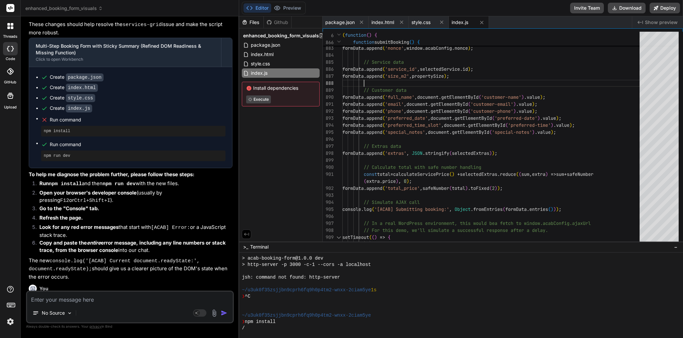
click at [423, 80] on div at bounding box center [492, 83] width 301 height 7
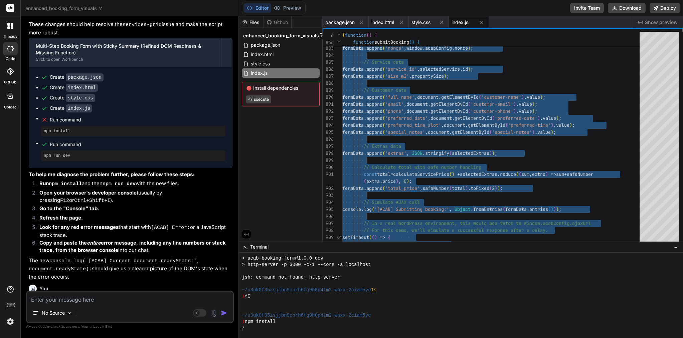
click at [423, 80] on div at bounding box center [492, 83] width 301 height 7
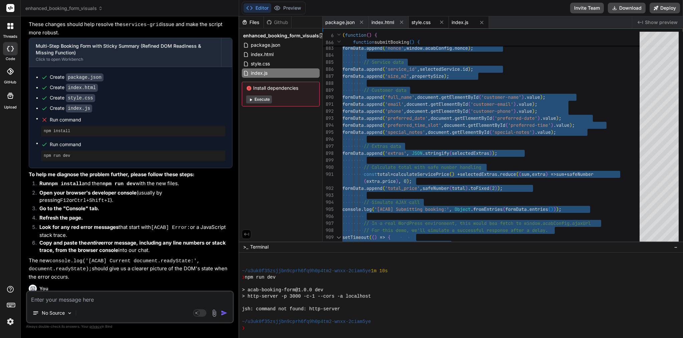
click at [429, 20] on span "style.css" at bounding box center [420, 22] width 19 height 7
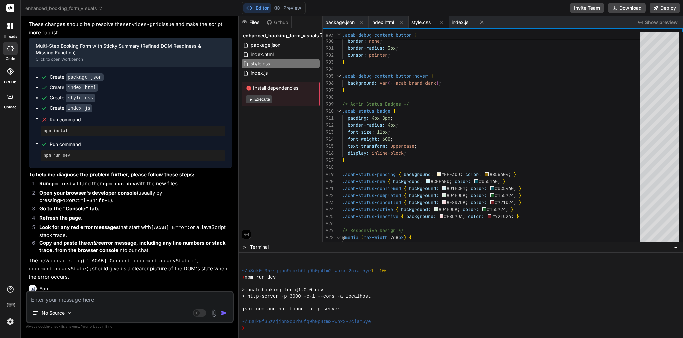
click at [376, 107] on span "/* Admin Status Badges */" at bounding box center [375, 104] width 67 height 6
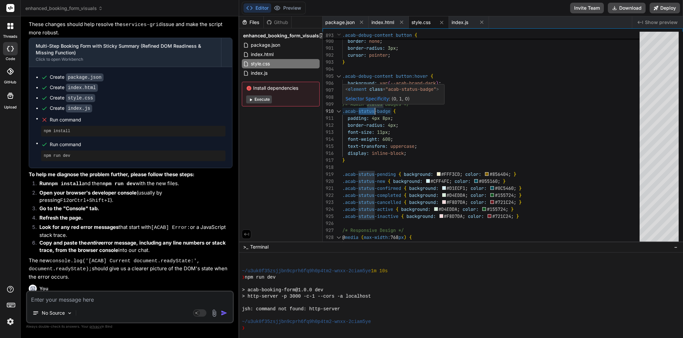
click at [376, 107] on span "/* Admin Status Badges */" at bounding box center [375, 104] width 67 height 6
